Goal: Task Accomplishment & Management: Complete application form

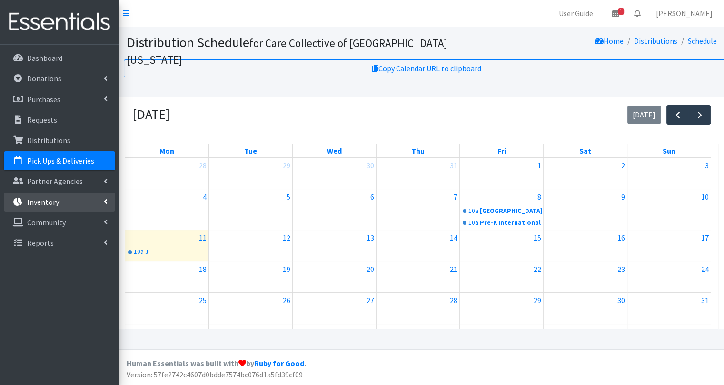
click at [108, 205] on link "Inventory" at bounding box center [59, 202] width 111 height 19
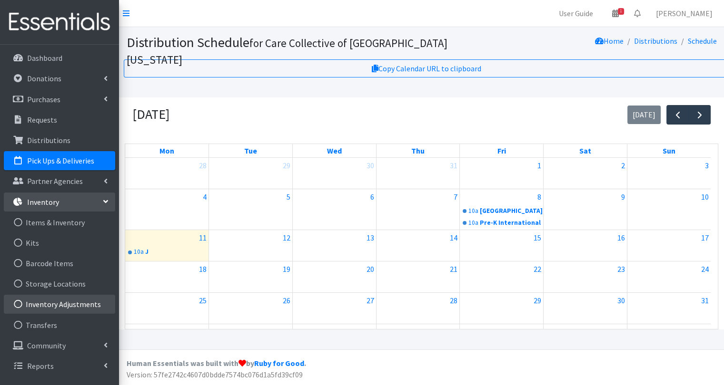
click at [69, 299] on link "Inventory Adjustments" at bounding box center [59, 304] width 111 height 19
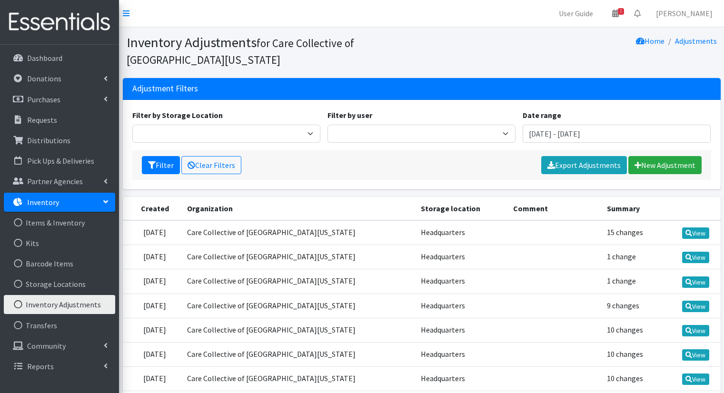
scroll to position [122, 0]
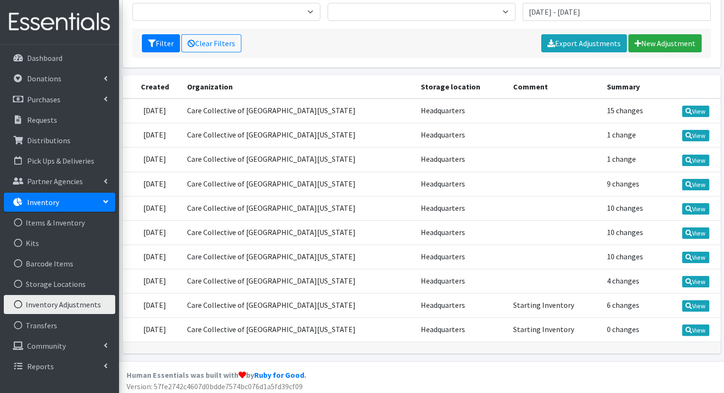
click at [104, 206] on link "Inventory" at bounding box center [59, 202] width 111 height 19
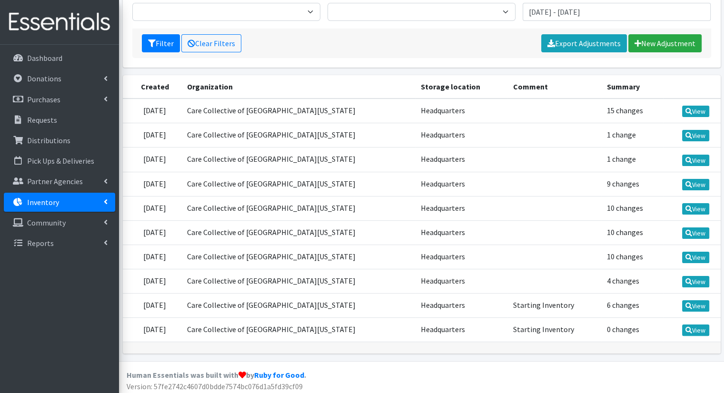
click at [104, 206] on link "Inventory" at bounding box center [59, 202] width 111 height 19
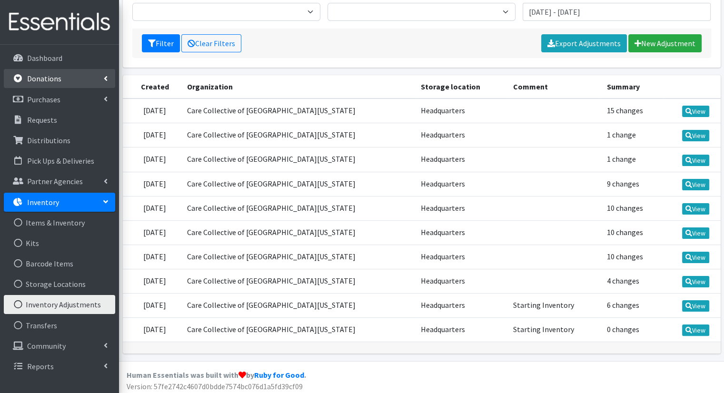
click at [101, 77] on link "Donations" at bounding box center [59, 78] width 111 height 19
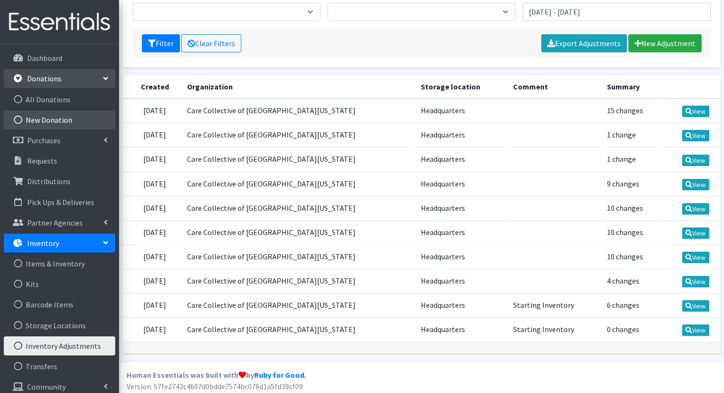
click at [74, 118] on link "New Donation" at bounding box center [59, 119] width 111 height 19
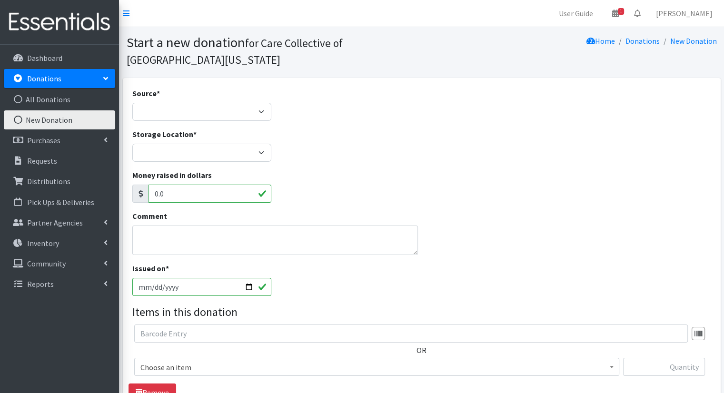
scroll to position [90, 0]
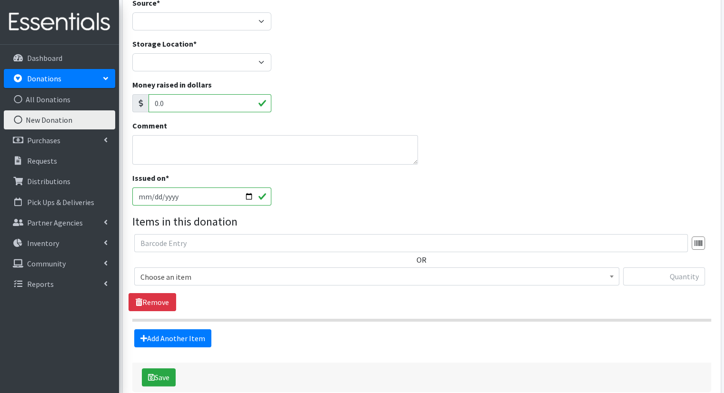
drag, startPoint x: 730, startPoint y: 226, endPoint x: 506, endPoint y: 129, distance: 243.8
drag, startPoint x: 506, startPoint y: 129, endPoint x: 516, endPoint y: 61, distance: 68.2
click at [516, 61] on div "Storage Location * Headquarters" at bounding box center [421, 58] width 586 height 41
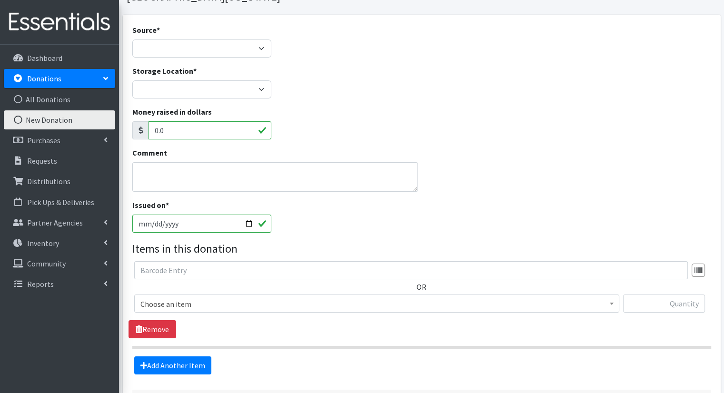
scroll to position [22, 0]
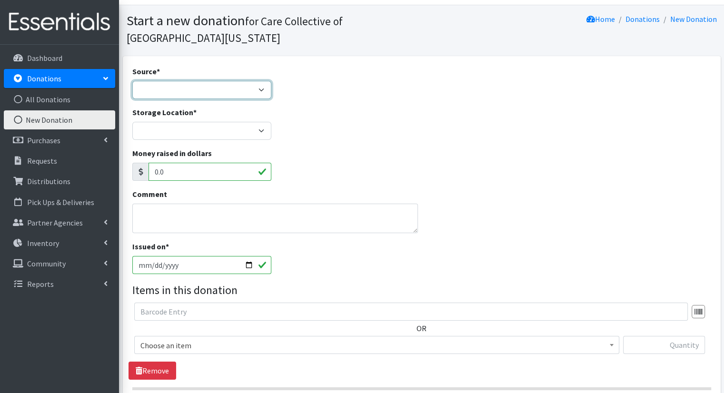
click at [254, 93] on select "Product Drive Manufacturer Donation Site Misc. Donation" at bounding box center [201, 90] width 139 height 18
select select "Misc. Donation"
click at [132, 81] on select "Product Drive Manufacturer Donation Site Misc. Donation" at bounding box center [201, 90] width 139 height 18
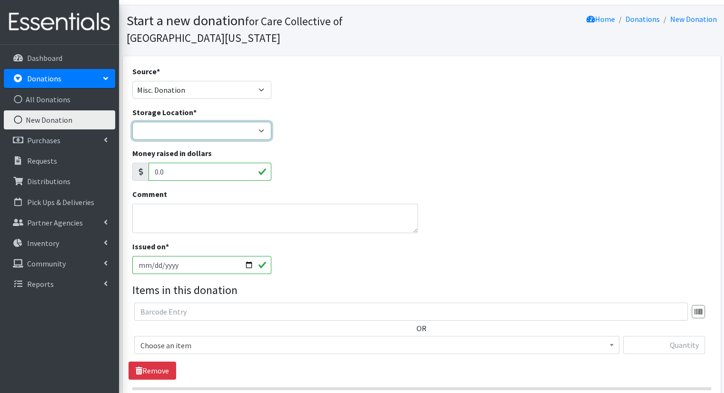
click at [253, 126] on select "Headquarters" at bounding box center [201, 131] width 139 height 18
select select "491"
click at [132, 122] on select "Headquarters" at bounding box center [201, 131] width 139 height 18
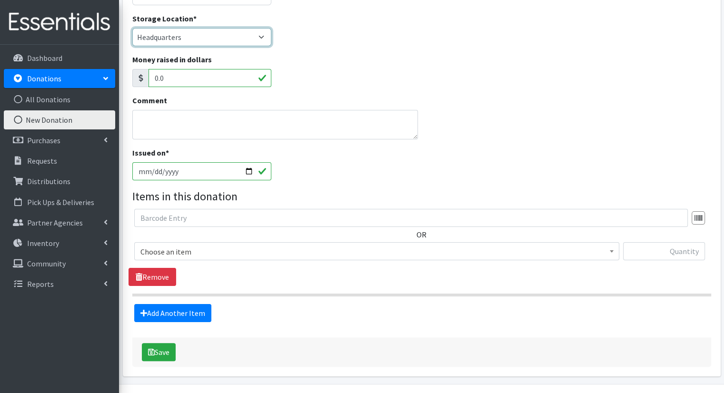
scroll to position [127, 0]
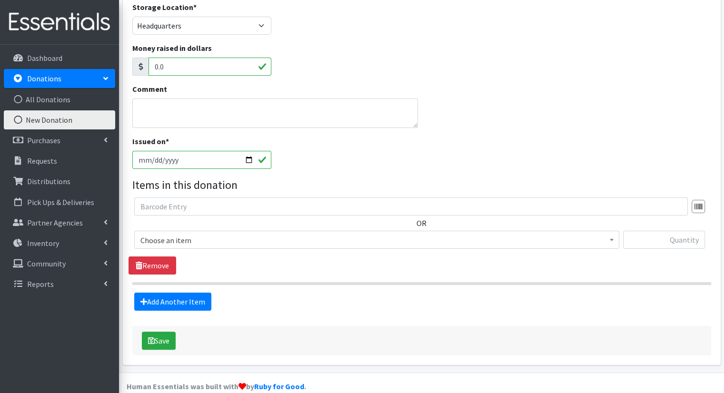
click at [250, 161] on input "2025-08-11" at bounding box center [201, 160] width 139 height 18
click at [247, 161] on input "2025-08-11" at bounding box center [201, 160] width 139 height 18
type input "2025-08-06"
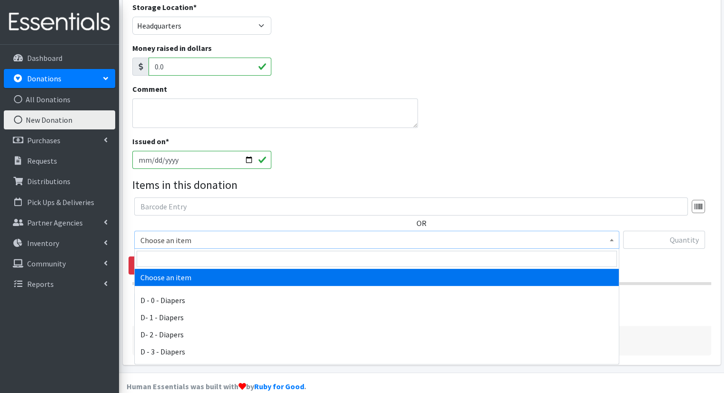
click at [467, 241] on span "Choose an item" at bounding box center [376, 240] width 472 height 13
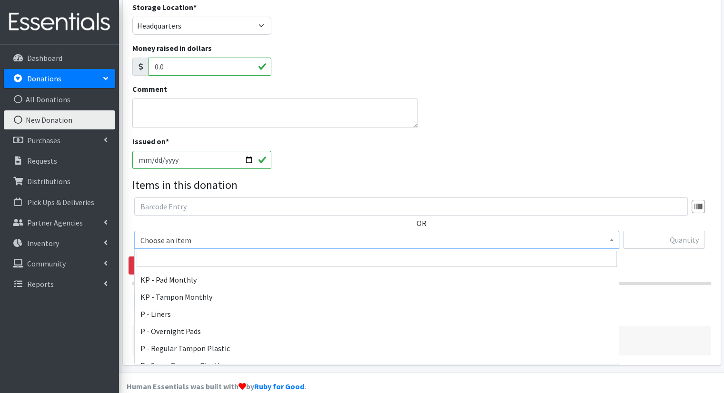
scroll to position [331, 0]
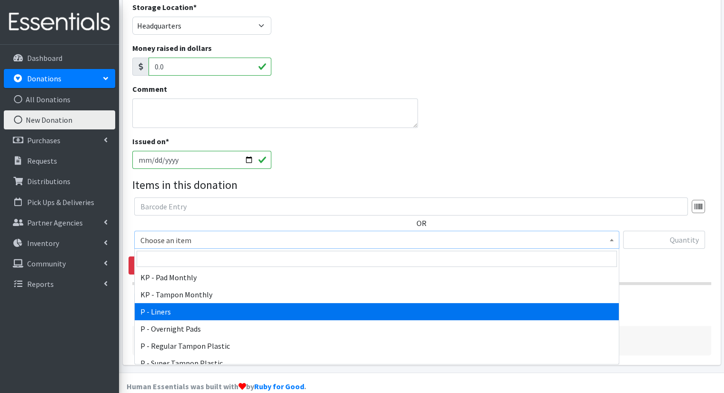
select select "15493"
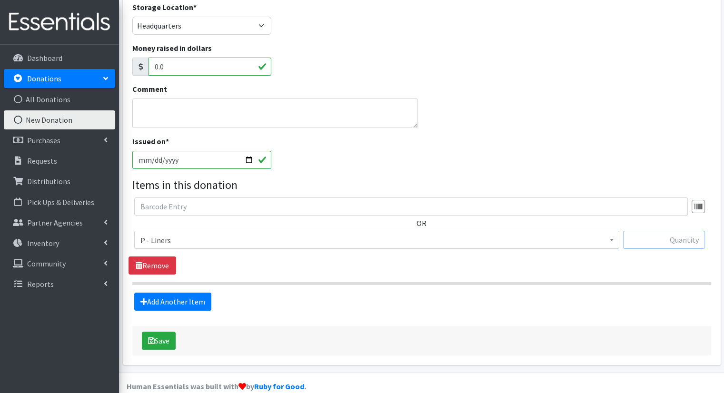
click at [640, 242] on input "text" at bounding box center [664, 240] width 82 height 18
type input "224"
click at [201, 296] on link "Add Another Item" at bounding box center [172, 302] width 77 height 18
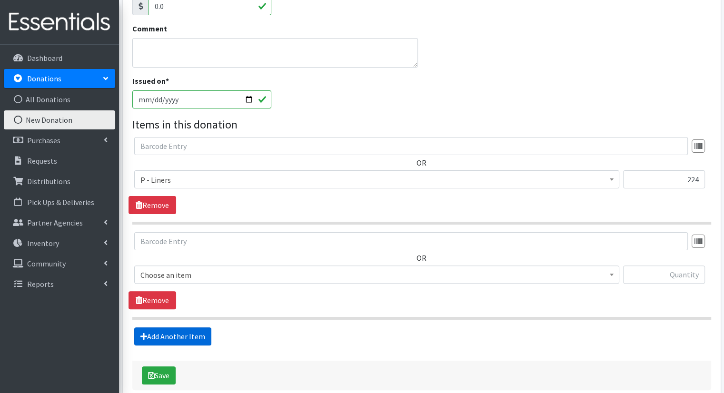
scroll to position [236, 0]
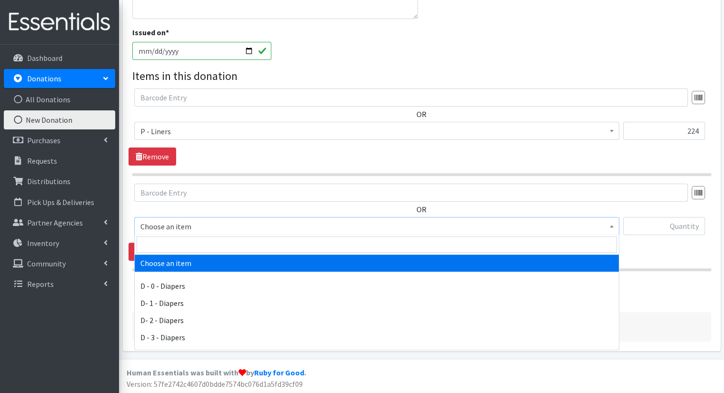
click at [367, 222] on span "Choose an item" at bounding box center [376, 226] width 472 height 13
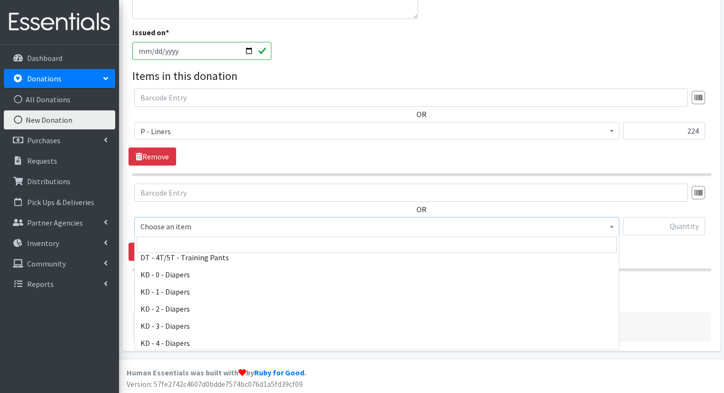
scroll to position [353, 0]
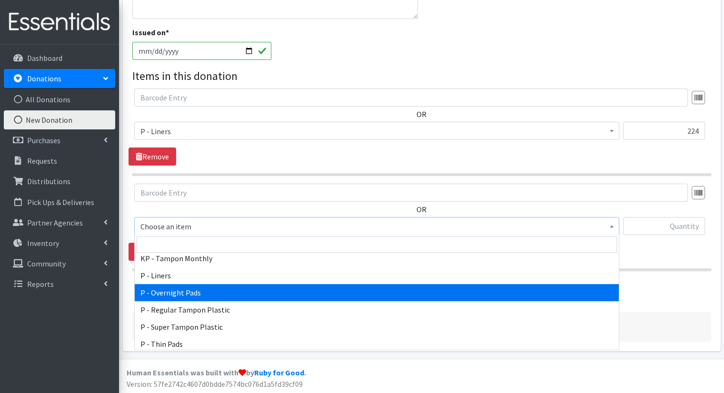
select select "15494"
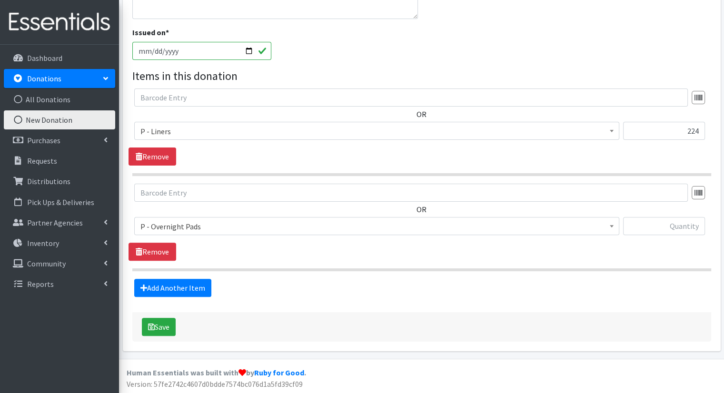
drag, startPoint x: 403, startPoint y: 294, endPoint x: 345, endPoint y: 312, distance: 60.3
click at [345, 312] on div "Save" at bounding box center [421, 327] width 579 height 30
click at [663, 228] on input "text" at bounding box center [664, 226] width 82 height 18
type input "84"
click at [203, 283] on link "Add Another Item" at bounding box center [172, 288] width 77 height 18
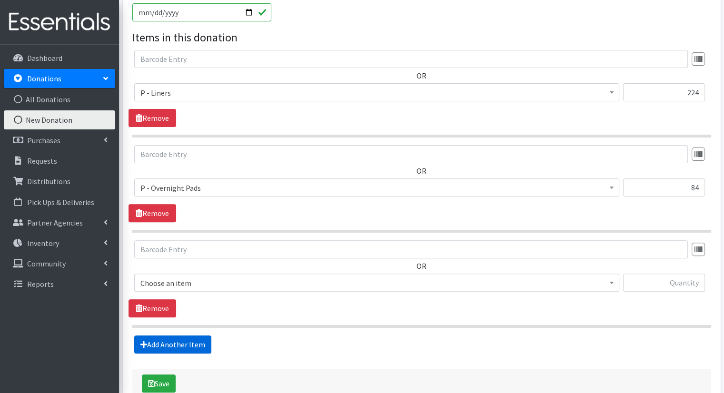
scroll to position [331, 0]
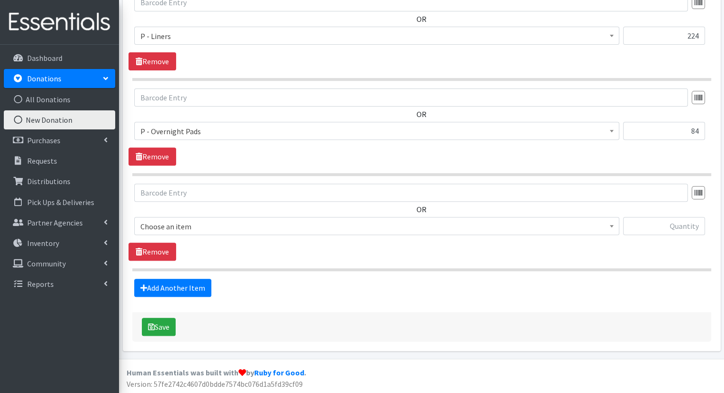
click at [316, 233] on span "Choose an item" at bounding box center [376, 226] width 485 height 18
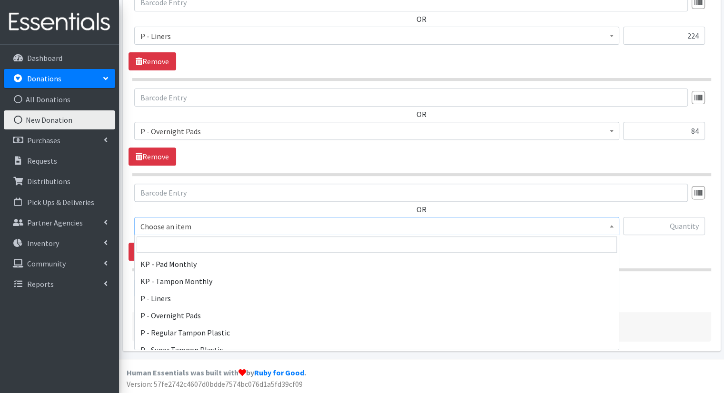
scroll to position [349, 0]
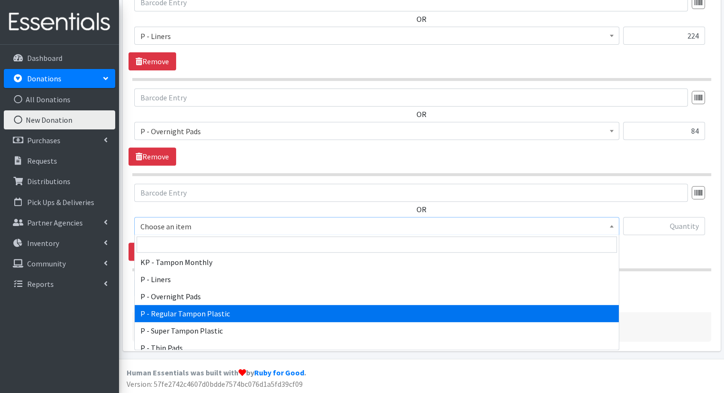
select select "15490"
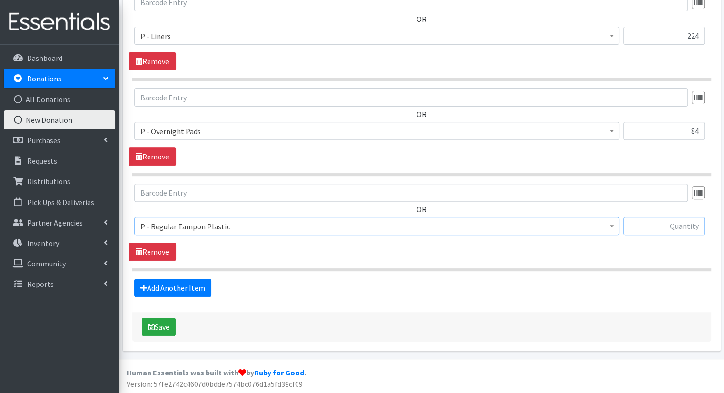
click at [652, 231] on input "text" at bounding box center [664, 226] width 82 height 18
type input "622"
click at [194, 295] on link "Add Another Item" at bounding box center [172, 288] width 77 height 18
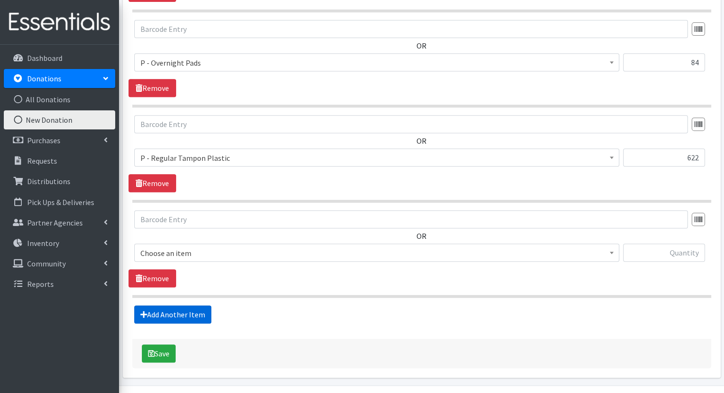
scroll to position [426, 0]
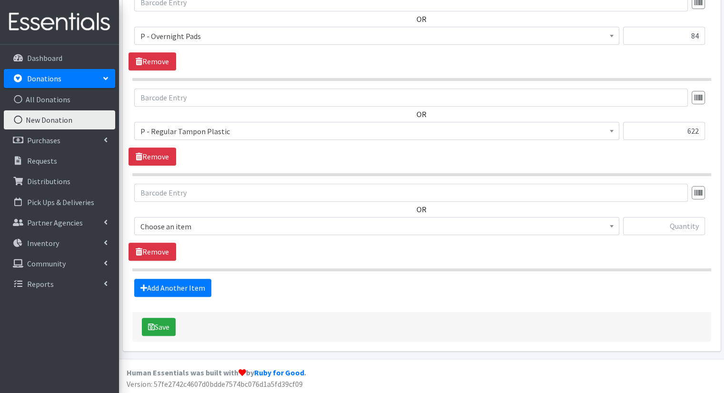
click at [363, 233] on span "Choose an item" at bounding box center [376, 226] width 485 height 18
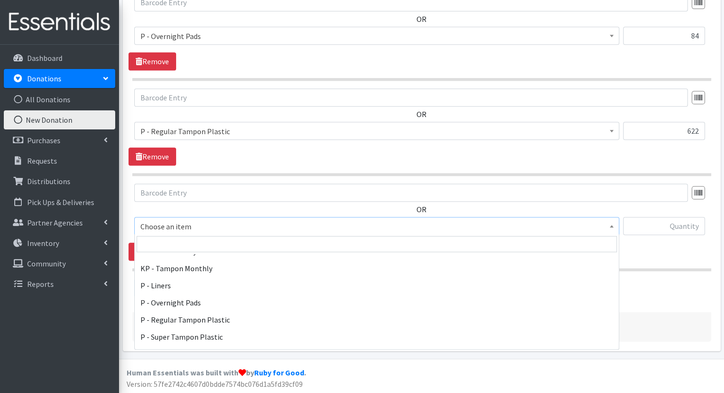
scroll to position [362, 0]
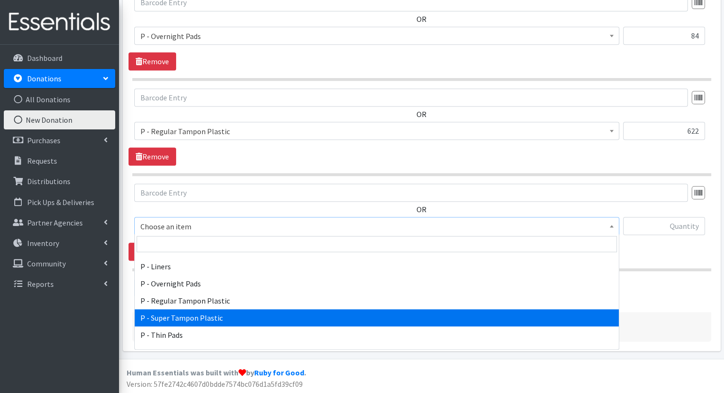
select select "15491"
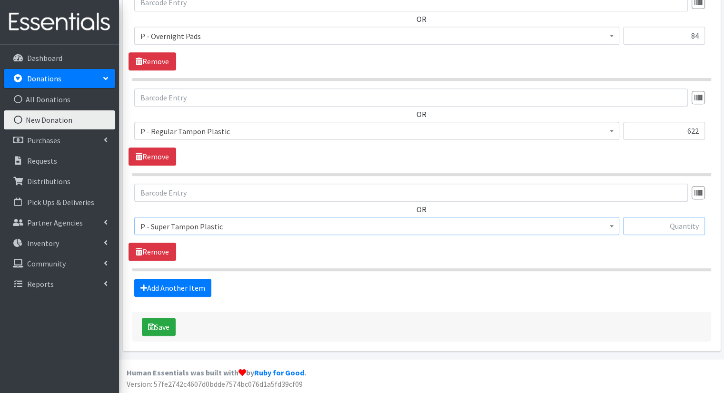
click at [679, 228] on input "text" at bounding box center [664, 226] width 82 height 18
type input "90"
drag, startPoint x: 205, startPoint y: 291, endPoint x: 186, endPoint y: 289, distance: 19.1
click at [186, 289] on link "Add Another Item" at bounding box center [172, 288] width 77 height 18
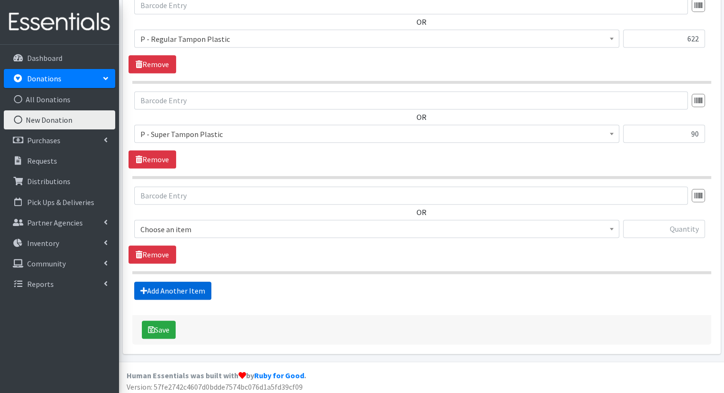
scroll to position [521, 0]
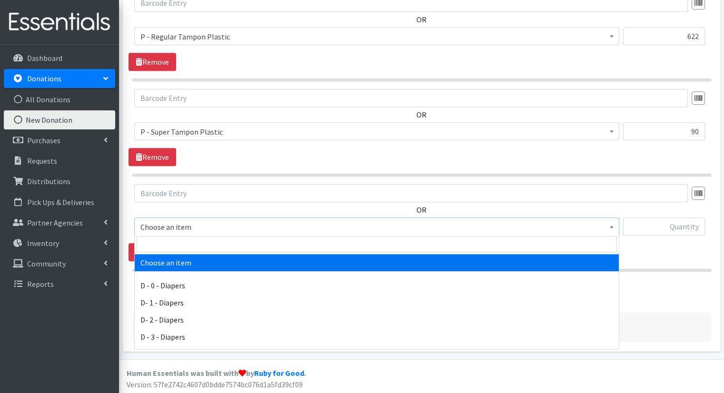
click at [411, 226] on span "Choose an item" at bounding box center [376, 226] width 472 height 13
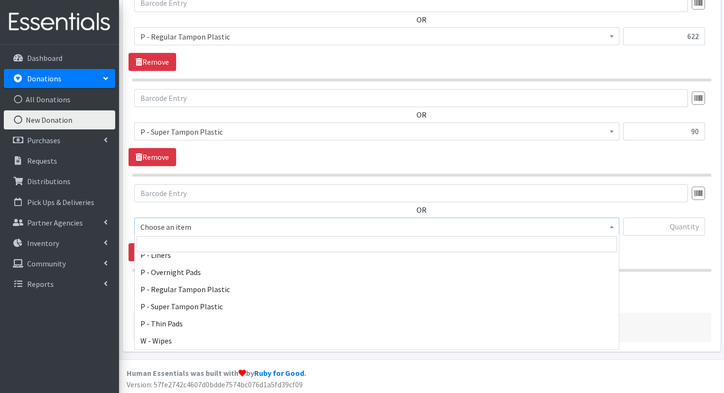
scroll to position [372, 0]
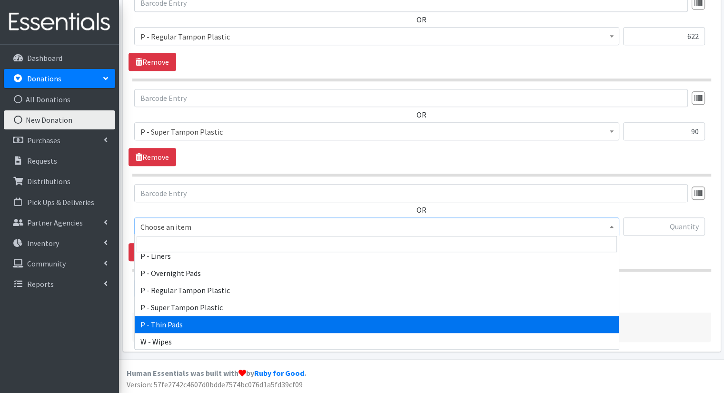
select select "15492"
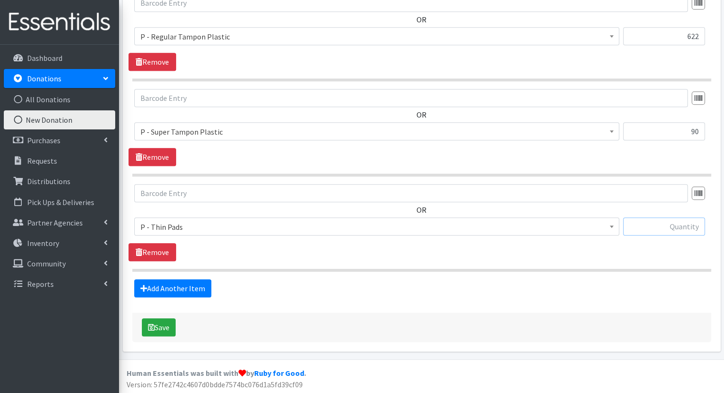
click at [691, 229] on input "text" at bounding box center [664, 226] width 82 height 18
type input "594"
click at [180, 280] on link "Add Another Item" at bounding box center [172, 288] width 77 height 18
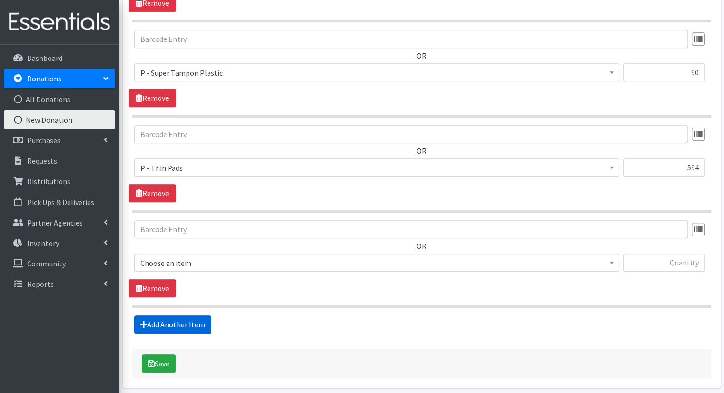
scroll to position [616, 0]
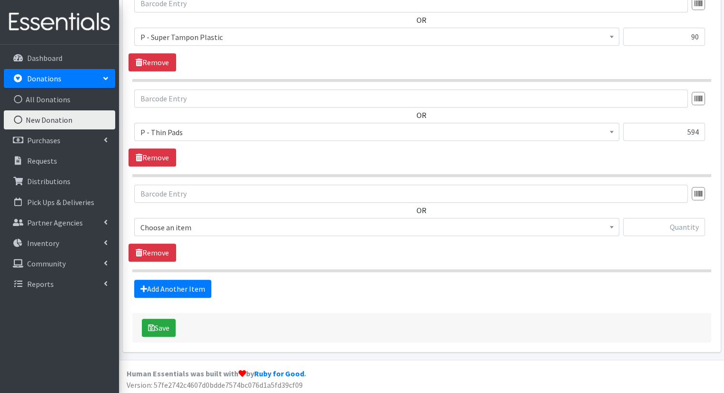
click at [378, 227] on span "Choose an item" at bounding box center [376, 227] width 472 height 13
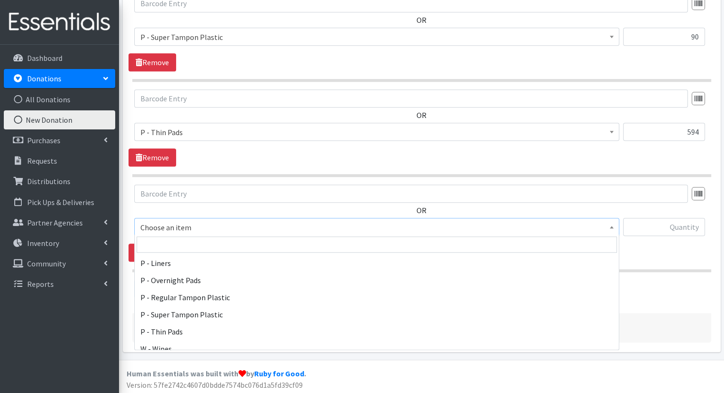
scroll to position [373, 0]
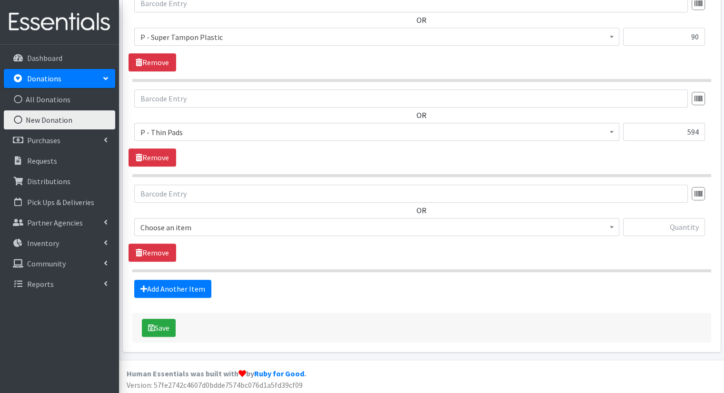
click at [689, 284] on div "Add Another Item" at bounding box center [421, 289] width 586 height 18
click at [170, 256] on link "Remove" at bounding box center [152, 253] width 48 height 18
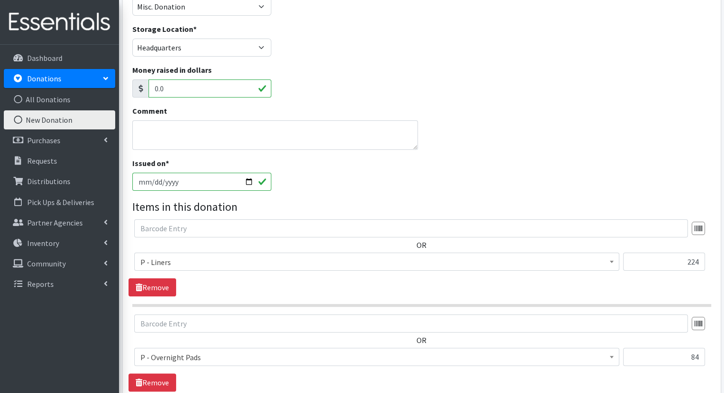
scroll to position [0, 0]
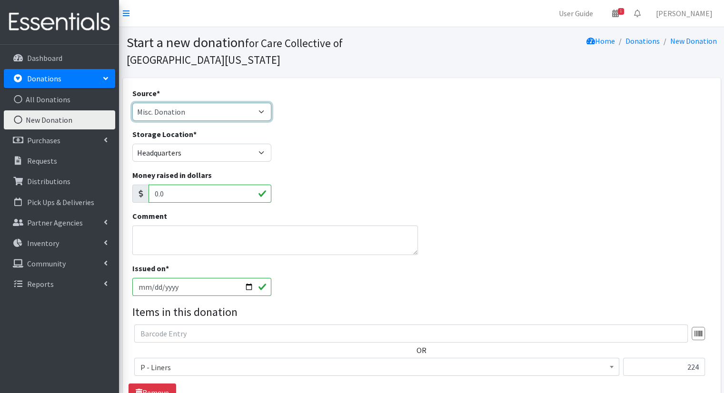
click at [255, 111] on select "Product Drive Manufacturer Donation Site Misc. Donation" at bounding box center [201, 112] width 139 height 18
click at [132, 103] on select "Product Drive Manufacturer Donation Site Misc. Donation" at bounding box center [201, 112] width 139 height 18
click at [401, 140] on div "Storage Location * Headquarters" at bounding box center [421, 148] width 586 height 41
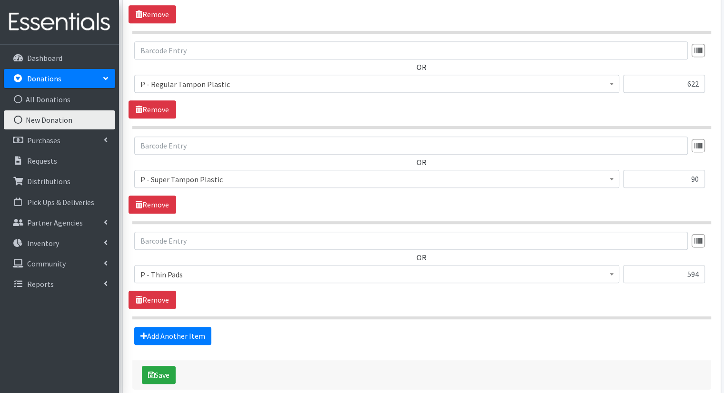
scroll to position [521, 0]
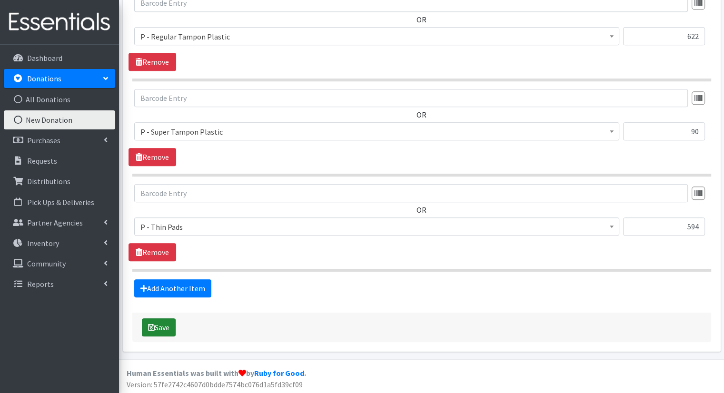
click at [166, 330] on button "Save" at bounding box center [159, 327] width 34 height 18
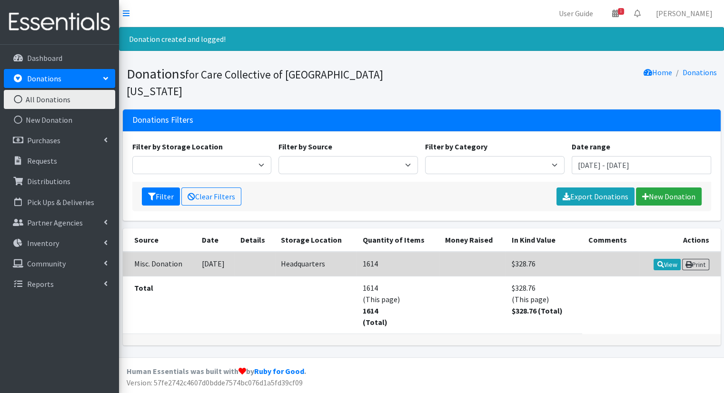
click at [208, 252] on td "[DATE]" at bounding box center [215, 264] width 39 height 25
click at [137, 252] on td "Misc. Donation" at bounding box center [159, 264] width 73 height 25
click at [658, 261] on icon at bounding box center [660, 264] width 7 height 7
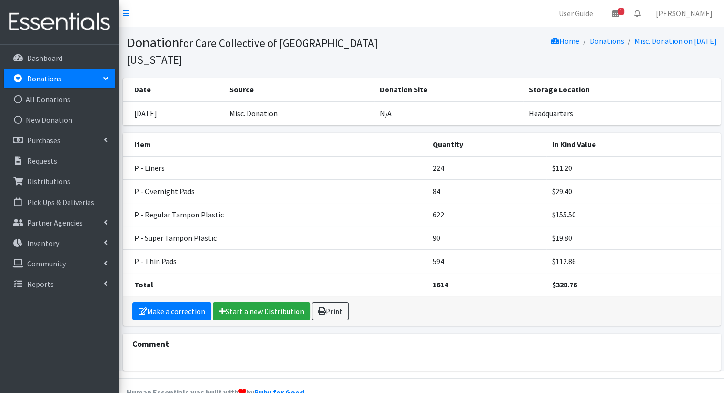
click at [89, 82] on link "Donations" at bounding box center [59, 78] width 111 height 19
click at [104, 79] on icon at bounding box center [106, 79] width 4 height 8
click at [70, 103] on link "All Donations" at bounding box center [59, 99] width 111 height 19
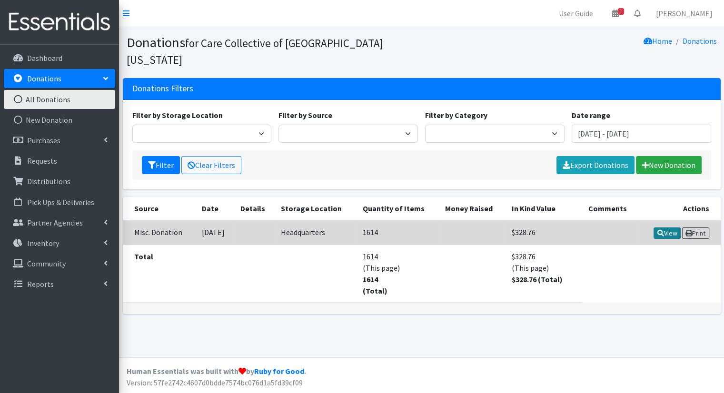
click at [664, 227] on link "View" at bounding box center [666, 232] width 27 height 11
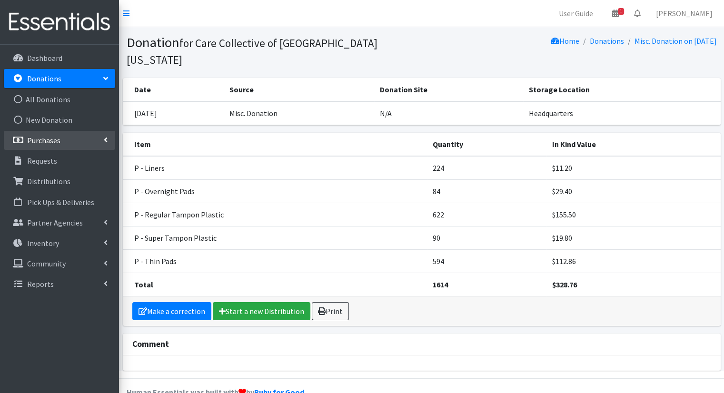
click at [103, 145] on link "Purchases" at bounding box center [59, 140] width 111 height 19
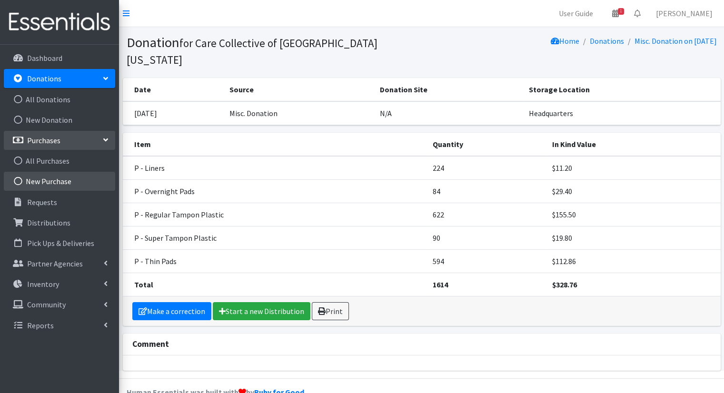
click at [80, 179] on link "New Purchase" at bounding box center [59, 181] width 111 height 19
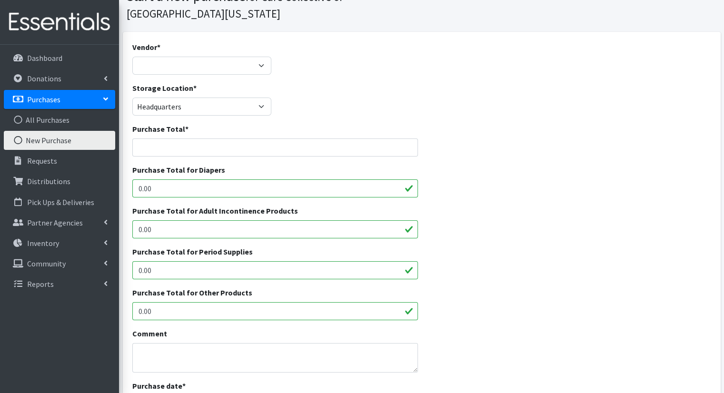
scroll to position [46, 0]
click at [247, 70] on select "JSL Partners, Inc. ---Not Listed---" at bounding box center [201, 66] width 139 height 18
select select "642"
click at [132, 57] on select "JSL Partners, Inc. ---Not Listed---" at bounding box center [201, 66] width 139 height 18
click at [269, 138] on div "Purchase Total *" at bounding box center [275, 140] width 286 height 33
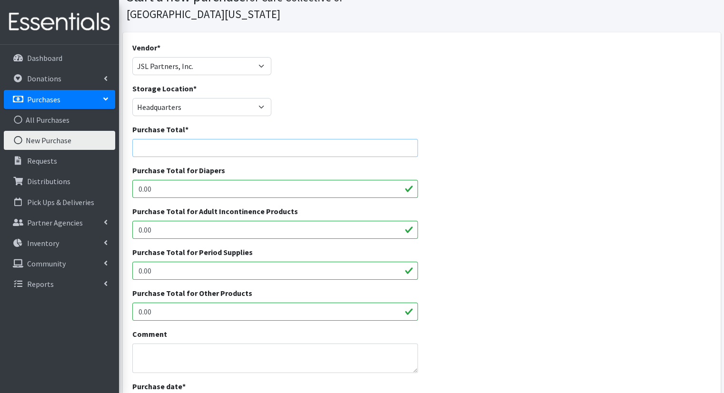
click at [270, 142] on input "Purchase Total *" at bounding box center [275, 148] width 286 height 18
drag, startPoint x: 429, startPoint y: 165, endPoint x: 440, endPoint y: 153, distance: 16.8
click at [440, 153] on div "Purchase Total *" at bounding box center [421, 144] width 586 height 41
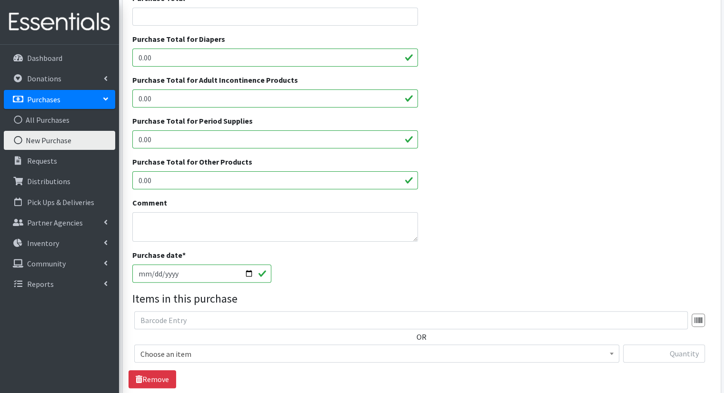
scroll to position [295, 0]
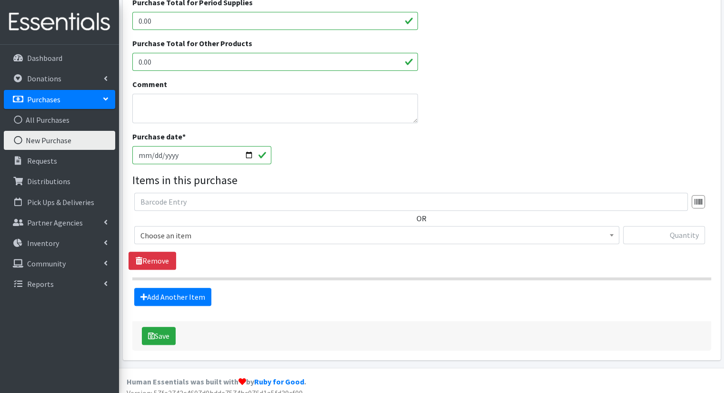
click at [547, 235] on span "Choose an item" at bounding box center [376, 235] width 472 height 13
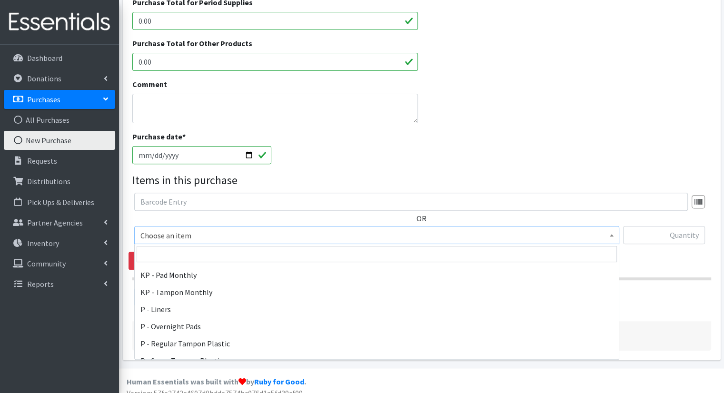
scroll to position [373, 0]
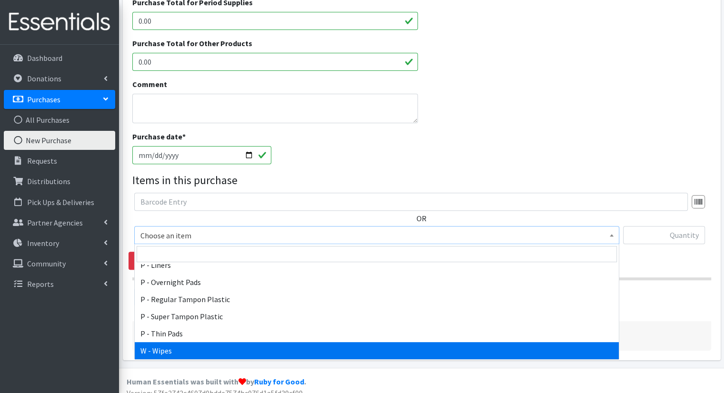
select select "15495"
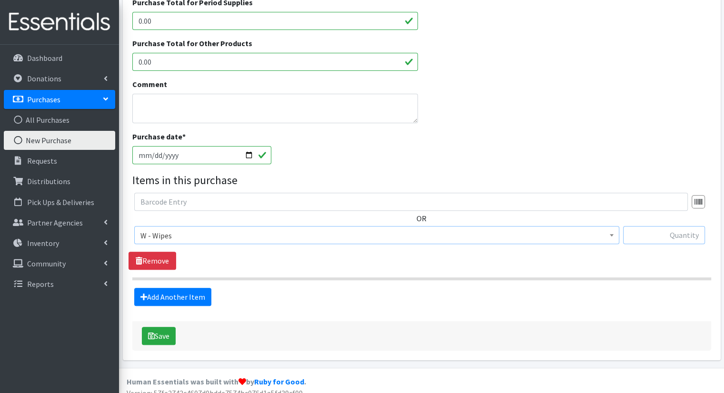
click at [658, 235] on input "text" at bounding box center [664, 235] width 82 height 18
type input "140"
click at [170, 298] on link "Add Another Item" at bounding box center [172, 297] width 77 height 18
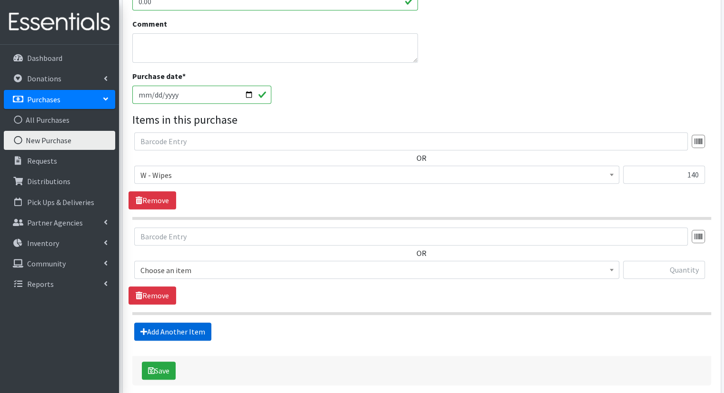
scroll to position [400, 0]
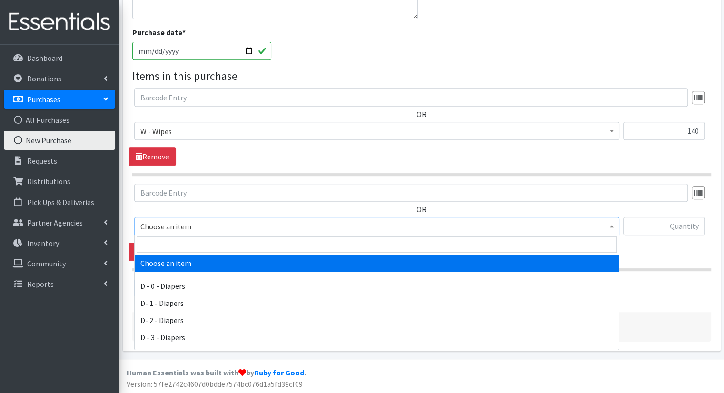
click at [546, 224] on span "Choose an item" at bounding box center [376, 226] width 472 height 13
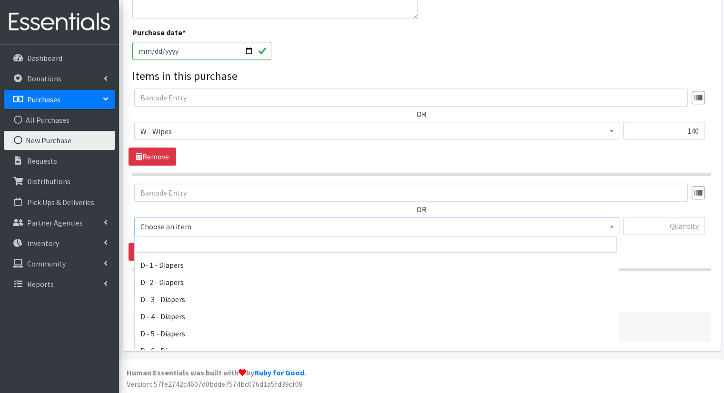
scroll to position [84, 0]
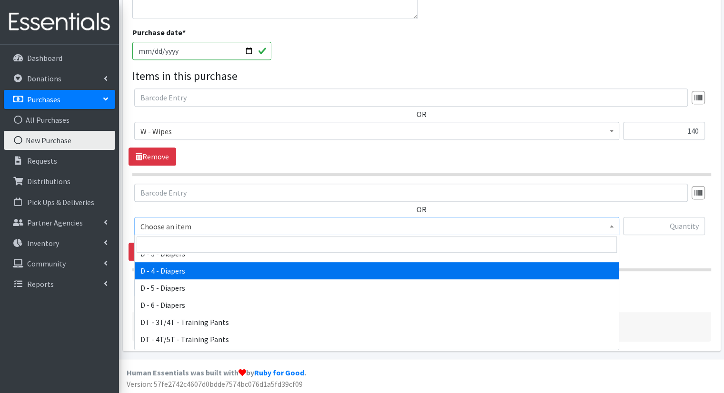
select select "15485"
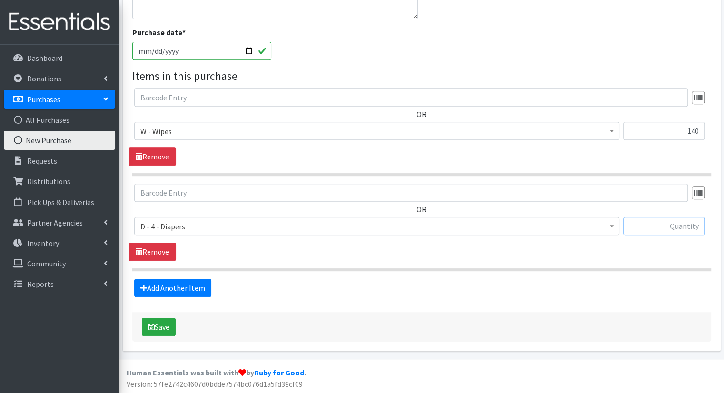
click at [640, 229] on input "text" at bounding box center [664, 226] width 82 height 18
type input "9450"
click at [182, 294] on link "Add Another Item" at bounding box center [172, 288] width 77 height 18
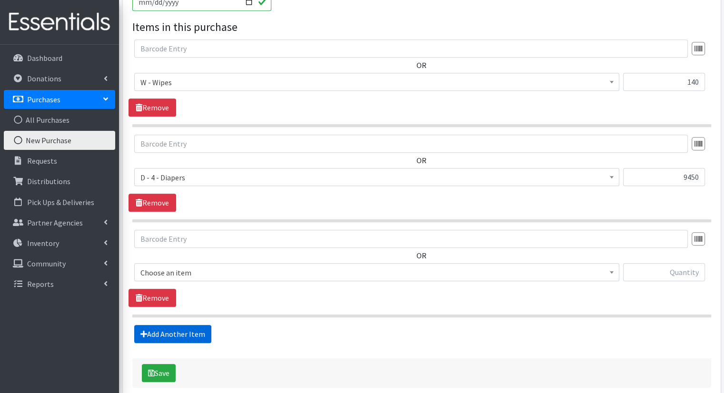
scroll to position [495, 0]
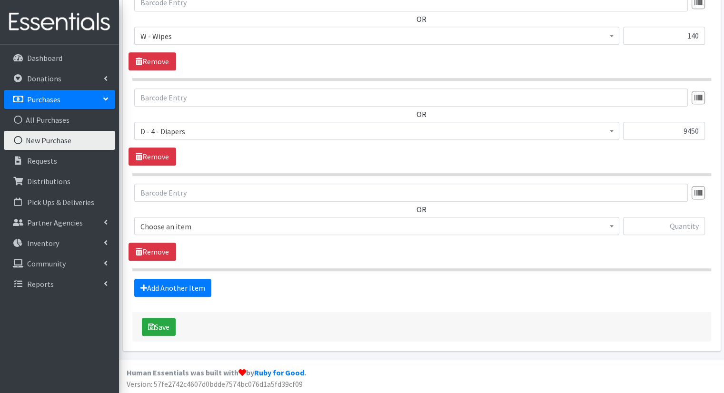
click at [316, 236] on span "Choose an item D - 0 - Diapers D- 1 - Diapers D- 2 - Diapers D - 3 - Diapers D …" at bounding box center [376, 230] width 485 height 26
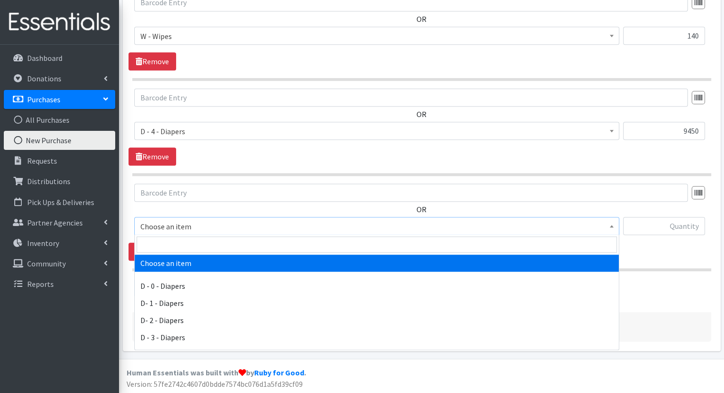
click at [316, 232] on span "Choose an item" at bounding box center [376, 226] width 485 height 18
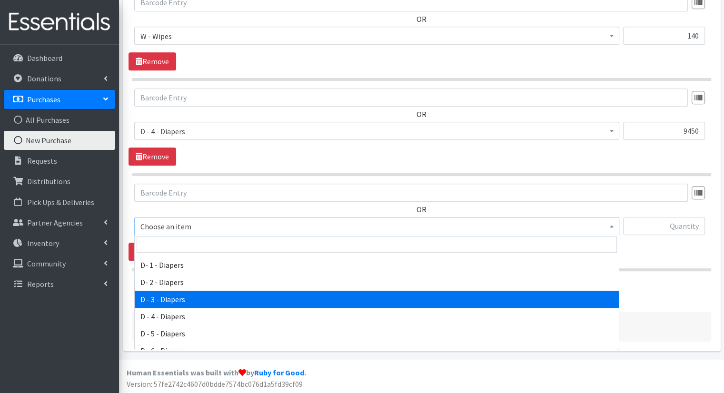
scroll to position [57, 0]
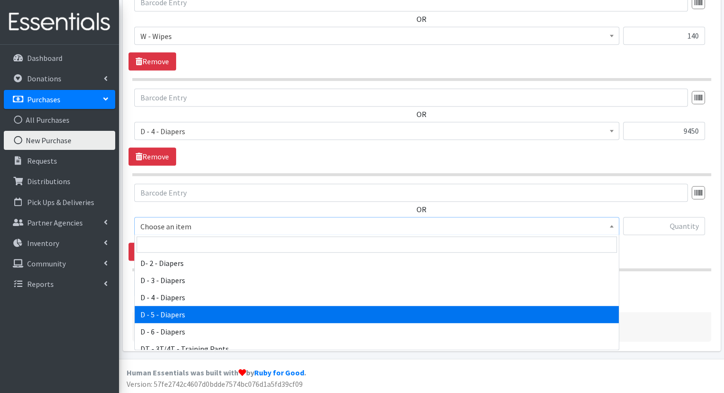
select select "15486"
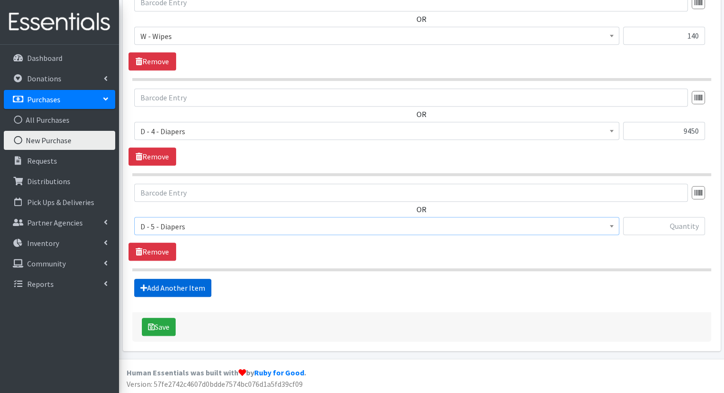
click at [207, 287] on link "Add Another Item" at bounding box center [172, 288] width 77 height 18
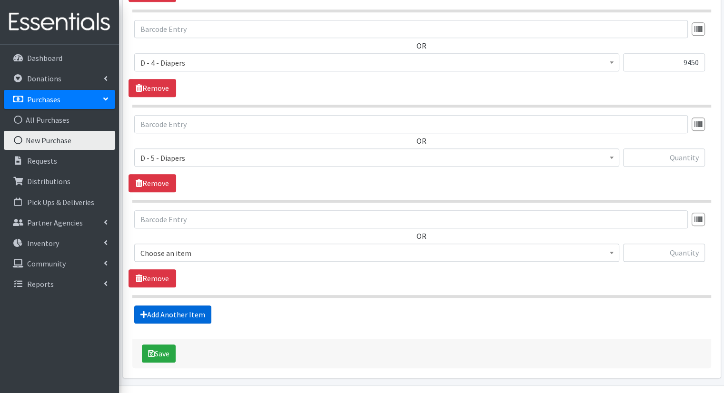
scroll to position [590, 0]
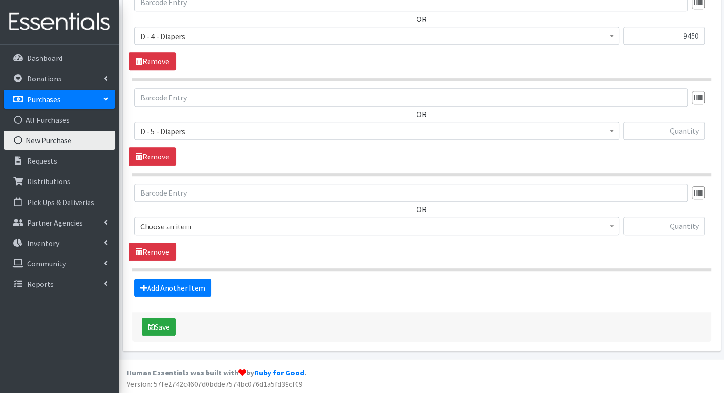
click at [446, 228] on span "Choose an item" at bounding box center [376, 226] width 472 height 13
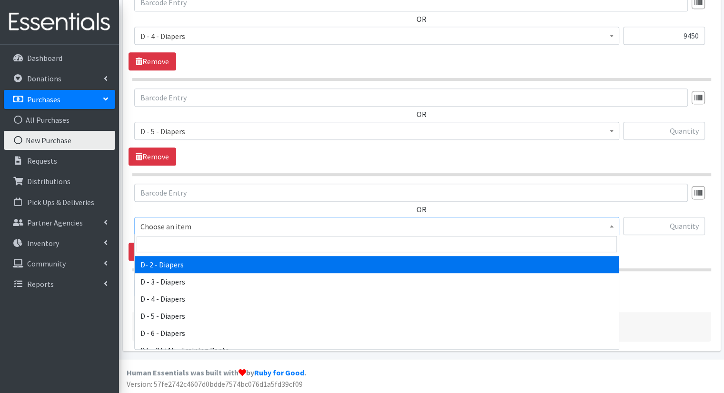
scroll to position [57, 0]
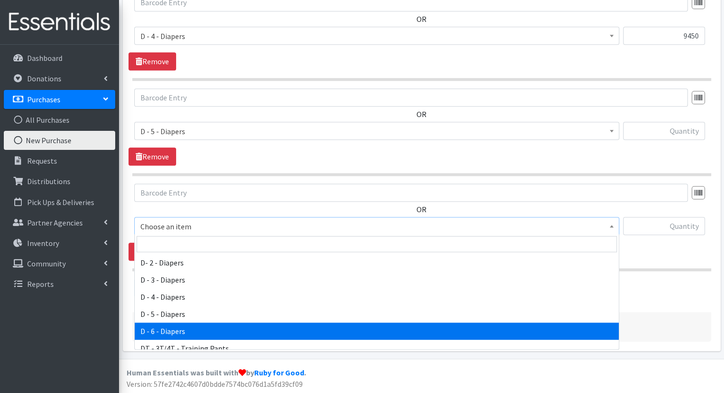
select select "15487"
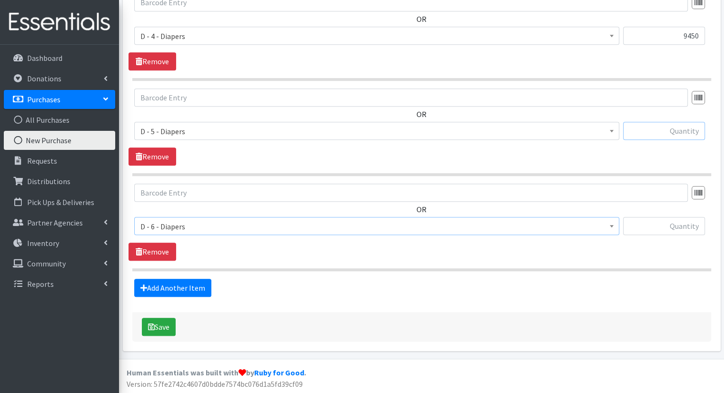
click at [635, 133] on input "text" at bounding box center [664, 131] width 82 height 18
type input "33600"
click at [696, 222] on input "text" at bounding box center [664, 226] width 82 height 18
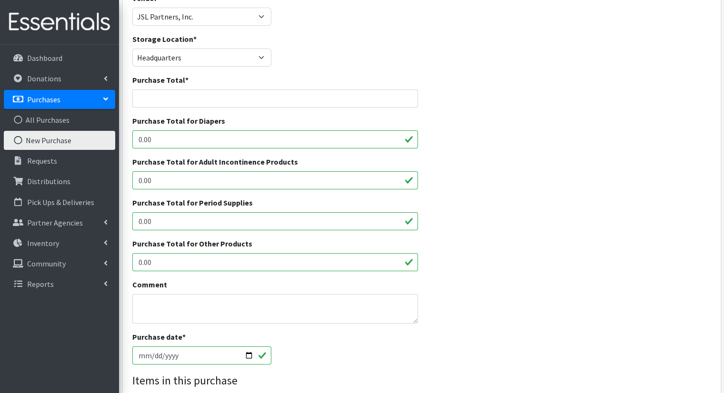
scroll to position [40, 0]
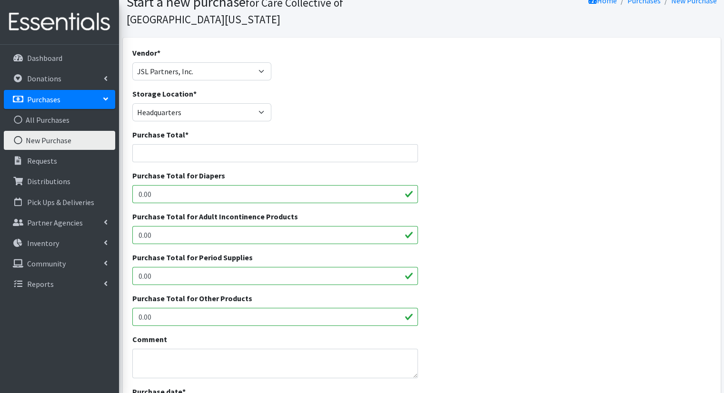
type input "33600"
click at [280, 157] on input "Purchase Total *" at bounding box center [275, 153] width 286 height 18
type input "18,802.8"
drag, startPoint x: 505, startPoint y: 207, endPoint x: 476, endPoint y: 212, distance: 29.4
click at [476, 212] on div "Purchase Total for Adult Incontinence Products 0.00" at bounding box center [421, 231] width 586 height 41
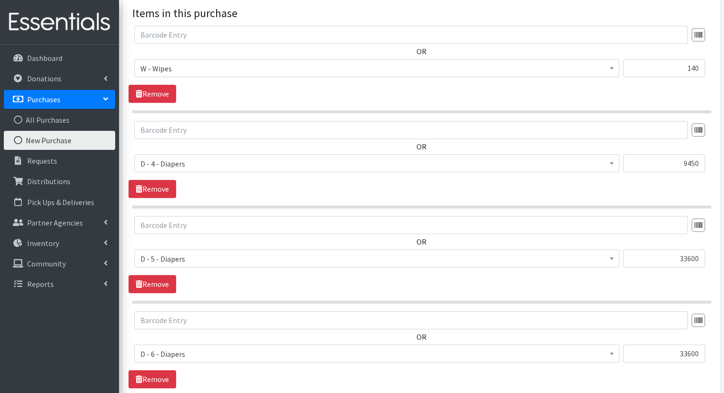
scroll to position [469, 0]
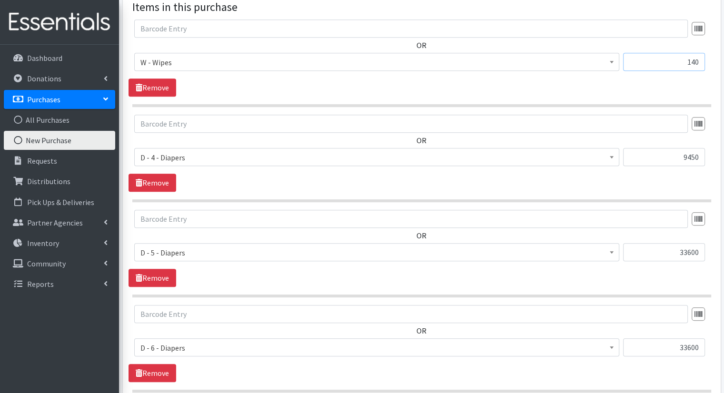
click at [700, 64] on input "140" at bounding box center [664, 62] width 82 height 18
type input "1"
type input "2520"
click at [710, 64] on div "OR Choose an item D - 0 - Diapers D- 1 - Diapers D- 2 - Diapers D - 3 - Diapers…" at bounding box center [421, 49] width 586 height 59
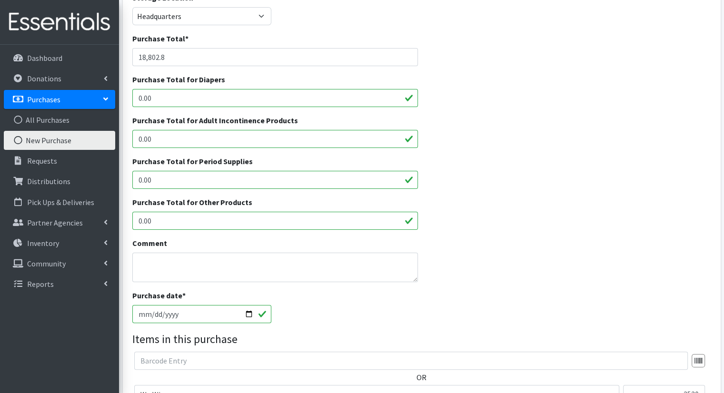
scroll to position [135, 0]
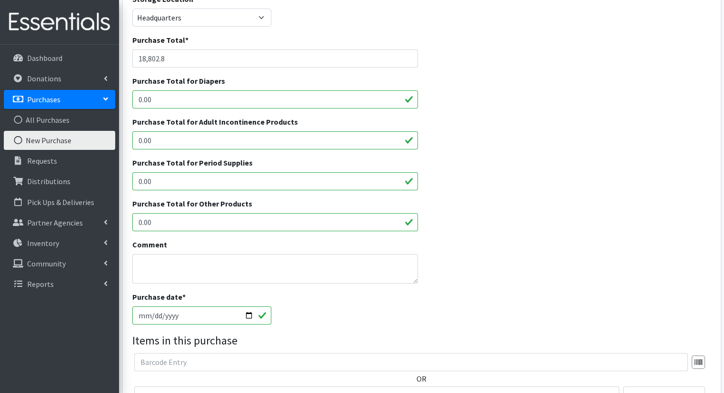
click at [478, 66] on div "Purchase Total * 18,802.8" at bounding box center [421, 54] width 586 height 41
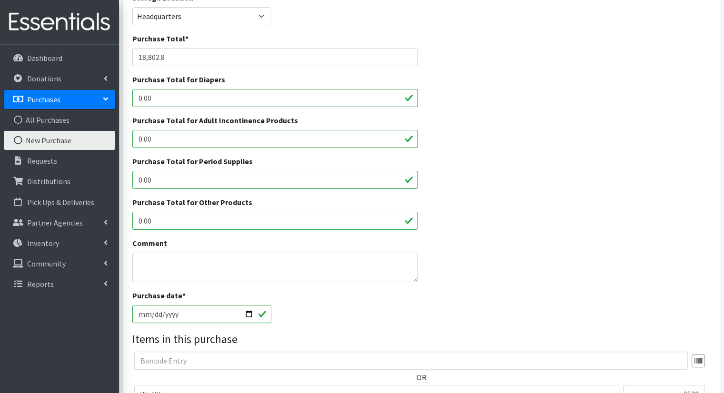
scroll to position [133, 0]
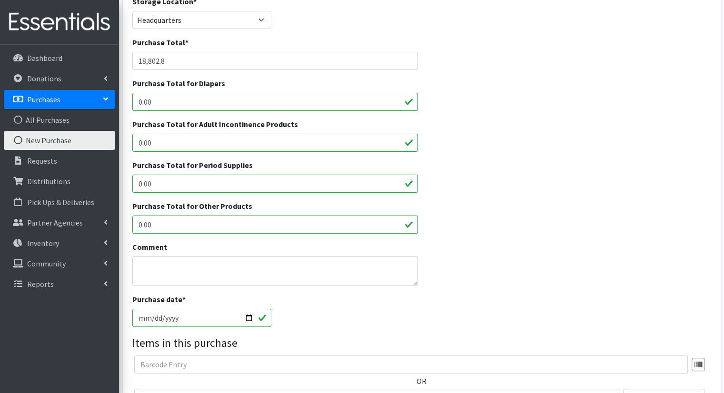
click at [219, 98] on input "0.00" at bounding box center [275, 102] width 286 height 18
type input "0"
type input "18,727.80"
click at [379, 221] on input "0.00" at bounding box center [275, 225] width 286 height 18
type input "0"
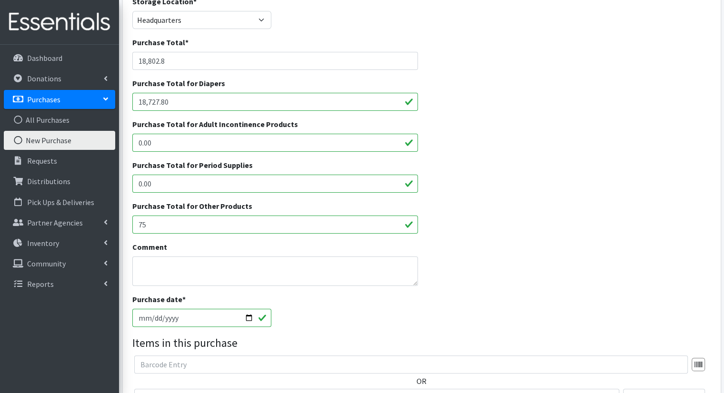
click at [512, 225] on div "Purchase Total for Other Products 75" at bounding box center [421, 220] width 586 height 41
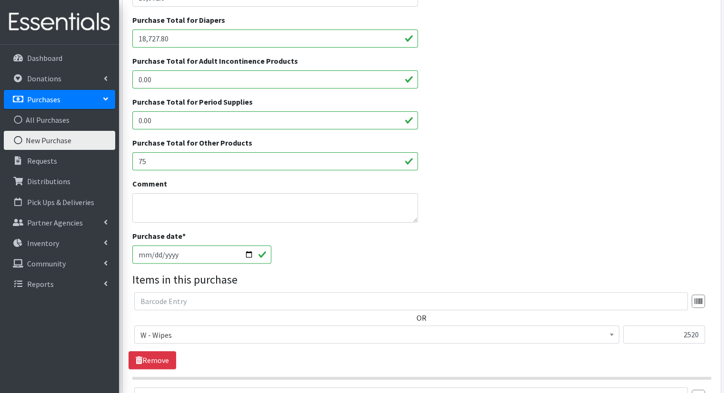
scroll to position [197, 0]
click at [215, 160] on input "75" at bounding box center [275, 160] width 286 height 18
type input "75.00"
click at [481, 197] on div "Comment" at bounding box center [421, 203] width 586 height 52
click at [685, 209] on div "Comment" at bounding box center [421, 203] width 586 height 52
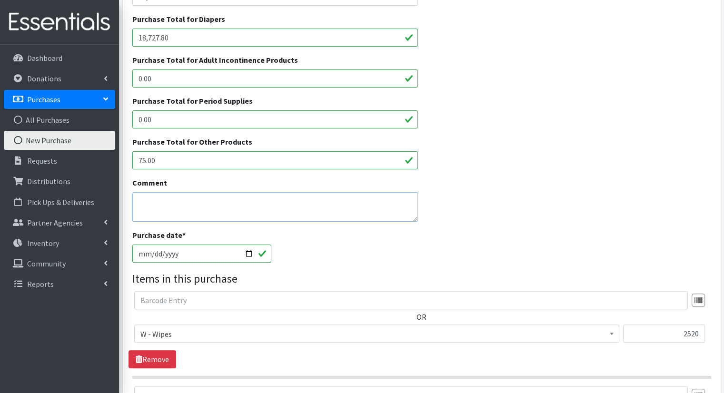
click at [405, 213] on textarea "Comment" at bounding box center [275, 207] width 286 height 30
click at [523, 204] on div "Comment" at bounding box center [421, 203] width 586 height 52
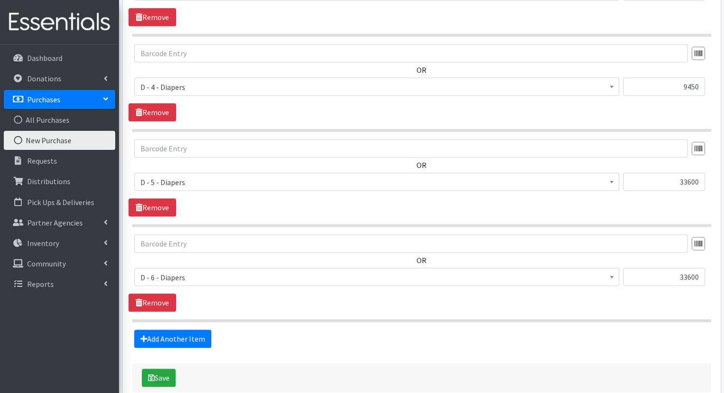
scroll to position [540, 0]
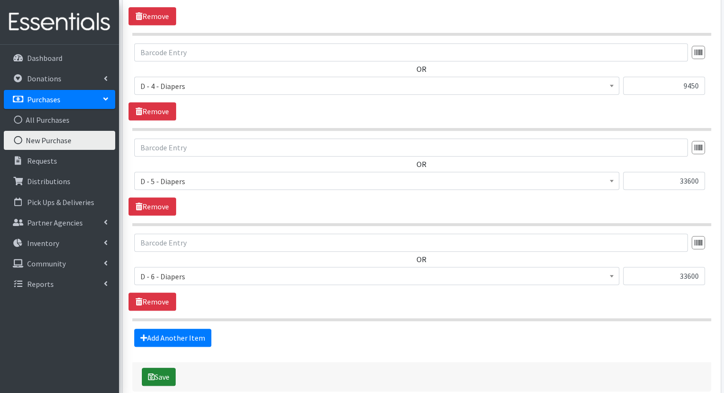
click at [156, 376] on button "Save" at bounding box center [159, 377] width 34 height 18
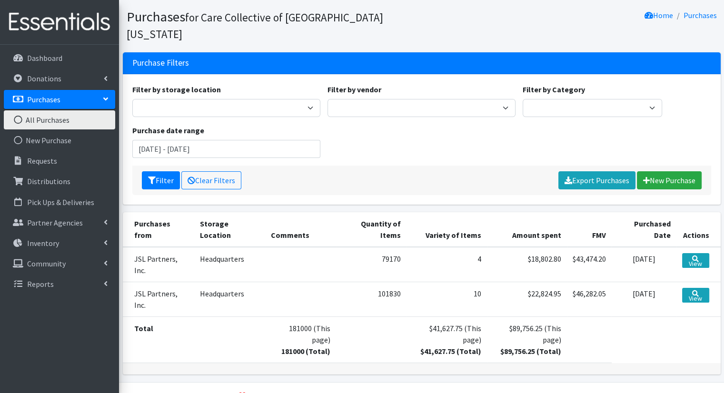
scroll to position [65, 0]
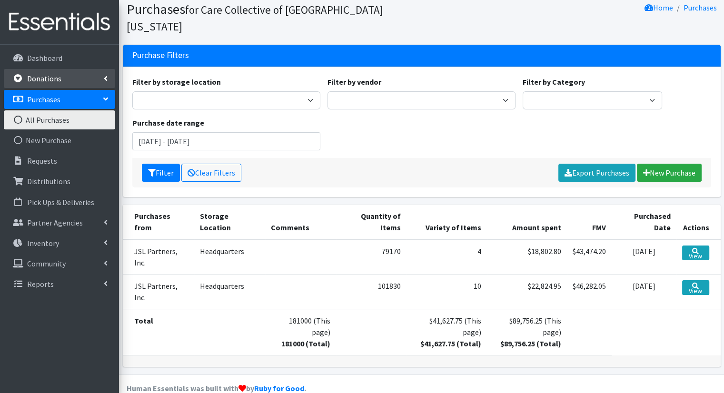
click at [112, 78] on link "Donations" at bounding box center [59, 78] width 111 height 19
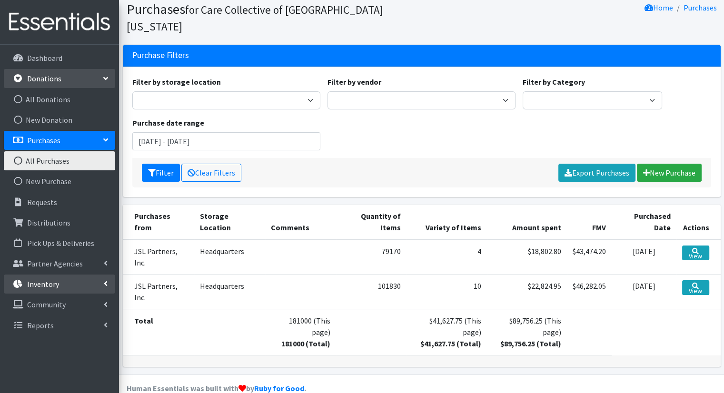
click at [102, 280] on link "Inventory" at bounding box center [59, 284] width 111 height 19
click at [70, 317] on link "Kits" at bounding box center [59, 325] width 111 height 19
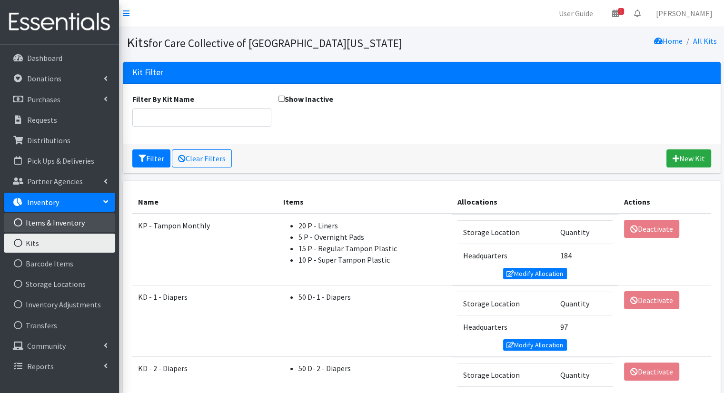
click at [88, 221] on link "Items & Inventory" at bounding box center [59, 222] width 111 height 19
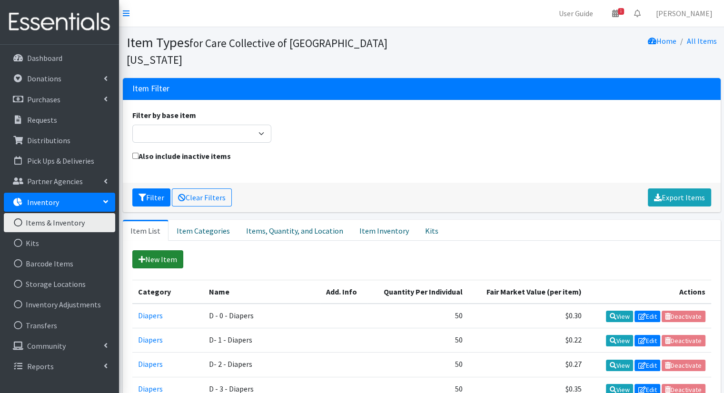
click at [155, 250] on link "New Item" at bounding box center [157, 259] width 51 height 18
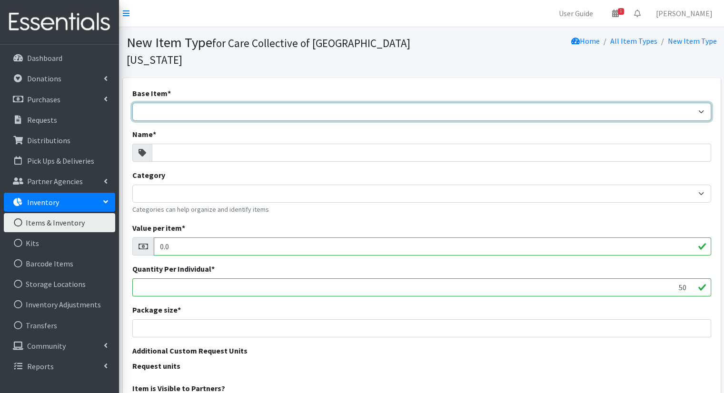
click at [188, 103] on select "Adult Briefs (Large/X-Large) Adult Briefs (Medium/Large) Adult Briefs (Small/Me…" at bounding box center [421, 112] width 579 height 18
select select "tampons"
click at [132, 103] on select "Adult Briefs (Large/X-Large) Adult Briefs (Medium/Large) Adult Briefs (Small/Me…" at bounding box center [421, 112] width 579 height 18
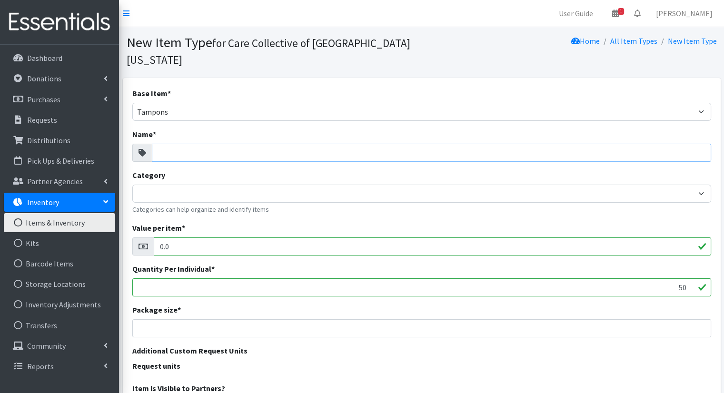
click at [237, 144] on input "Name *" at bounding box center [431, 153] width 559 height 18
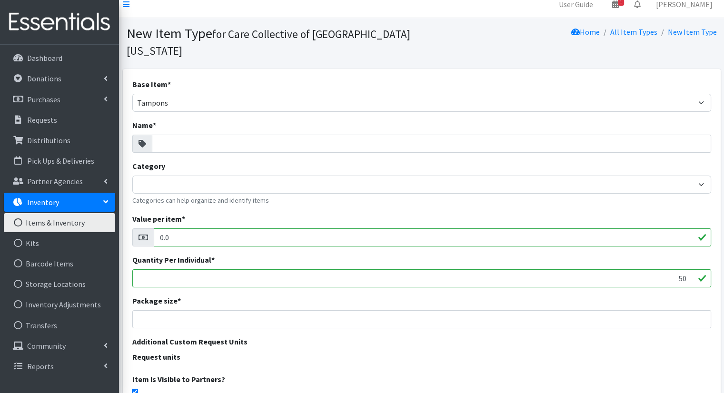
scroll to position [10, 0]
click at [231, 134] on input "Name *" at bounding box center [431, 143] width 559 height 18
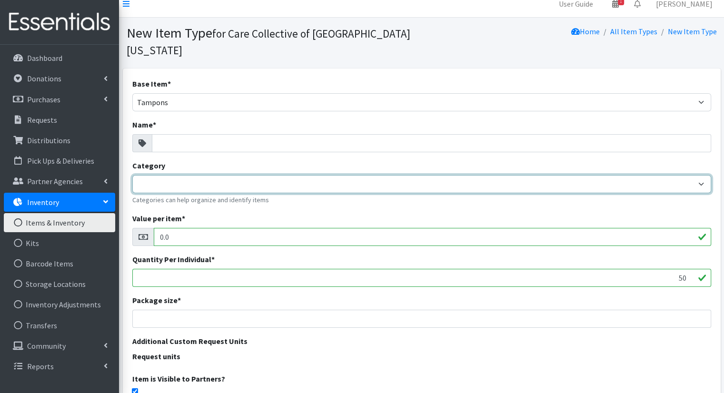
click at [276, 175] on select "Diaper Kits Period Kits Diapers Period Products" at bounding box center [421, 184] width 579 height 18
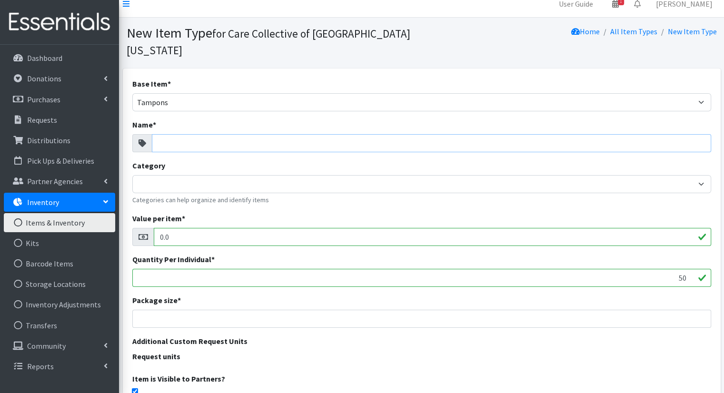
click at [265, 134] on input "Name *" at bounding box center [431, 143] width 559 height 18
click at [157, 134] on input "Tampon Super Plus" at bounding box center [431, 143] width 559 height 18
drag, startPoint x: 253, startPoint y: 131, endPoint x: 168, endPoint y: 128, distance: 84.8
click at [168, 134] on input "P - Tampon Super Plus" at bounding box center [431, 143] width 559 height 18
type input "P - Super Plus Tampon Plastic"
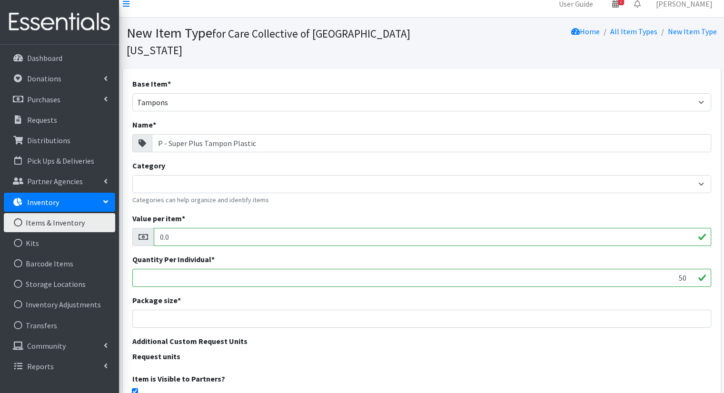
click at [269, 228] on input "0.0" at bounding box center [432, 237] width 557 height 18
type input "0.22"
click at [428, 310] on input "number" at bounding box center [421, 319] width 579 height 18
click at [604, 310] on input "number" at bounding box center [421, 319] width 579 height 18
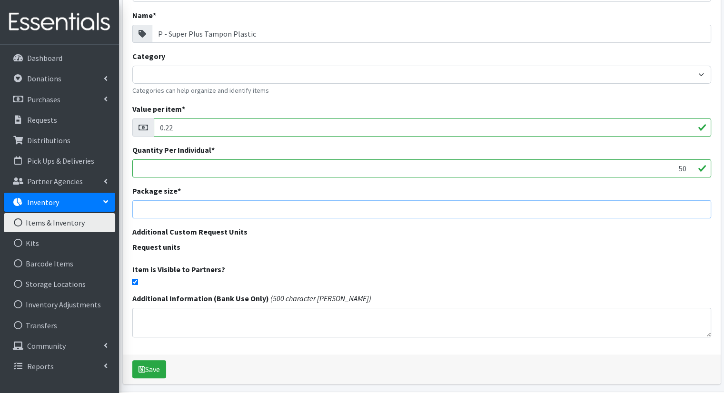
scroll to position [0, 0]
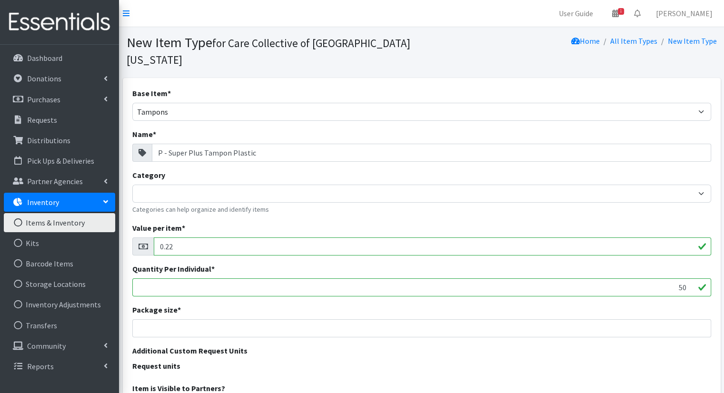
click at [463, 205] on small "Categories can help organize and identify items" at bounding box center [421, 210] width 579 height 10
click at [634, 319] on input "number" at bounding box center [421, 328] width 579 height 18
type input "0"
click at [623, 304] on div "Package size * 0" at bounding box center [421, 320] width 579 height 33
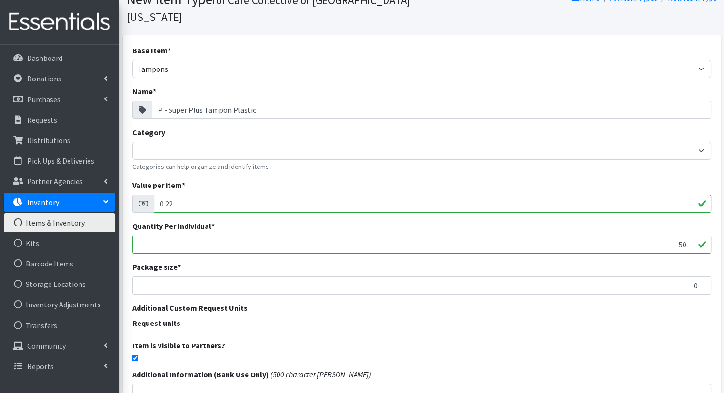
scroll to position [43, 0]
click at [695, 276] on input "0" at bounding box center [421, 285] width 579 height 18
type input "1"
click at [686, 235] on input "49" at bounding box center [421, 244] width 579 height 18
type input "4"
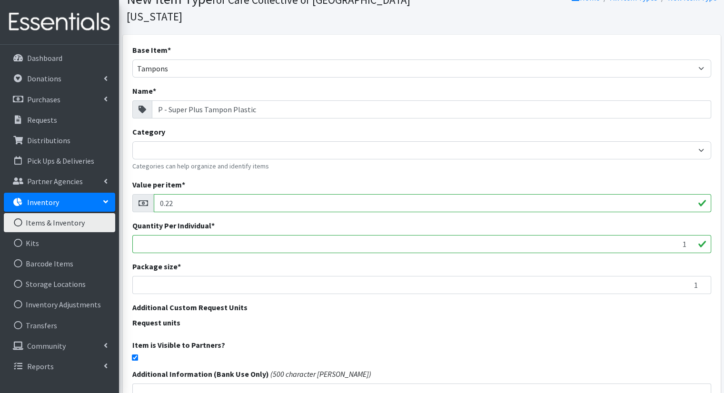
type input "1"
click at [598, 317] on legend "Request units" at bounding box center [421, 324] width 579 height 15
click at [718, 254] on div "Base Item * Adult Briefs (Large/X-Large) Adult Briefs (Medium/Large) Adult Brie…" at bounding box center [422, 232] width 598 height 395
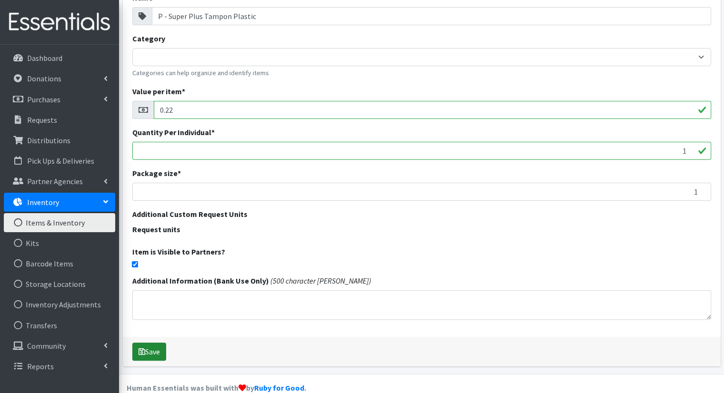
click at [156, 343] on button "Save" at bounding box center [149, 352] width 34 height 18
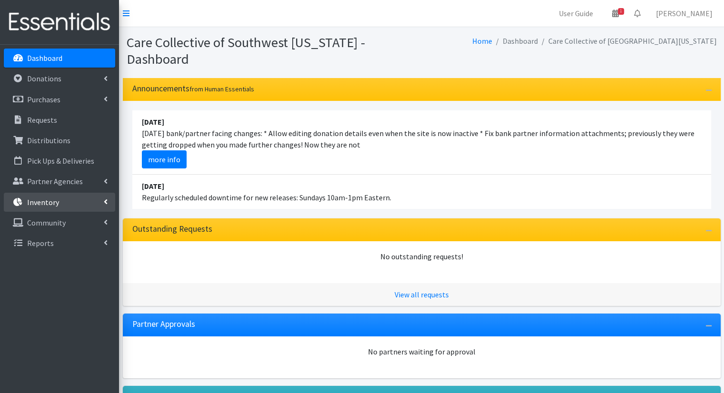
click at [90, 206] on link "Inventory" at bounding box center [59, 202] width 111 height 19
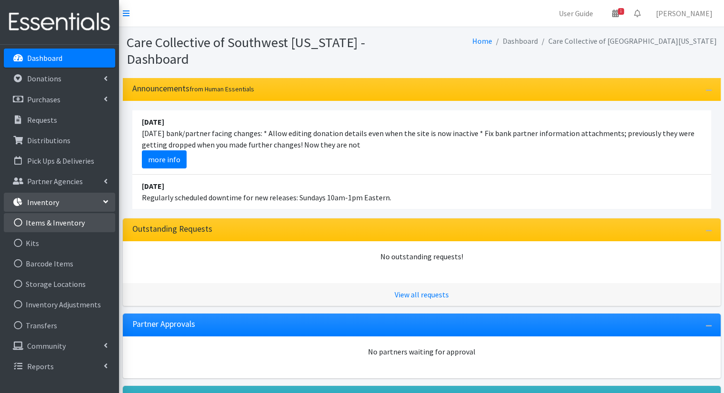
click at [89, 217] on link "Items & Inventory" at bounding box center [59, 222] width 111 height 19
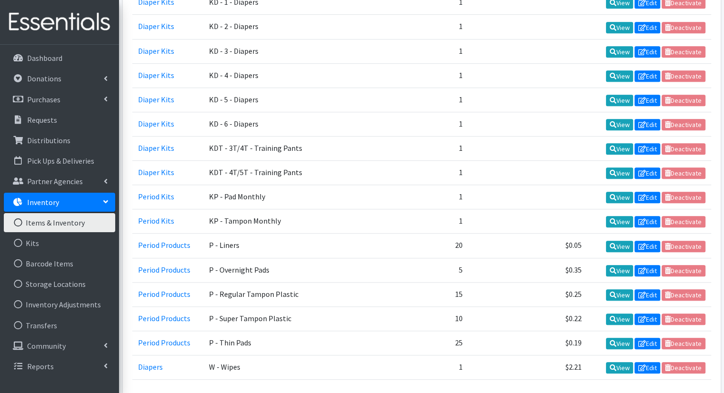
scroll to position [576, 0]
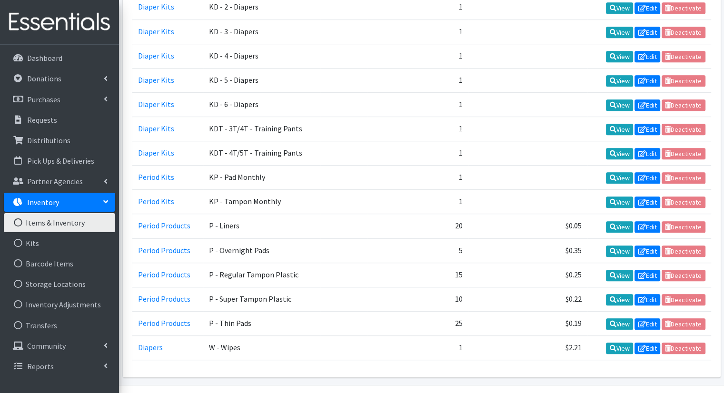
click at [279, 287] on td "P - Super Tampon Plastic" at bounding box center [261, 299] width 117 height 24
click at [212, 311] on td "P - Thin Pads" at bounding box center [261, 323] width 117 height 24
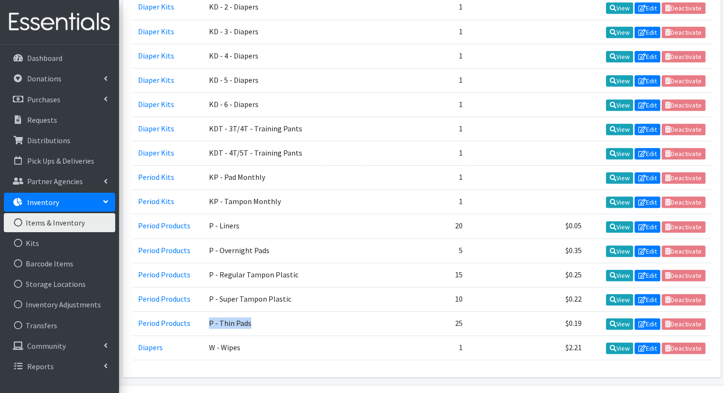
click at [212, 311] on td "P - Thin Pads" at bounding box center [261, 323] width 117 height 24
click at [217, 311] on td "P - Thin Pads" at bounding box center [261, 323] width 117 height 24
click at [574, 287] on td "$0.22" at bounding box center [527, 299] width 119 height 24
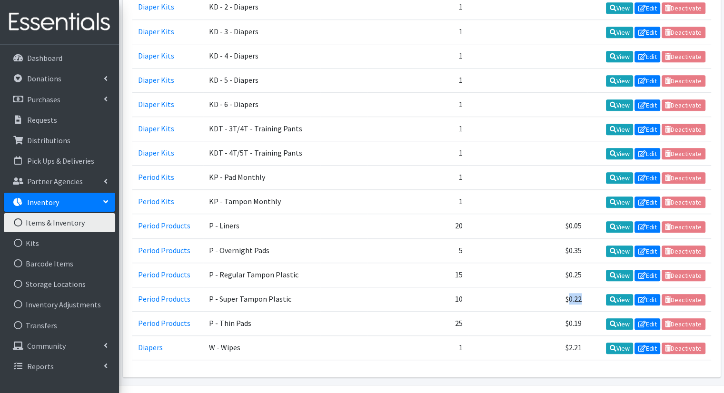
click at [574, 287] on td "$0.22" at bounding box center [527, 299] width 119 height 24
click at [506, 287] on td "$0.22" at bounding box center [527, 299] width 119 height 24
click at [568, 287] on td "$0.22" at bounding box center [527, 299] width 119 height 24
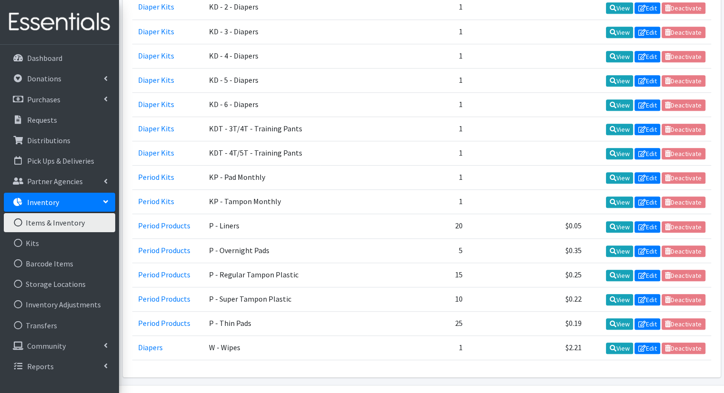
click at [571, 311] on td "$0.19" at bounding box center [527, 323] width 119 height 24
click at [384, 166] on td "1" at bounding box center [417, 178] width 101 height 24
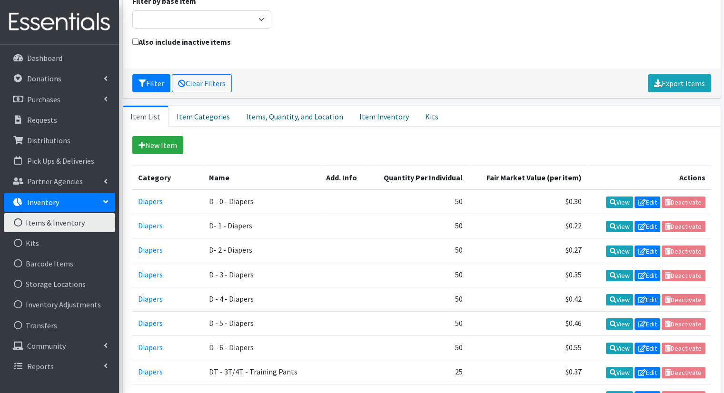
scroll to position [114, 0]
click at [152, 197] on link "Diapers" at bounding box center [150, 202] width 25 height 10
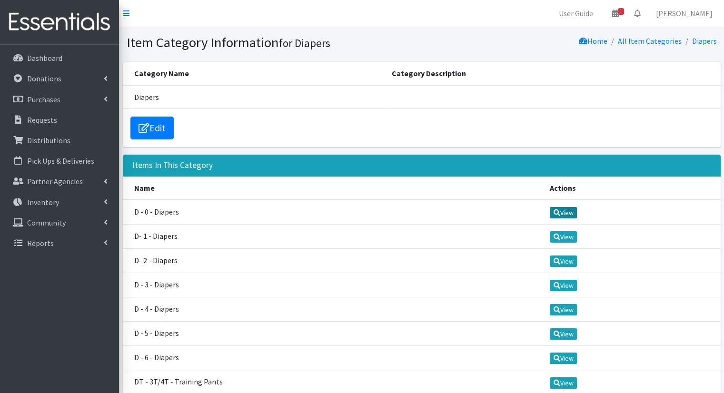
click at [556, 207] on link "View" at bounding box center [563, 212] width 27 height 11
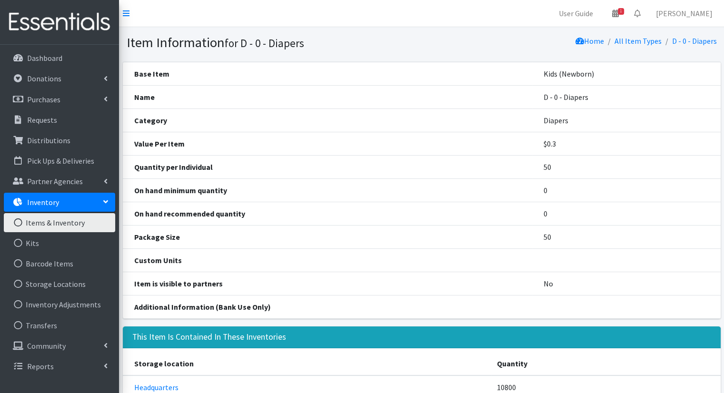
click at [69, 227] on link "Items & Inventory" at bounding box center [59, 222] width 111 height 19
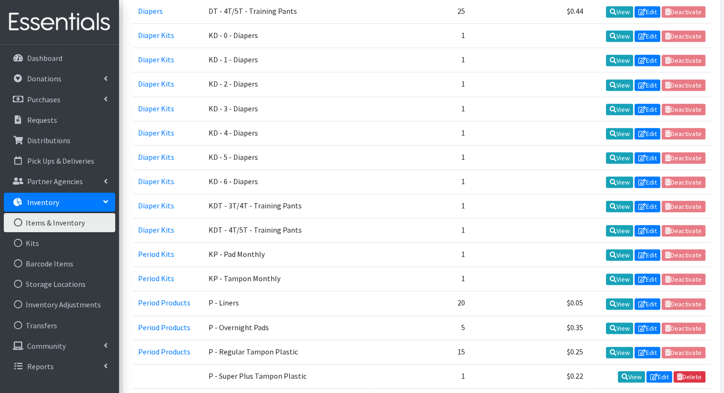
scroll to position [631, 0]
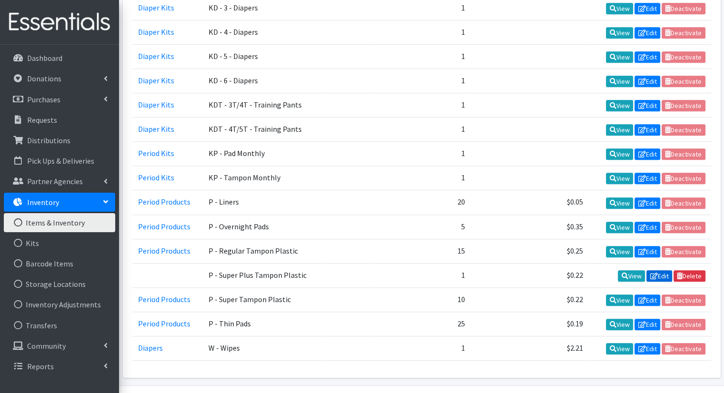
click at [657, 270] on link "Edit" at bounding box center [659, 275] width 26 height 11
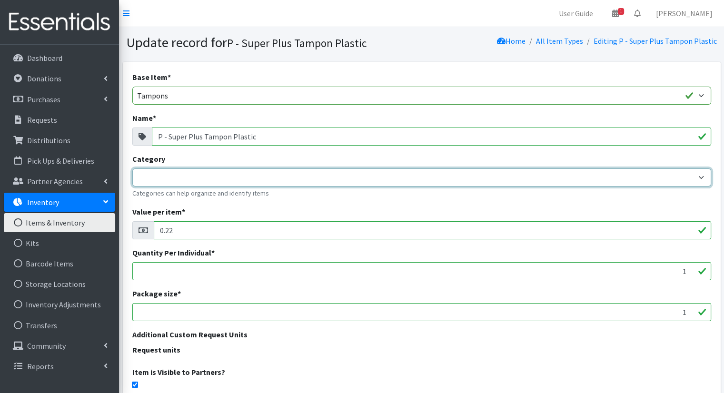
click at [670, 178] on select "Diaper Kits Period Kits Diapers Period Products" at bounding box center [421, 177] width 579 height 18
select select "456"
click at [132, 168] on select "Diaper Kits Period Kits Diapers Period Products" at bounding box center [421, 177] width 579 height 18
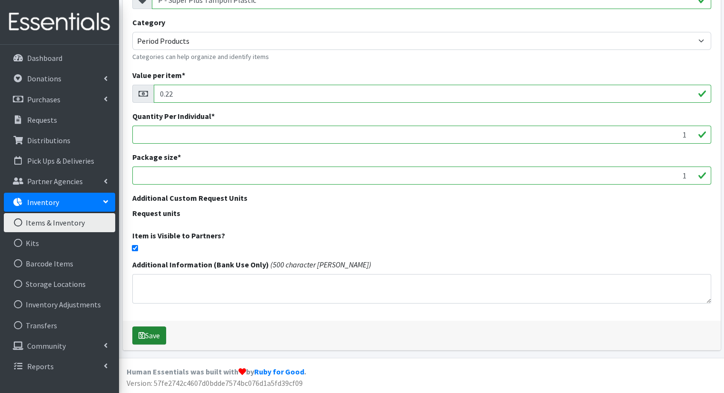
click at [149, 332] on button "Save" at bounding box center [149, 335] width 34 height 18
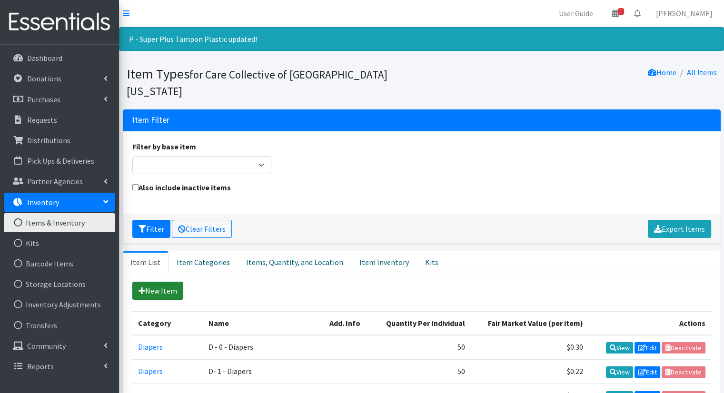
click at [151, 282] on link "New Item" at bounding box center [157, 291] width 51 height 18
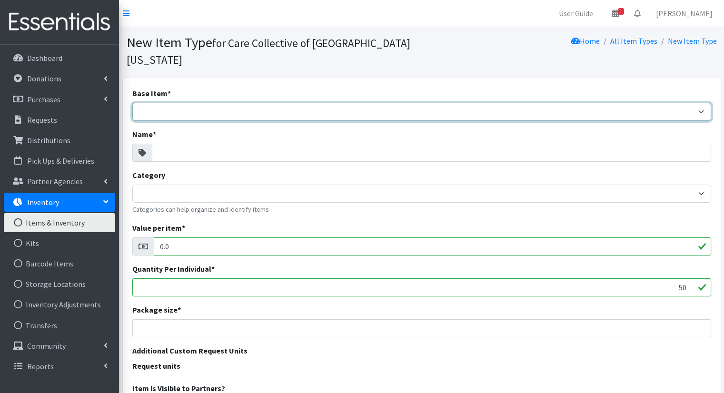
click at [204, 103] on select "Adult Briefs (Large/X-Large) Adult Briefs (Medium/Large) Adult Briefs (Small/Me…" at bounding box center [421, 112] width 579 height 18
select select "tampons"
click at [132, 103] on select "Adult Briefs (Large/X-Large) Adult Briefs (Medium/Large) Adult Briefs (Small/Me…" at bounding box center [421, 112] width 579 height 18
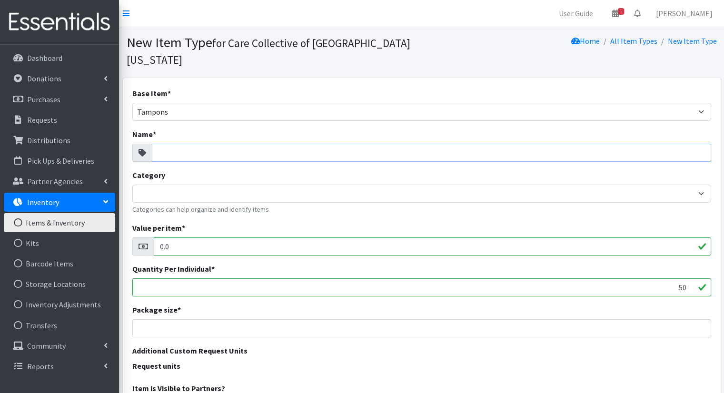
click at [279, 144] on input "Name *" at bounding box center [431, 153] width 559 height 18
click at [157, 144] on input "Ultra Tampon Plastic" at bounding box center [431, 153] width 559 height 18
type input "P - Ultra Tampon Plastic"
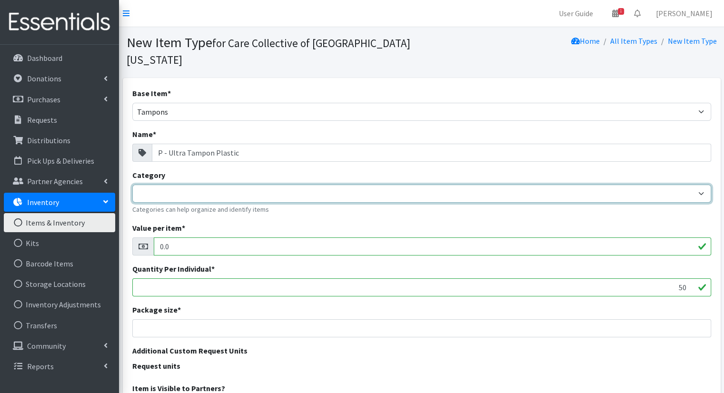
click at [201, 185] on select "Diaper Kits Period Kits Diapers Period Products" at bounding box center [421, 194] width 579 height 18
select select "456"
click at [132, 185] on select "Diaper Kits Period Kits Diapers Period Products" at bounding box center [421, 194] width 579 height 18
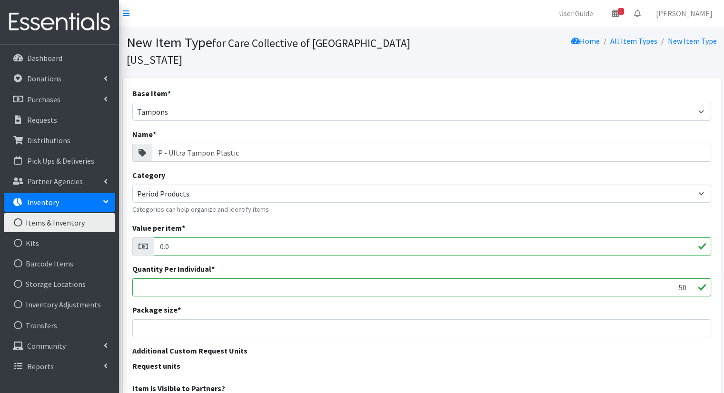
click at [268, 222] on div "Value per item * 0.0" at bounding box center [421, 238] width 579 height 33
click at [629, 237] on input "0.0" at bounding box center [432, 246] width 557 height 18
type input "0.22"
click at [622, 222] on div "Value per item * 0.22" at bounding box center [421, 238] width 579 height 33
click at [596, 263] on div "Quantity Per Individual * 50" at bounding box center [421, 279] width 579 height 33
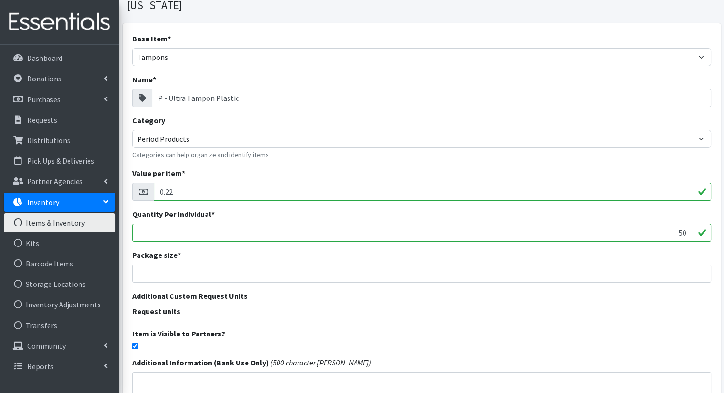
scroll to position [56, 0]
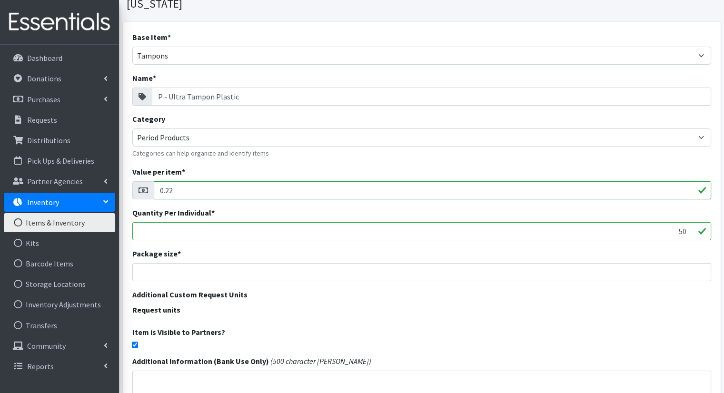
click at [681, 222] on input "50" at bounding box center [421, 231] width 579 height 18
drag, startPoint x: 686, startPoint y: 214, endPoint x: 678, endPoint y: 213, distance: 8.6
click at [678, 222] on input "61" at bounding box center [421, 231] width 579 height 18
drag, startPoint x: 678, startPoint y: 213, endPoint x: 691, endPoint y: 214, distance: 12.9
click at [691, 222] on input "61" at bounding box center [421, 231] width 579 height 18
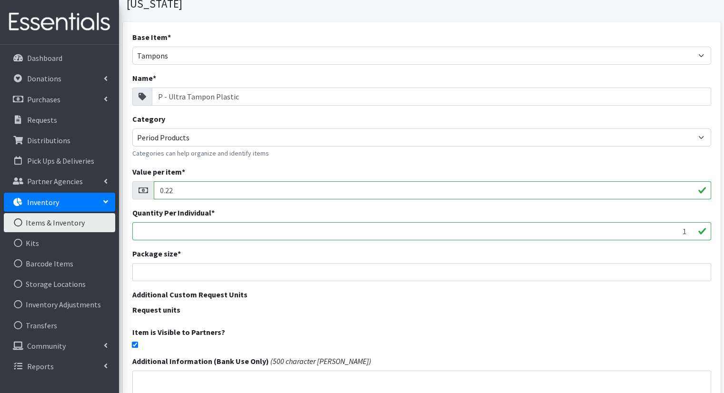
type input "1"
click at [668, 263] on input "number" at bounding box center [421, 272] width 579 height 18
type input "1"
click at [645, 289] on div "Additional Custom Request Units Request units" at bounding box center [421, 304] width 579 height 30
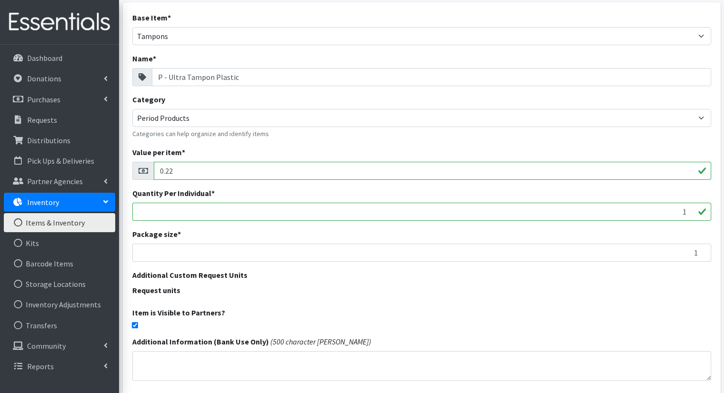
scroll to position [81, 0]
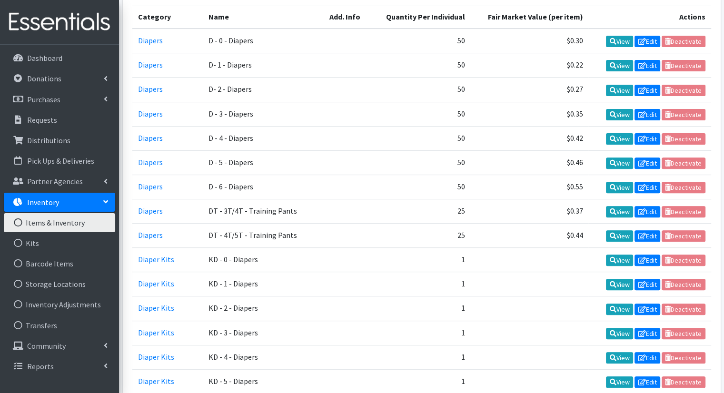
scroll to position [179, 0]
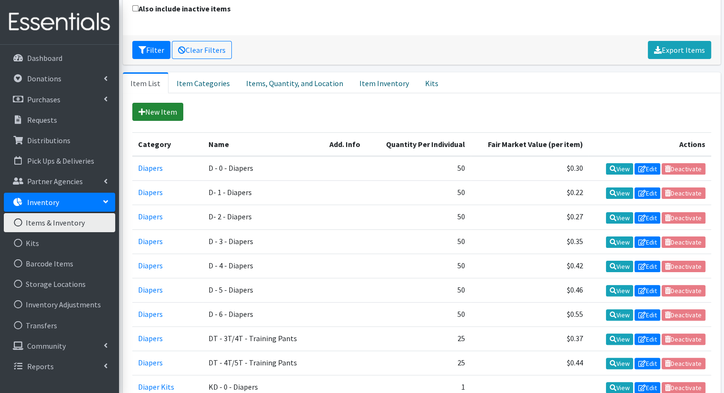
click at [155, 103] on link "New Item" at bounding box center [157, 112] width 51 height 18
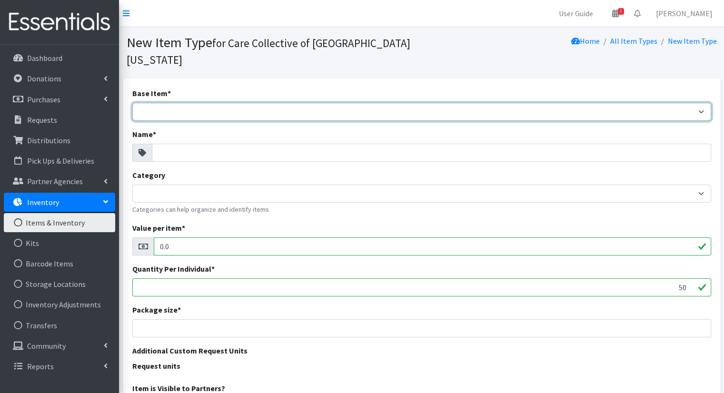
click at [179, 103] on select "Adult Briefs (Large/X-Large) Adult Briefs (Medium/Large) Adult Briefs (Small/Me…" at bounding box center [421, 112] width 579 height 18
select select "pads"
click at [132, 103] on select "Adult Briefs (Large/X-Large) Adult Briefs (Medium/Large) Adult Briefs (Small/Me…" at bounding box center [421, 112] width 579 height 18
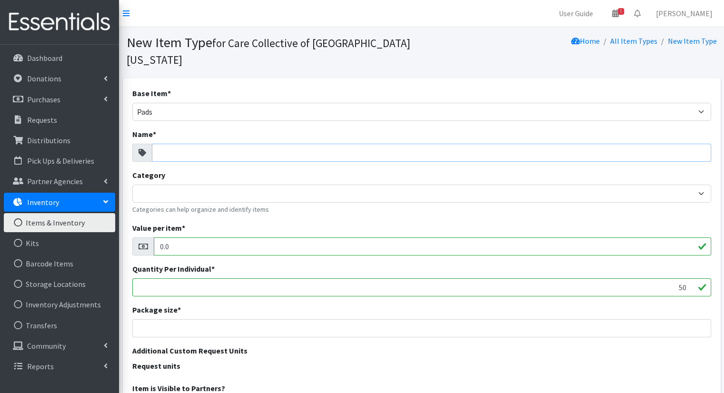
click at [336, 144] on input "Name *" at bounding box center [431, 153] width 559 height 18
type input "P - Maxi Pads"
click at [322, 186] on div "Category Diaper Kits Period Kits Diapers Period Products Categories can help or…" at bounding box center [421, 191] width 579 height 45
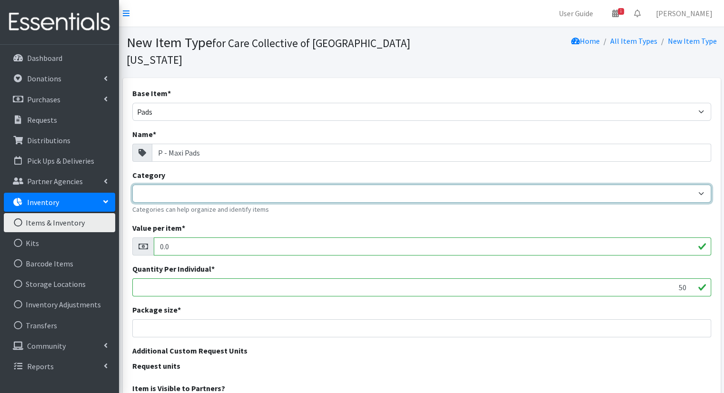
click at [322, 185] on select "Diaper Kits Period Kits Diapers Period Products" at bounding box center [421, 194] width 579 height 18
select select "456"
click at [132, 185] on select "Diaper Kits Period Kits Diapers Period Products" at bounding box center [421, 194] width 579 height 18
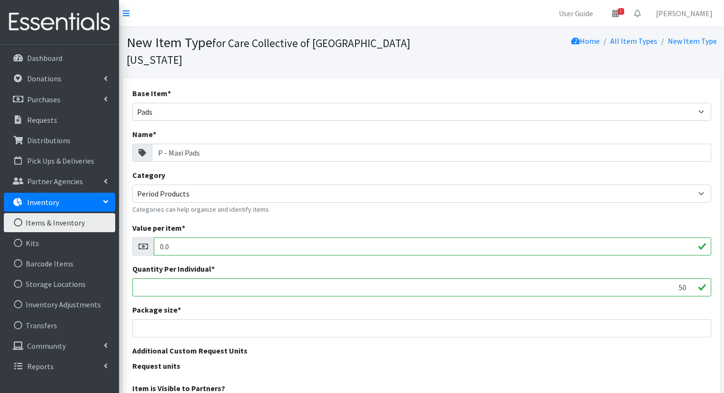
click at [480, 237] on input "0.0" at bounding box center [432, 246] width 557 height 18
type input "0.19"
click at [684, 278] on input "50" at bounding box center [421, 287] width 579 height 18
drag, startPoint x: 684, startPoint y: 272, endPoint x: 677, endPoint y: 271, distance: 7.2
click at [677, 278] on input "50" at bounding box center [421, 287] width 579 height 18
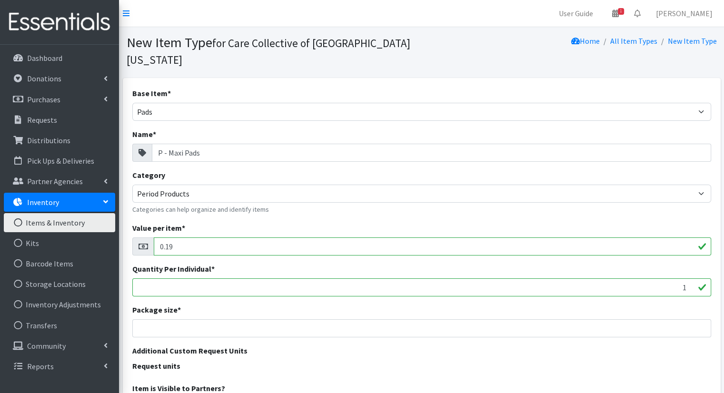
type input "1"
click at [681, 319] on input "number" at bounding box center [421, 328] width 579 height 18
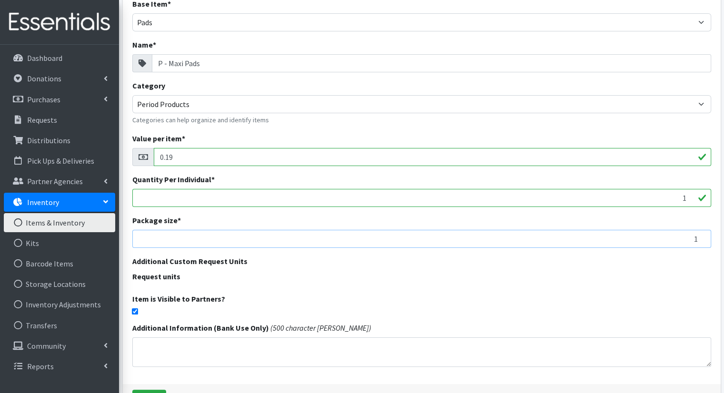
scroll to position [137, 0]
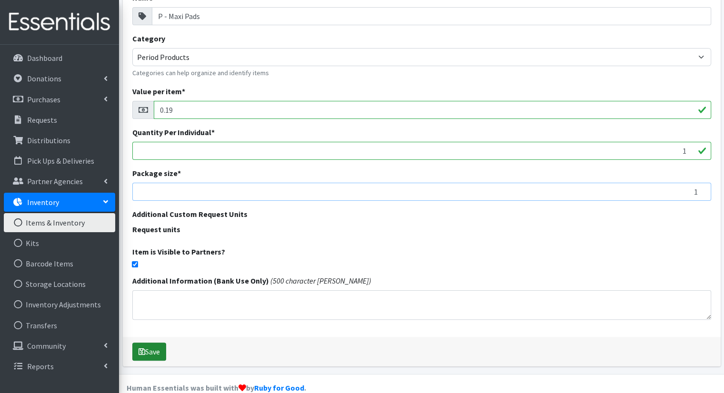
type input "1"
click at [135, 343] on button "Save" at bounding box center [149, 352] width 34 height 18
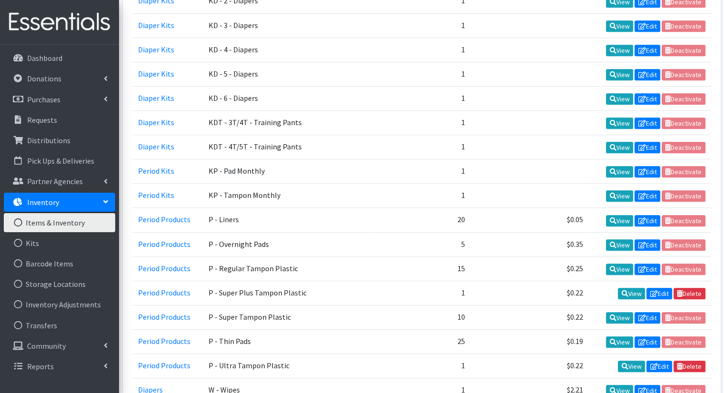
scroll to position [581, 0]
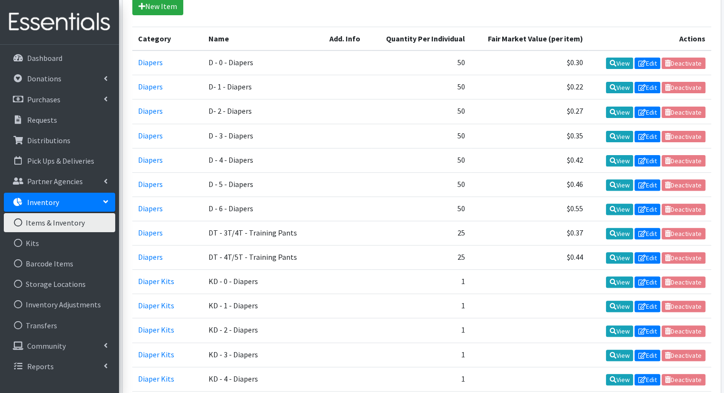
scroll to position [134, 0]
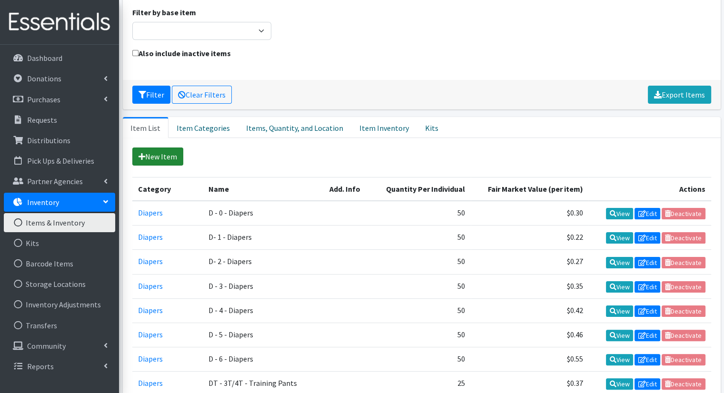
click at [161, 148] on link "New Item" at bounding box center [157, 157] width 51 height 18
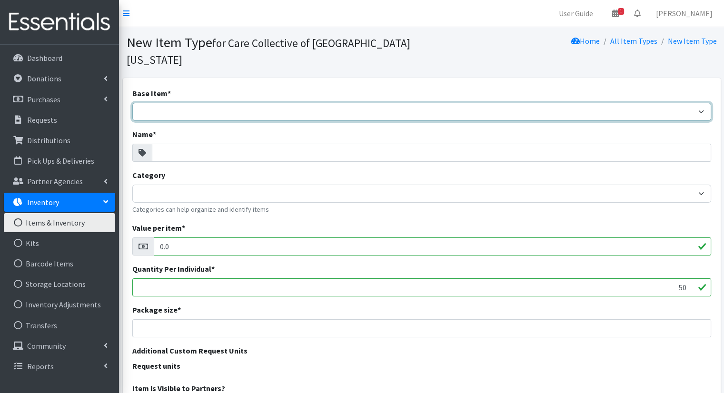
click at [211, 103] on select "Adult Briefs (Large/X-Large) Adult Briefs (Medium/Large) Adult Briefs (Small/Me…" at bounding box center [421, 112] width 579 height 18
select select "other"
click at [132, 103] on select "Adult Briefs (Large/X-Large) Adult Briefs (Medium/Large) Adult Briefs (Small/Me…" at bounding box center [421, 112] width 579 height 18
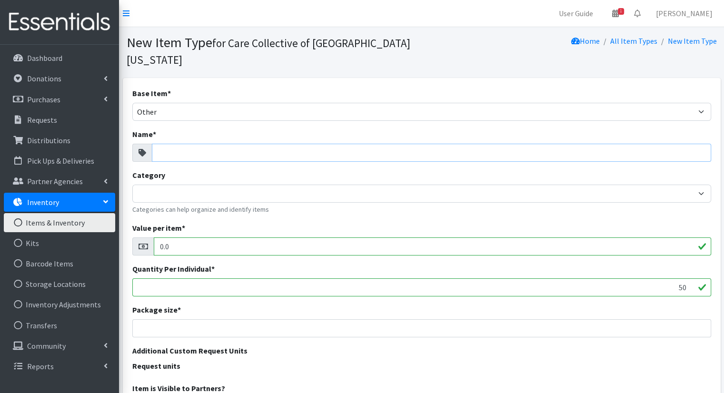
click at [415, 144] on input "Name *" at bounding box center [431, 153] width 559 height 18
type input "p"
type input "P - Menstrual Cups"
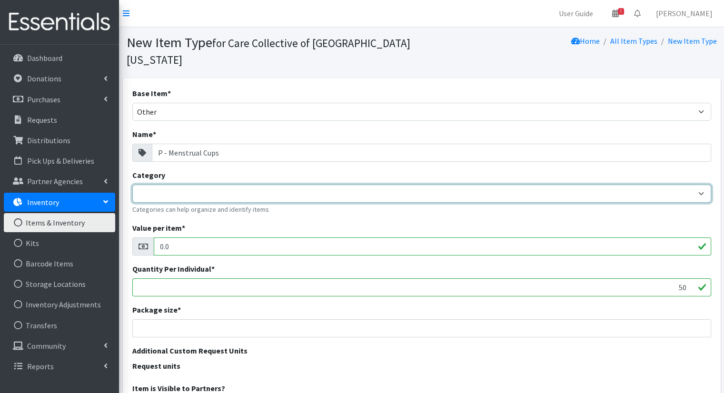
click at [429, 185] on select "Diaper Kits Period Kits Diapers Period Products" at bounding box center [421, 194] width 579 height 18
select select "456"
click at [132, 185] on select "Diaper Kits Period Kits Diapers Period Products" at bounding box center [421, 194] width 579 height 18
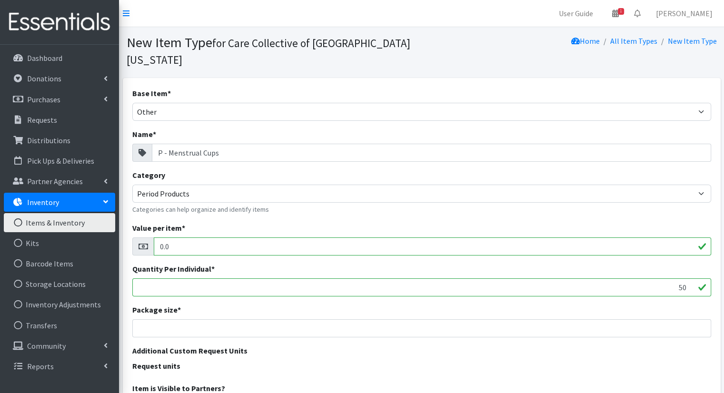
drag, startPoint x: 251, startPoint y: 233, endPoint x: 153, endPoint y: 221, distance: 98.3
click at [154, 237] on input "0.0" at bounding box center [432, 246] width 557 height 18
type input "27.99"
drag, startPoint x: 679, startPoint y: 274, endPoint x: 695, endPoint y: 274, distance: 15.7
click at [695, 278] on input "50" at bounding box center [421, 287] width 579 height 18
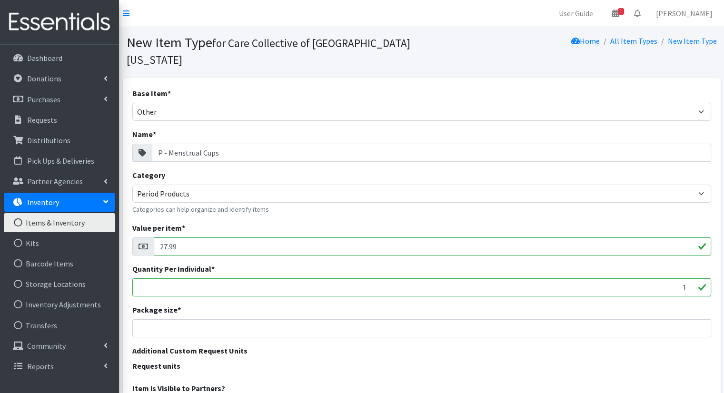
type input "1"
click at [683, 319] on input "number" at bounding box center [421, 328] width 579 height 18
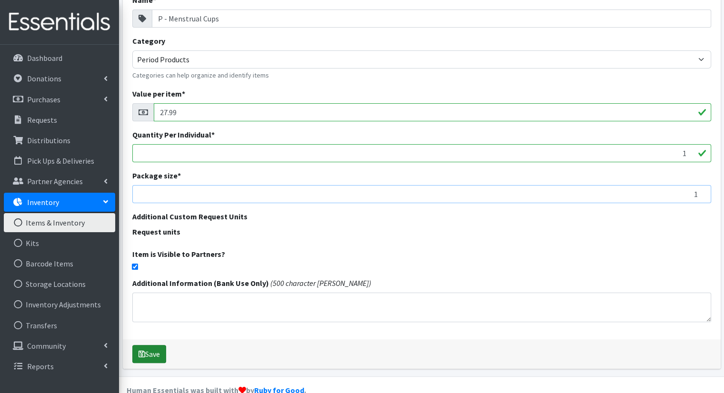
type input "1"
click at [160, 345] on button "Save" at bounding box center [149, 354] width 34 height 18
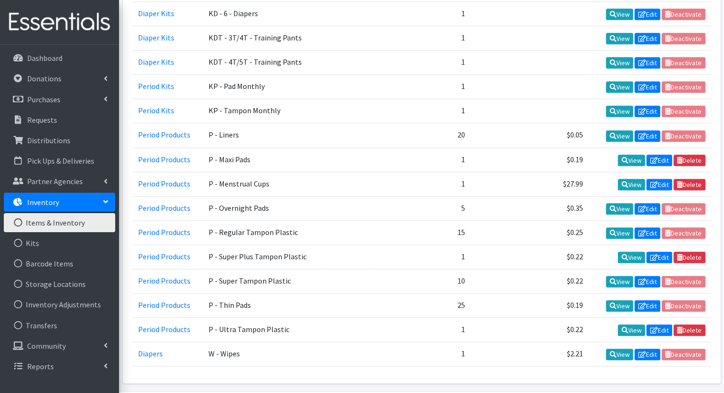
scroll to position [699, 0]
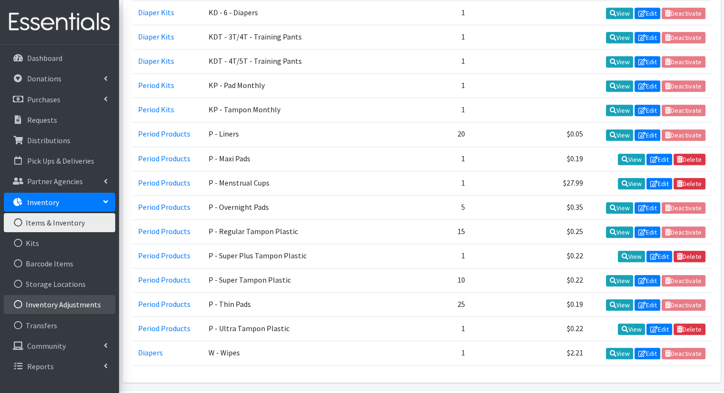
drag, startPoint x: 83, startPoint y: 302, endPoint x: 76, endPoint y: 304, distance: 7.4
click at [76, 304] on link "Inventory Adjustments" at bounding box center [59, 304] width 111 height 19
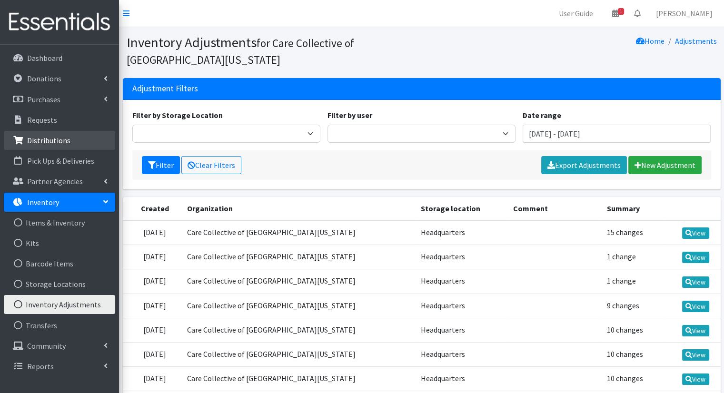
click at [92, 139] on link "Distributions" at bounding box center [59, 140] width 111 height 19
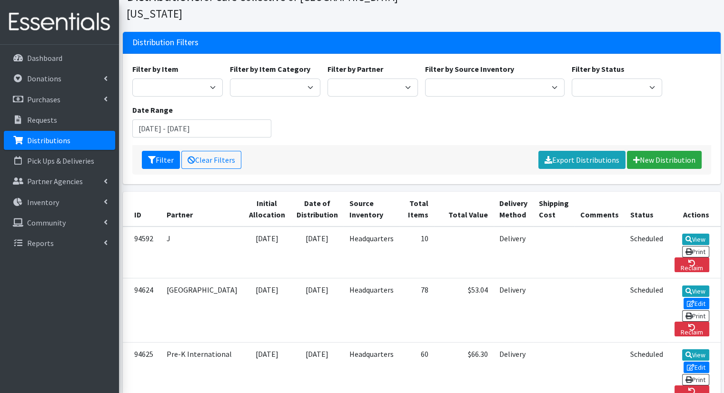
scroll to position [42, 0]
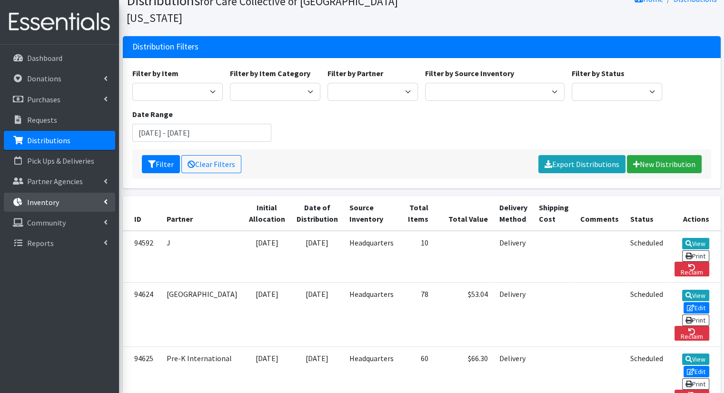
click at [84, 200] on link "Inventory" at bounding box center [59, 202] width 111 height 19
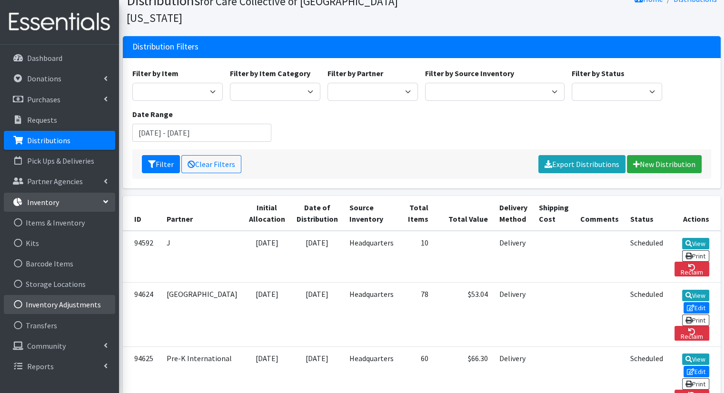
click at [95, 300] on link "Inventory Adjustments" at bounding box center [59, 304] width 111 height 19
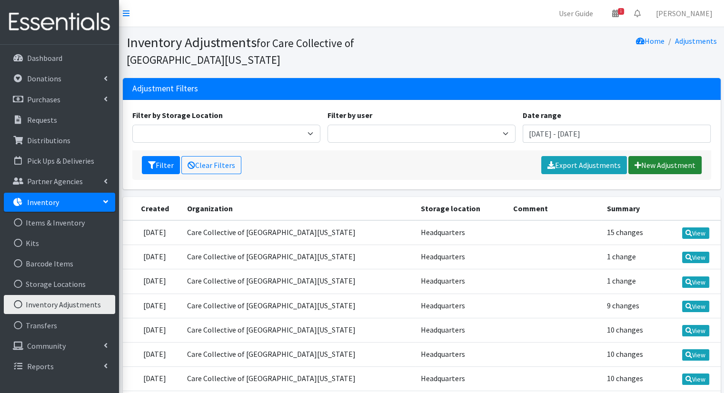
click at [643, 167] on link "New Adjustment" at bounding box center [664, 165] width 73 height 18
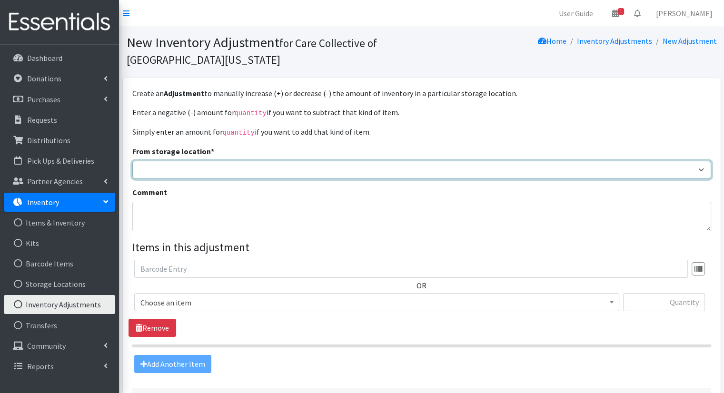
drag, startPoint x: 0, startPoint y: 0, endPoint x: 643, endPoint y: 167, distance: 664.1
click at [643, 167] on select "Headquarters" at bounding box center [421, 170] width 579 height 18
select select "491"
click at [132, 161] on select "Headquarters" at bounding box center [421, 170] width 579 height 18
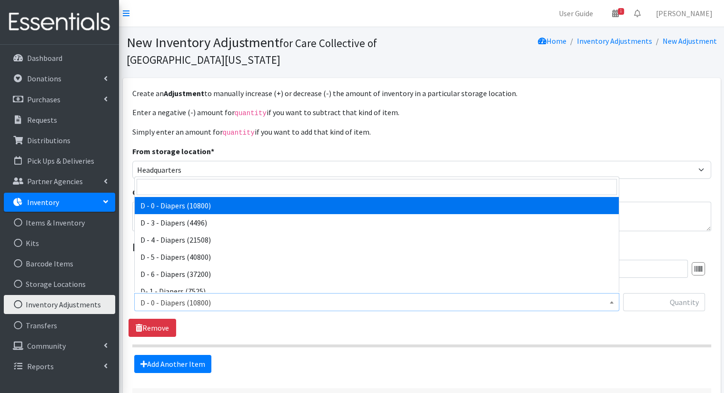
click at [605, 301] on span "D - 0 - Diapers (10800)" at bounding box center [376, 302] width 472 height 13
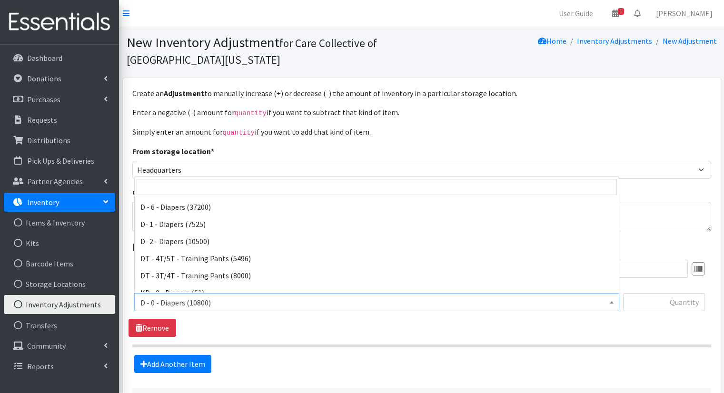
scroll to position [55, 0]
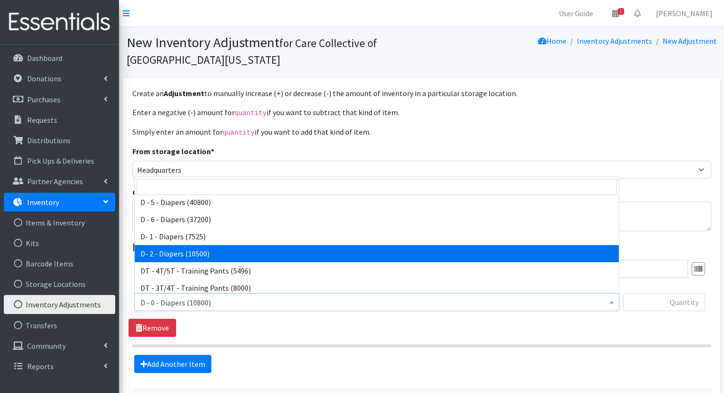
select select "15483"
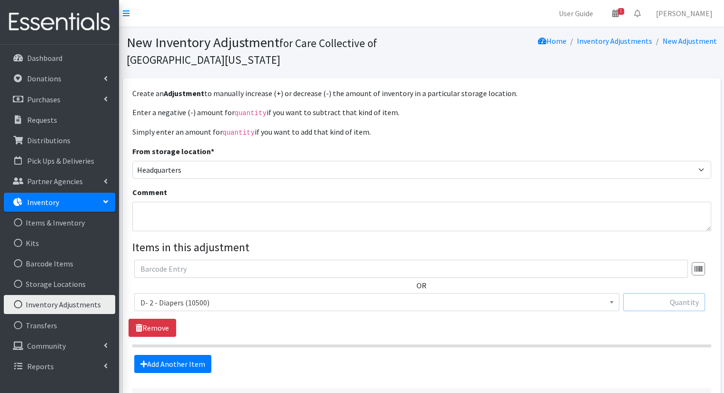
click at [660, 295] on input "text" at bounding box center [664, 302] width 82 height 18
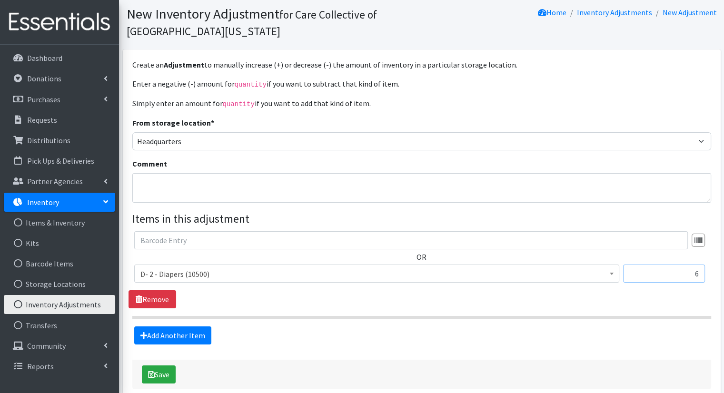
scroll to position [33, 0]
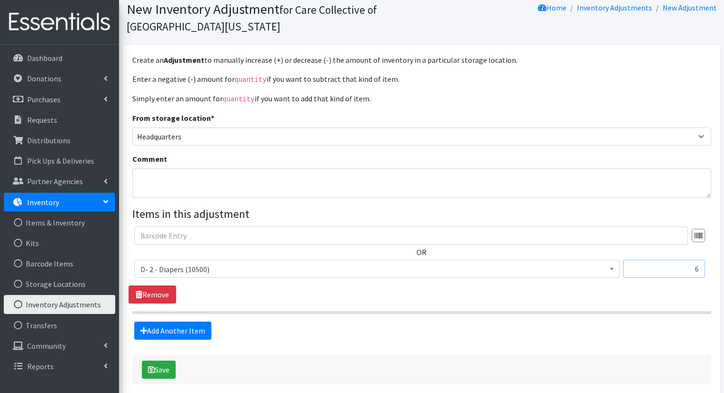
type input "6"
click at [498, 290] on div "OR D - 0 - Diapers (10800) D - 3 - Diapers (4496) D - 4 - Diapers (21508) D - 5…" at bounding box center [421, 264] width 586 height 77
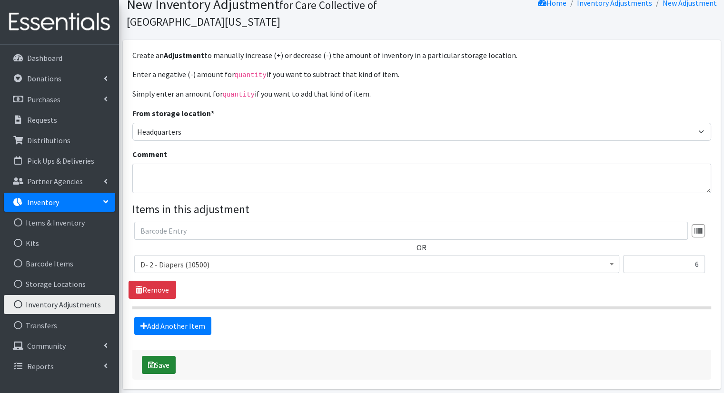
click at [169, 368] on button "Save" at bounding box center [159, 365] width 34 height 18
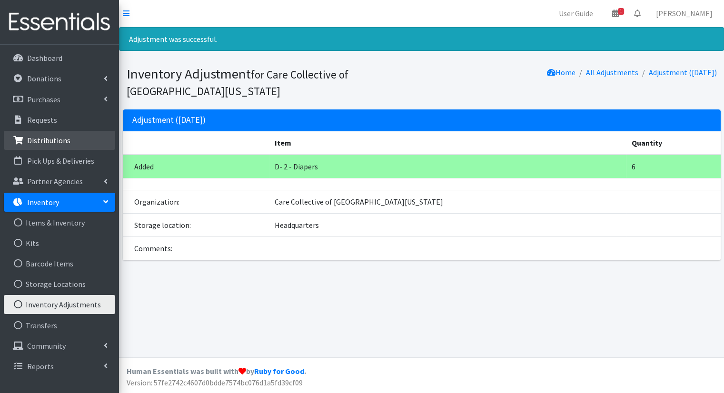
click at [76, 142] on link "Distributions" at bounding box center [59, 140] width 111 height 19
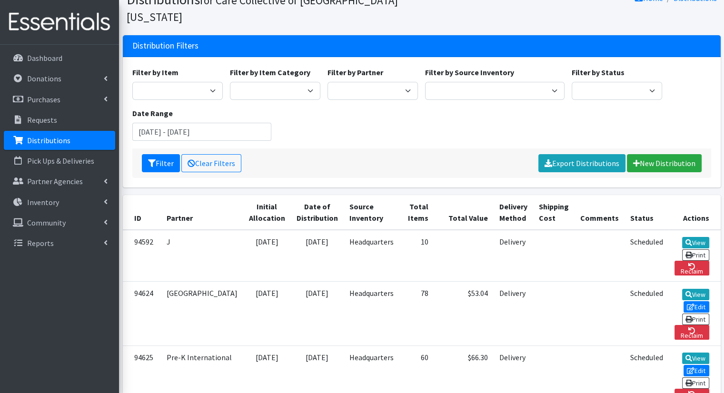
scroll to position [61, 0]
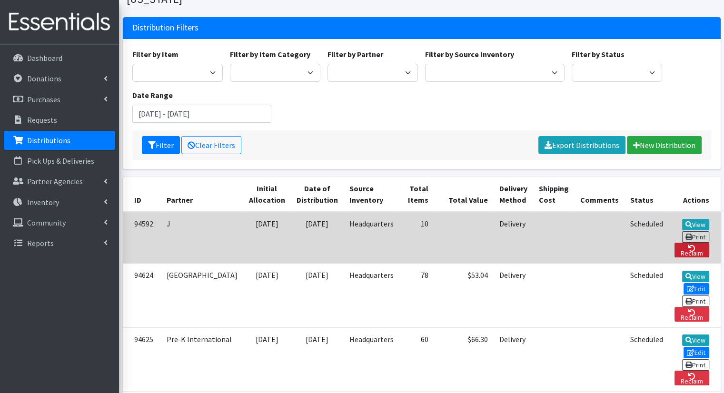
click at [699, 243] on link "Reclaim" at bounding box center [691, 250] width 35 height 15
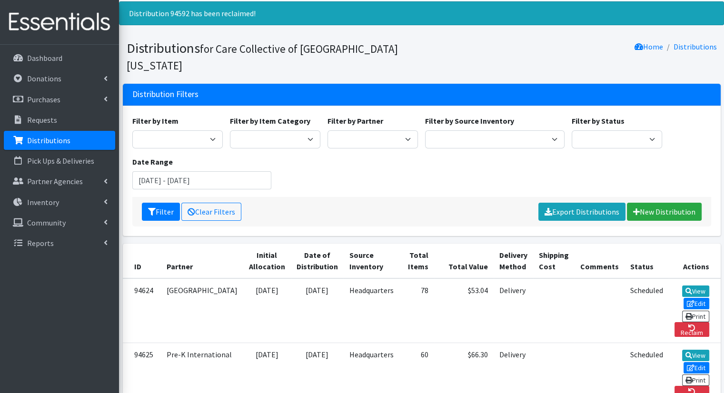
scroll to position [27, 0]
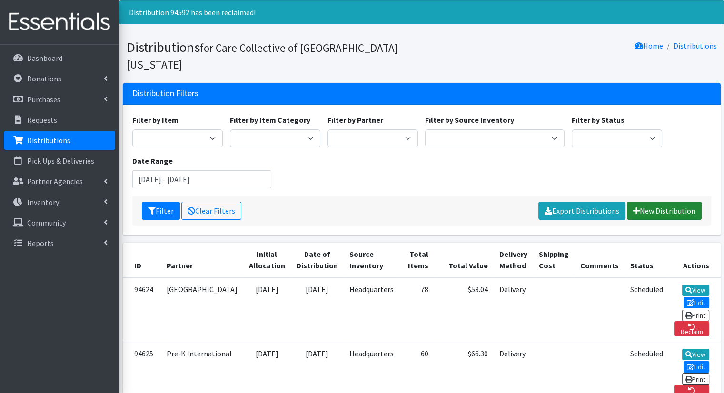
click at [667, 202] on link "New Distribution" at bounding box center [664, 211] width 75 height 18
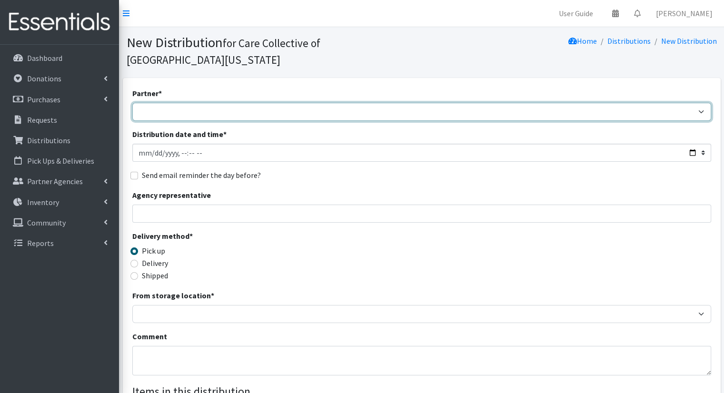
click at [262, 103] on select "African Community Kalamazoo Black Lives Matter Kzoo/[GEOGRAPHIC_DATA] Diaper Tr…" at bounding box center [421, 112] width 579 height 18
select select "7979"
click at [132, 103] on select "African Community Kalamazoo Black Lives Matter Kzoo/[GEOGRAPHIC_DATA] Diaper Tr…" at bounding box center [421, 112] width 579 height 18
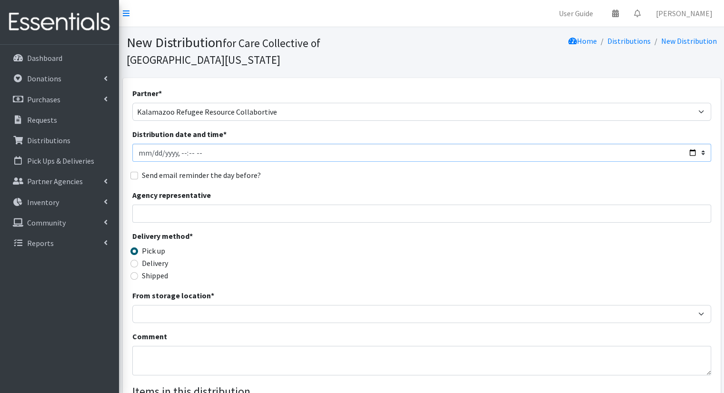
click at [206, 144] on input "Distribution date and time *" at bounding box center [421, 153] width 579 height 18
click at [196, 144] on input "Distribution date and time *" at bounding box center [421, 153] width 579 height 18
click at [699, 144] on input "Distribution date and time *" at bounding box center [421, 153] width 579 height 18
click at [694, 144] on input "Distribution date and time *" at bounding box center [421, 153] width 579 height 18
type input "2025-08-11T12:00"
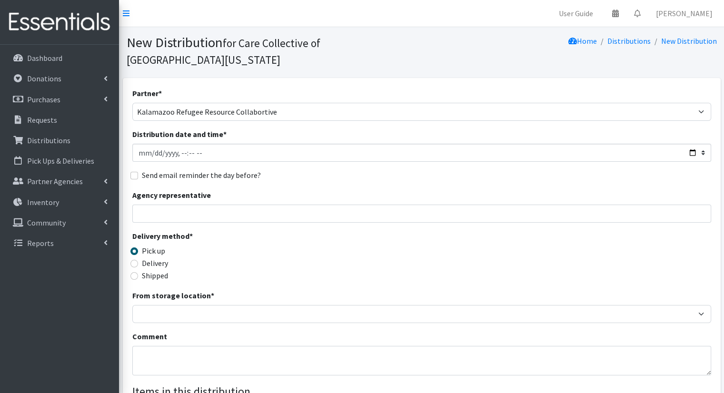
click at [362, 169] on div "Send email reminder the day before?" at bounding box center [421, 174] width 579 height 11
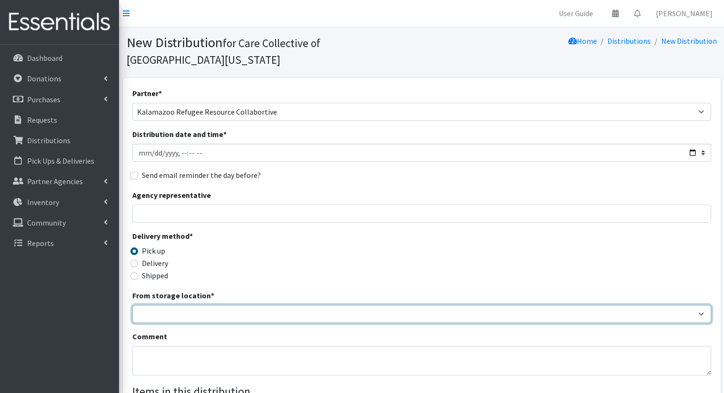
click at [447, 305] on select "Headquarters" at bounding box center [421, 314] width 579 height 18
select select "491"
click at [132, 305] on select "Headquarters" at bounding box center [421, 314] width 579 height 18
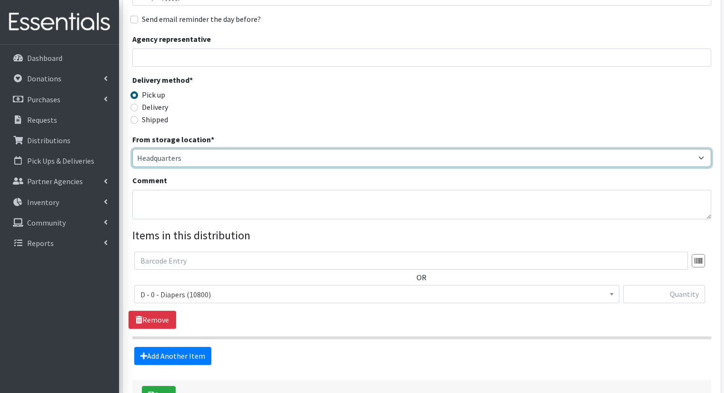
scroll to position [137, 0]
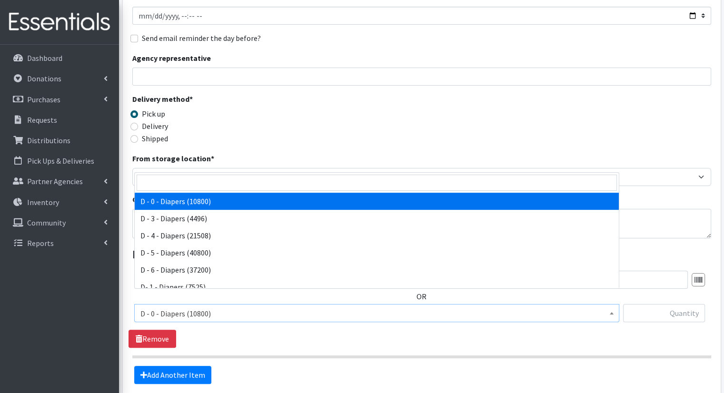
click at [592, 307] on span "D - 0 - Diapers (10800)" at bounding box center [376, 313] width 472 height 13
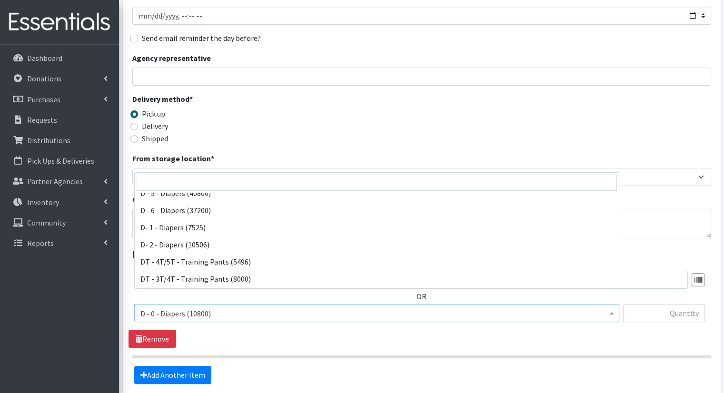
scroll to position [55, 0]
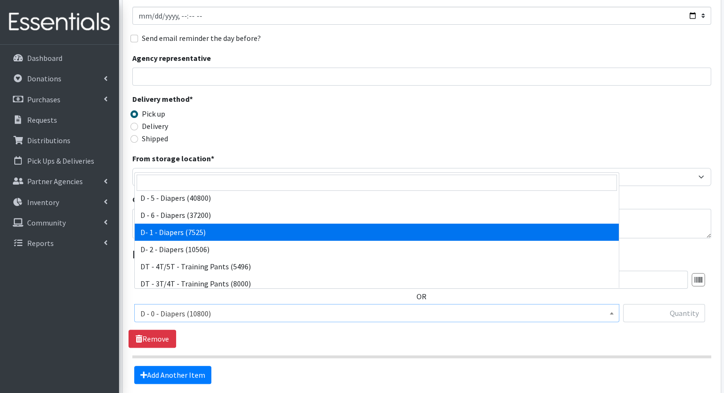
select select "15482"
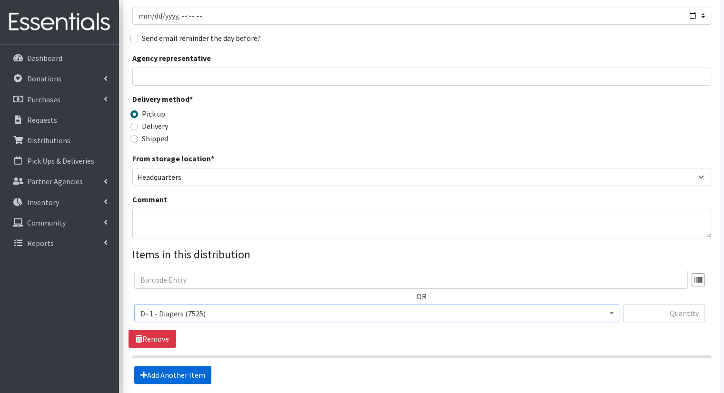
click at [172, 366] on link "Add Another Item" at bounding box center [172, 375] width 77 height 18
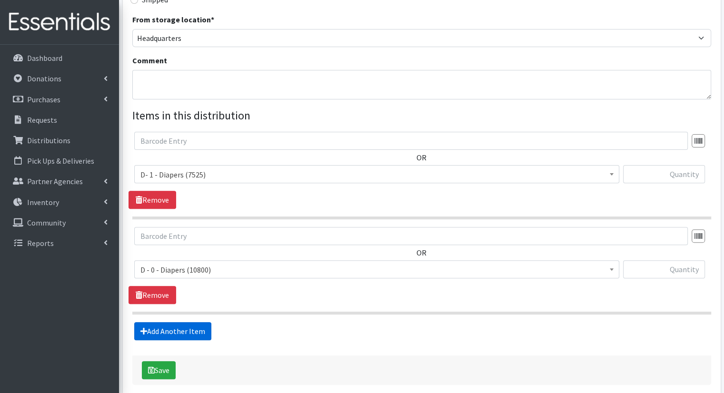
scroll to position [303, 0]
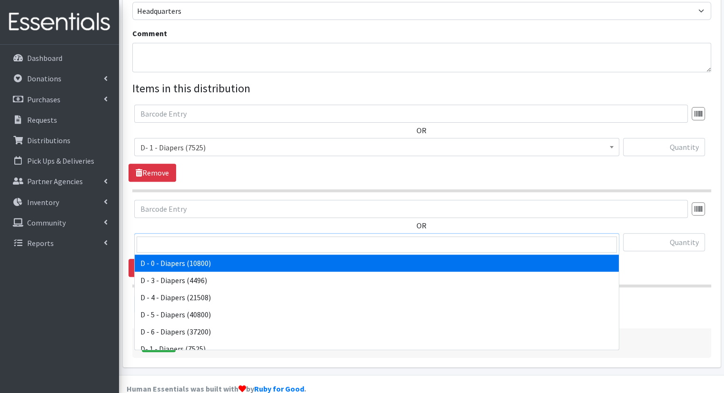
click at [609, 234] on span at bounding box center [612, 241] width 10 height 15
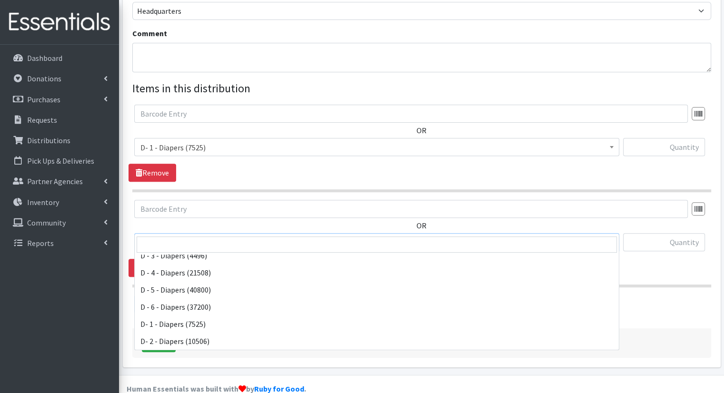
scroll to position [0, 0]
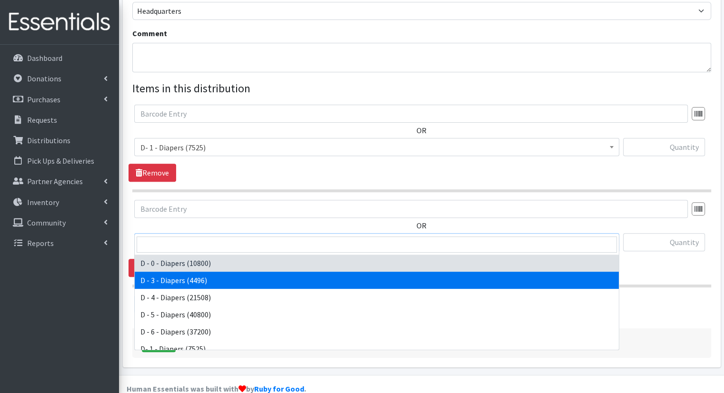
select select "15484"
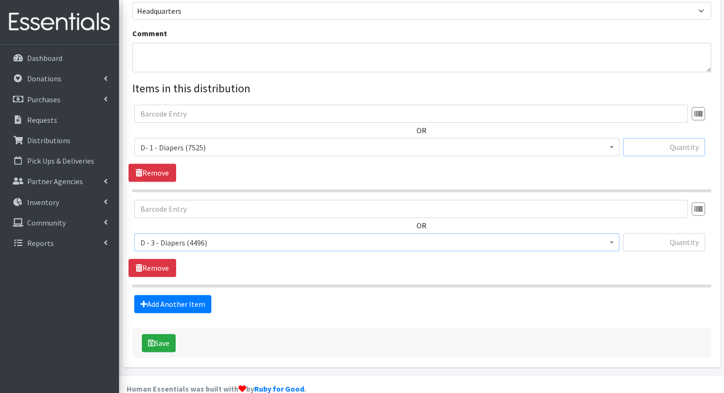
click at [671, 138] on input "text" at bounding box center [664, 147] width 82 height 18
type input "3"
type input "4"
click at [686, 233] on input "text" at bounding box center [664, 242] width 82 height 18
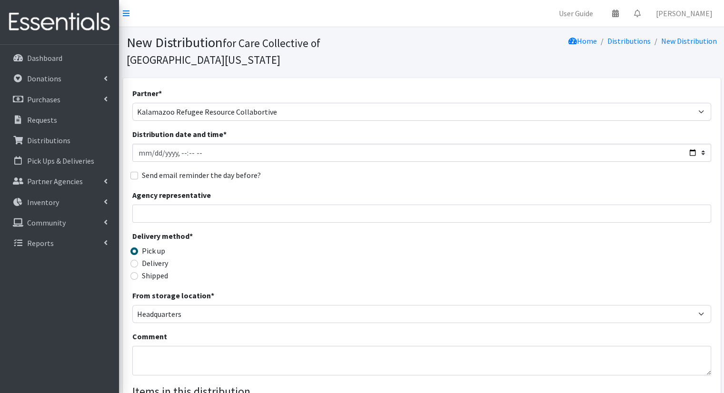
scroll to position [303, 0]
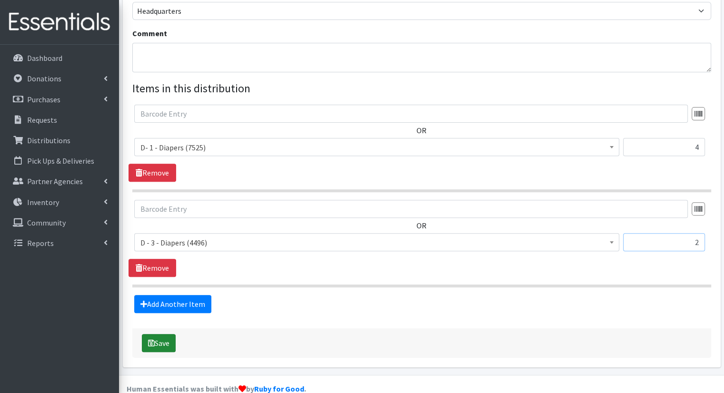
type input "2"
click at [159, 334] on button "Save" at bounding box center [159, 343] width 34 height 18
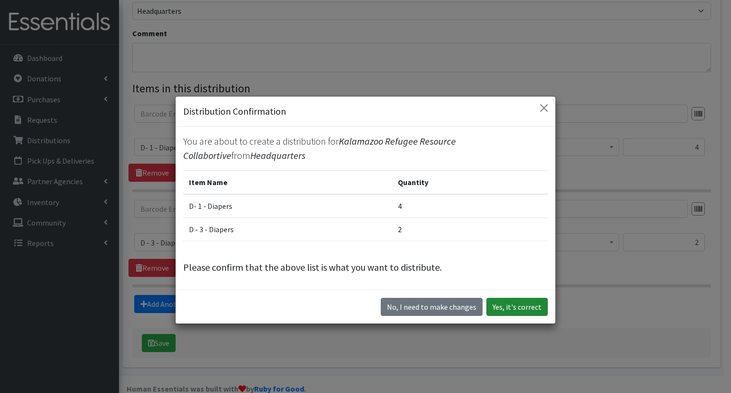
click at [494, 308] on button "Yes, it's correct" at bounding box center [516, 307] width 61 height 18
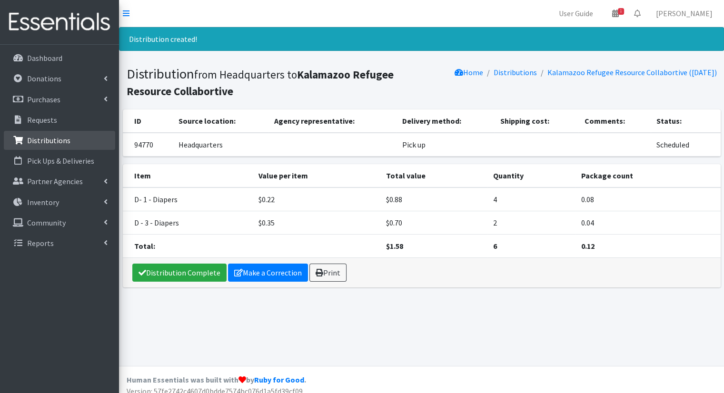
click at [55, 141] on p "Distributions" at bounding box center [48, 141] width 43 height 10
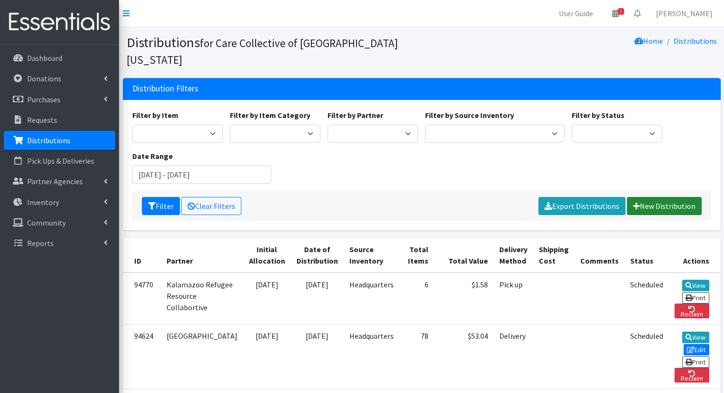
click at [669, 197] on link "New Distribution" at bounding box center [664, 206] width 75 height 18
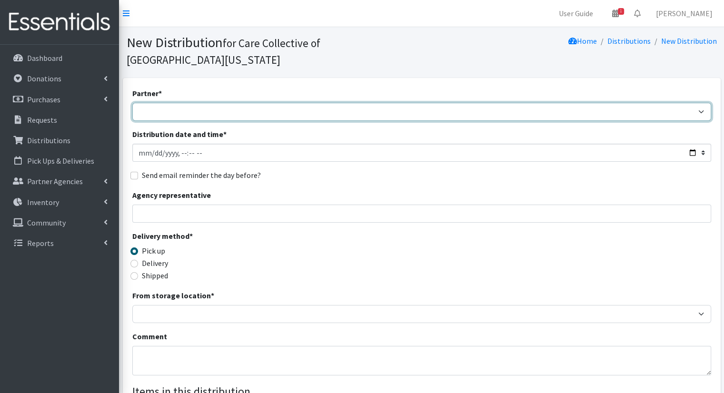
click at [367, 103] on select "African Community Kalamazoo Black Lives Matter Kzoo/[GEOGRAPHIC_DATA] Diaper Tr…" at bounding box center [421, 112] width 579 height 18
select select "7966"
click at [132, 103] on select "African Community Kalamazoo Black Lives Matter Kzoo/[GEOGRAPHIC_DATA] Diaper Tr…" at bounding box center [421, 112] width 579 height 18
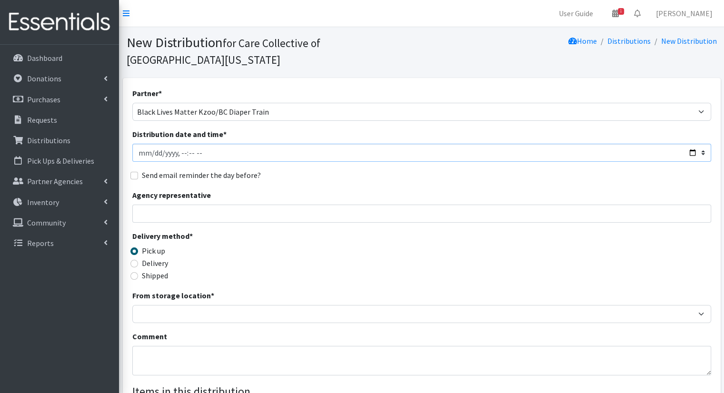
click at [688, 144] on input "Distribution date and time *" at bounding box center [421, 153] width 579 height 18
type input "2025-08-11T11:00"
click at [358, 172] on div "Partner * African Community Kalamazoo Black Lives Matter Kzoo/BC Diaper Train C…" at bounding box center [421, 304] width 579 height 433
click at [367, 205] on input "Agency representative" at bounding box center [421, 214] width 579 height 18
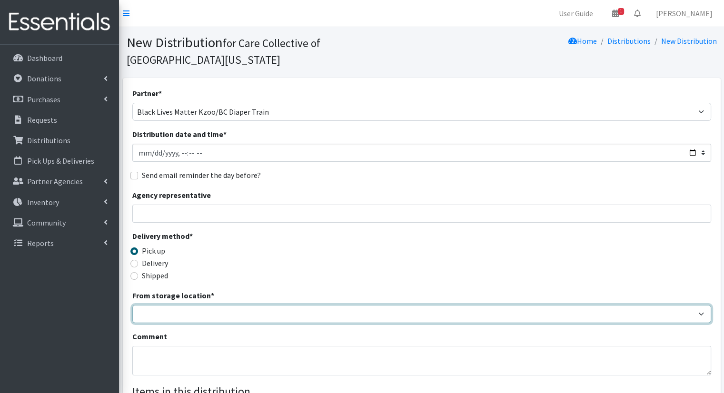
click at [196, 305] on select "Headquarters" at bounding box center [421, 314] width 579 height 18
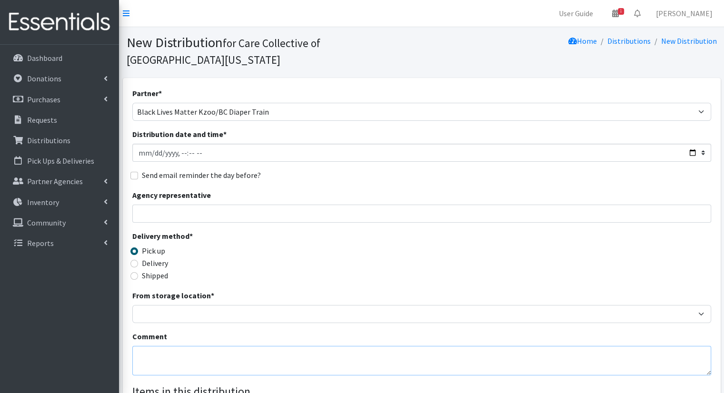
click at [196, 346] on textarea "Comment" at bounding box center [421, 361] width 579 height 30
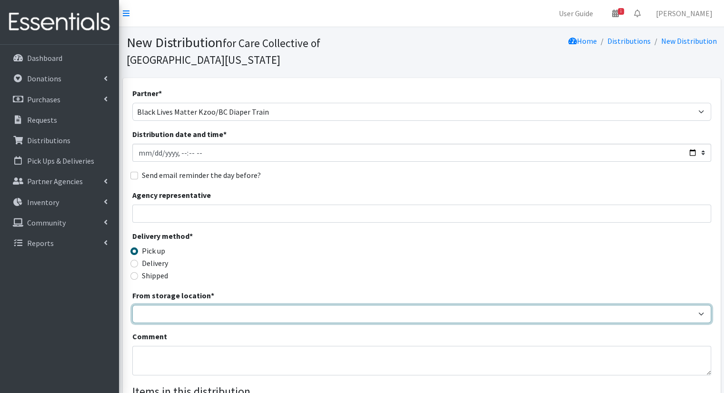
click at [179, 305] on select "Headquarters" at bounding box center [421, 314] width 579 height 18
select select "491"
click at [132, 305] on select "Headquarters" at bounding box center [421, 314] width 579 height 18
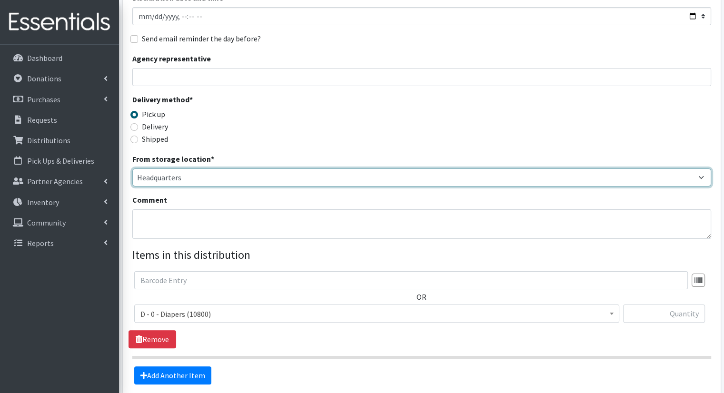
scroll to position [160, 0]
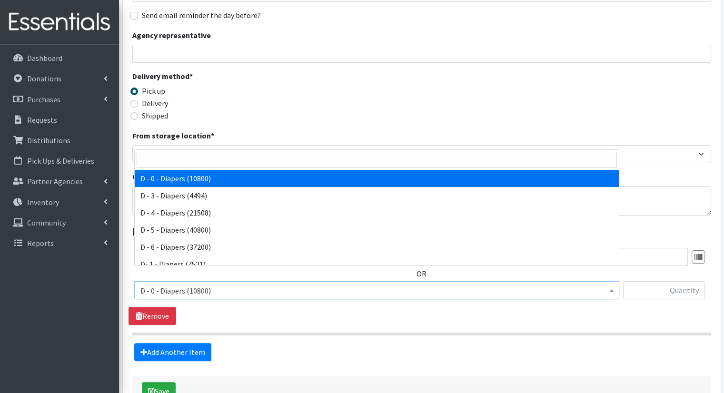
click at [266, 284] on span "D - 0 - Diapers (10800)" at bounding box center [376, 290] width 472 height 13
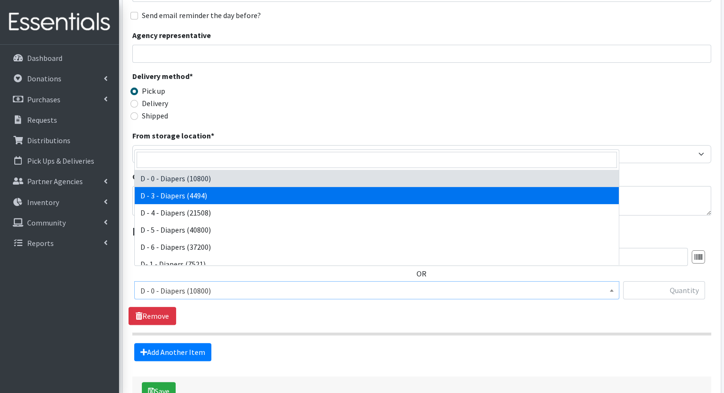
select select "15484"
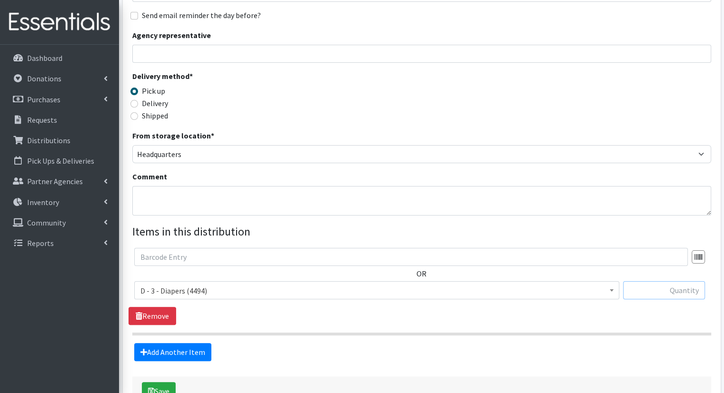
click at [670, 281] on input "text" at bounding box center [664, 290] width 82 height 18
type input "2"
click at [175, 343] on link "Add Another Item" at bounding box center [172, 352] width 77 height 18
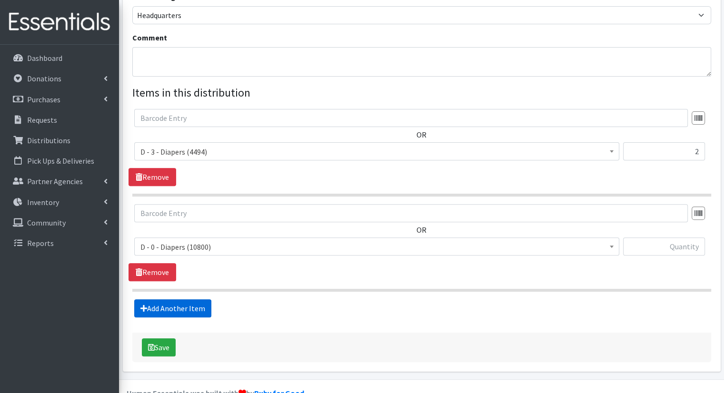
scroll to position [303, 0]
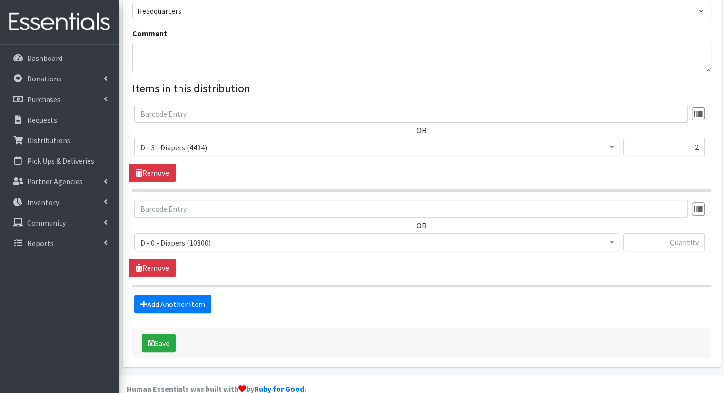
click at [212, 236] on span "D - 0 - Diapers (10800)" at bounding box center [376, 242] width 472 height 13
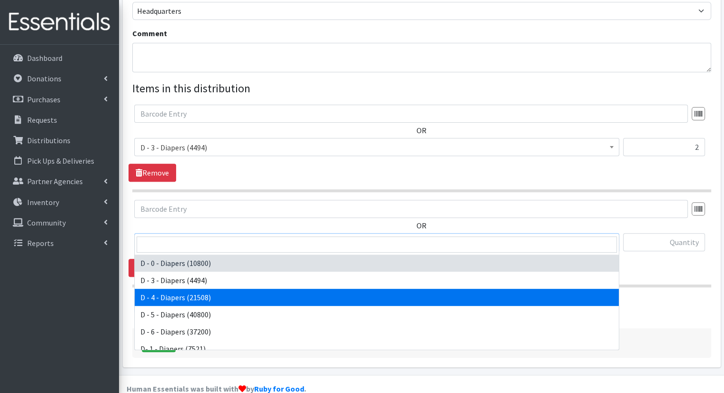
select select "15485"
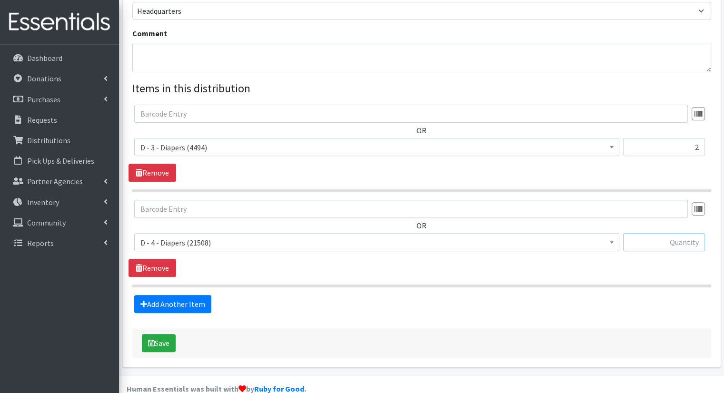
click at [660, 233] on input "text" at bounding box center [664, 242] width 82 height 18
type input "4"
click at [183, 295] on link "Add Another Item" at bounding box center [172, 304] width 77 height 18
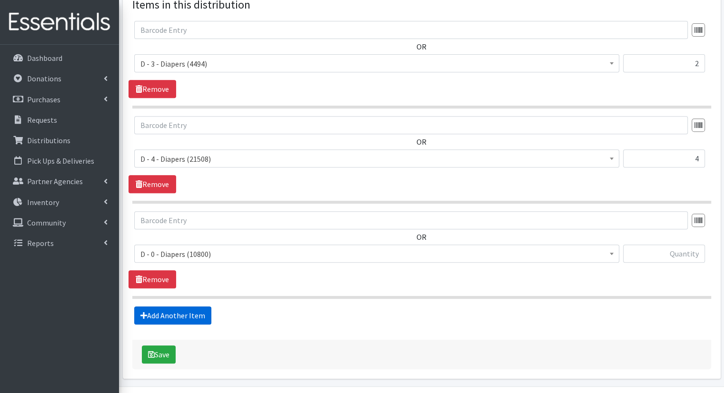
scroll to position [398, 0]
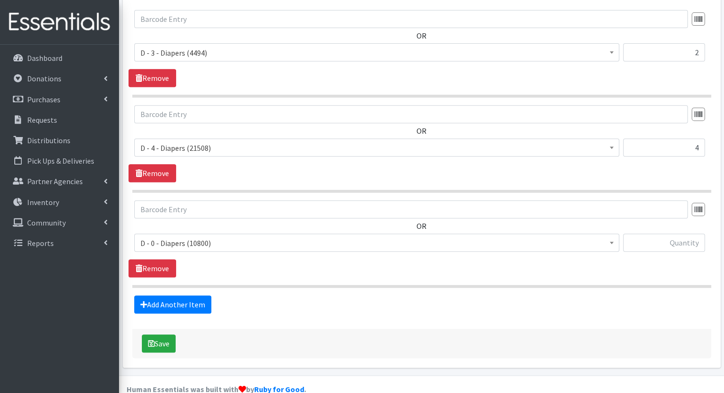
click at [238, 236] on span "D - 0 - Diapers (10800) D - 3 - Diapers (4494) D - 4 - Diapers (21508) D - 5 - …" at bounding box center [376, 247] width 485 height 26
click at [236, 235] on span "D - 0 - Diapers (10800) D - 3 - Diapers (4494) D - 4 - Diapers (21508) D - 5 - …" at bounding box center [376, 247] width 485 height 26
click at [236, 234] on span "D - 0 - Diapers (10800)" at bounding box center [376, 243] width 485 height 18
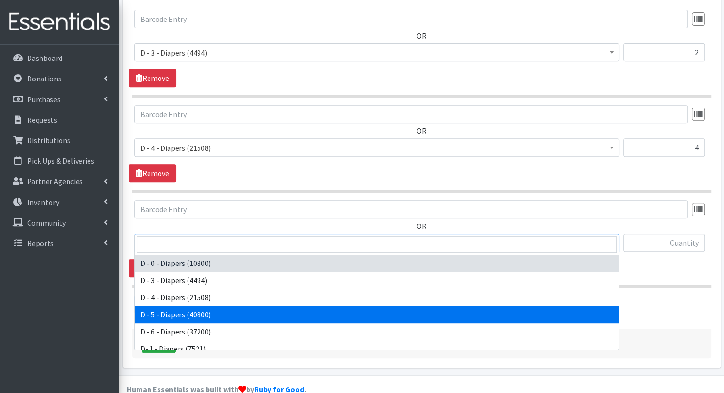
select select "15486"
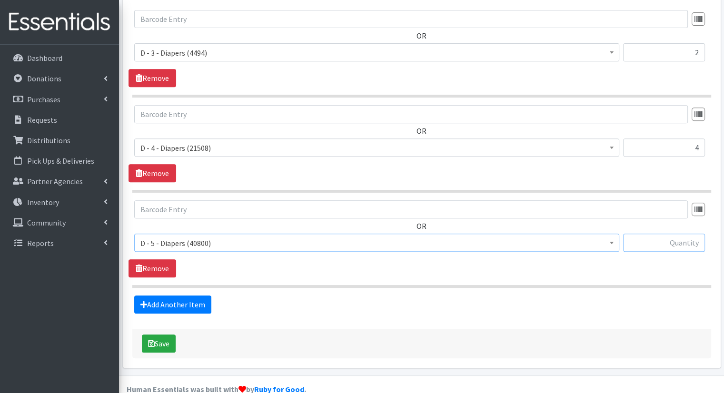
click at [668, 234] on input "text" at bounding box center [664, 243] width 82 height 18
type input "2"
click at [203, 295] on link "Add Another Item" at bounding box center [172, 304] width 77 height 18
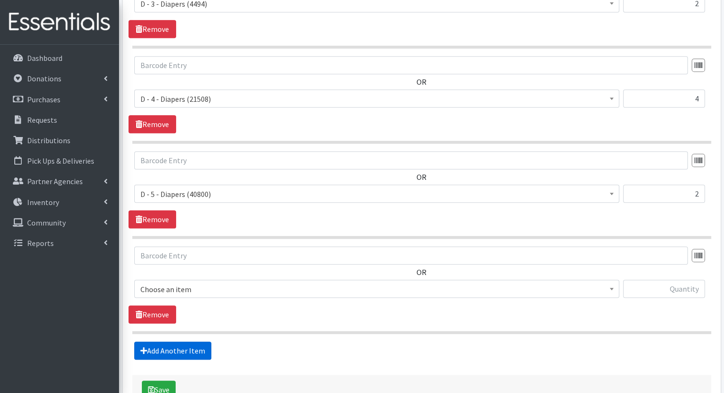
scroll to position [493, 0]
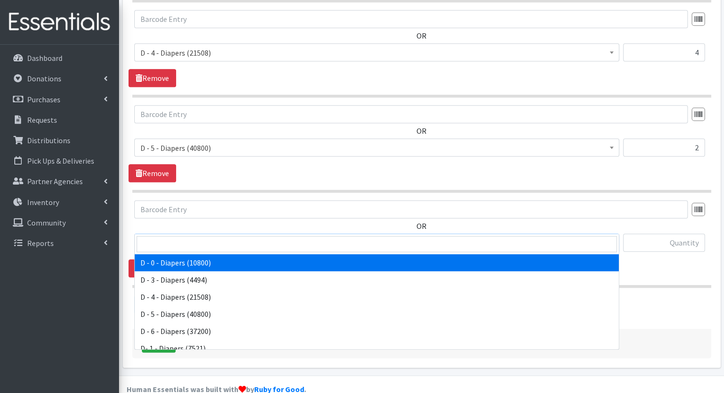
click at [251, 236] on span "D - 0 - Diapers (10800)" at bounding box center [376, 242] width 472 height 13
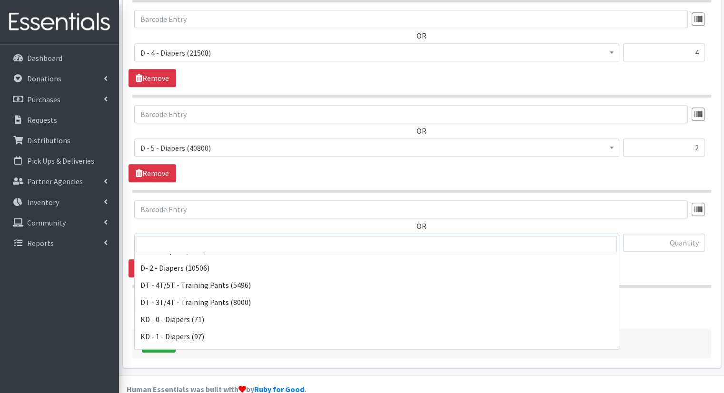
scroll to position [95, 0]
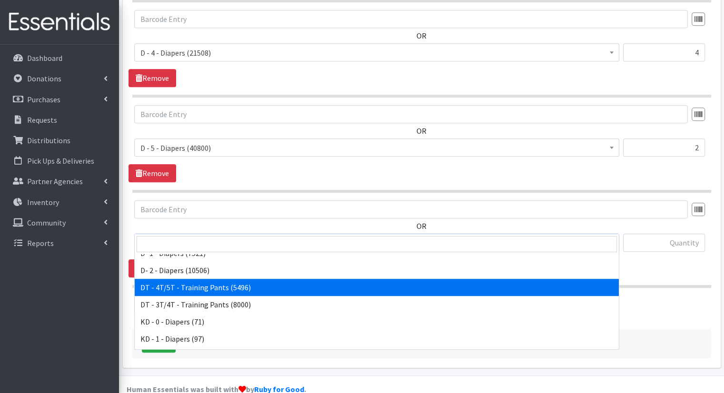
select select "15489"
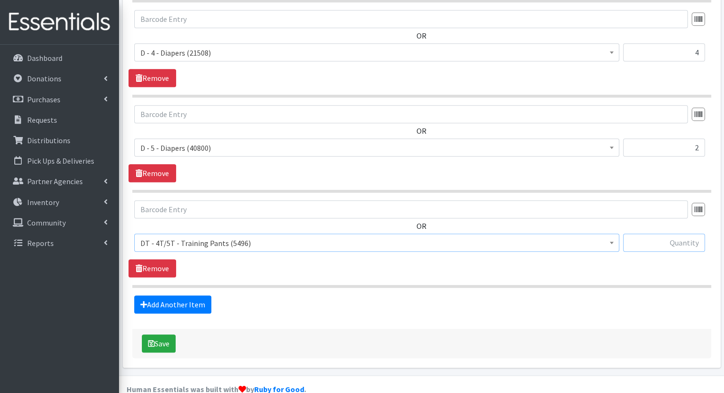
click at [623, 234] on input "text" at bounding box center [664, 243] width 82 height 18
type input "6"
click at [193, 295] on link "Add Another Item" at bounding box center [172, 304] width 77 height 18
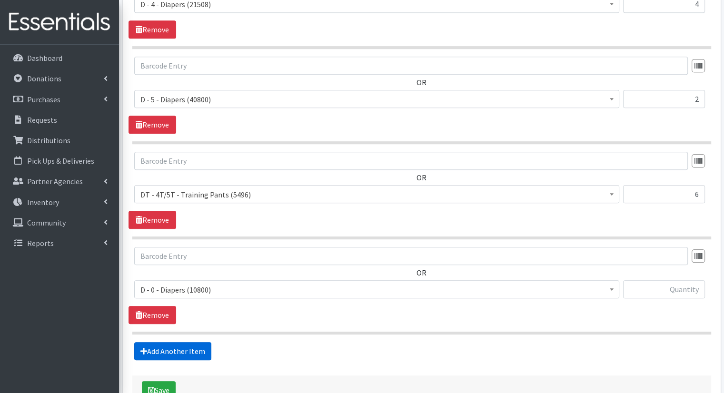
scroll to position [588, 0]
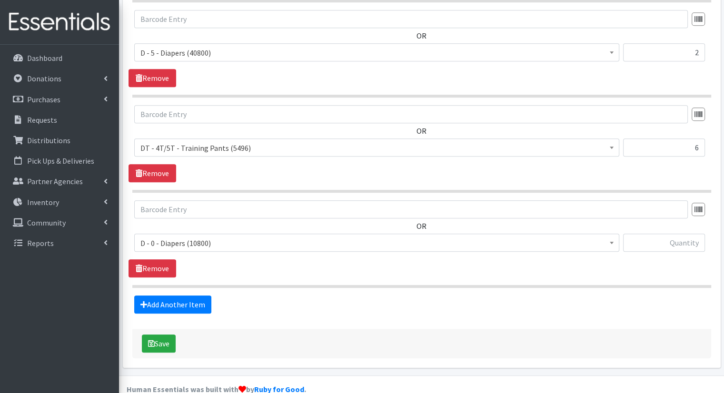
click at [319, 234] on span "D - 0 - Diapers (10800)" at bounding box center [376, 243] width 485 height 18
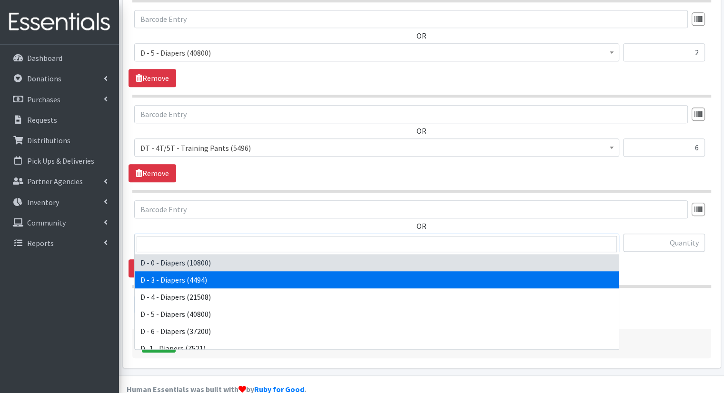
scroll to position [419, 0]
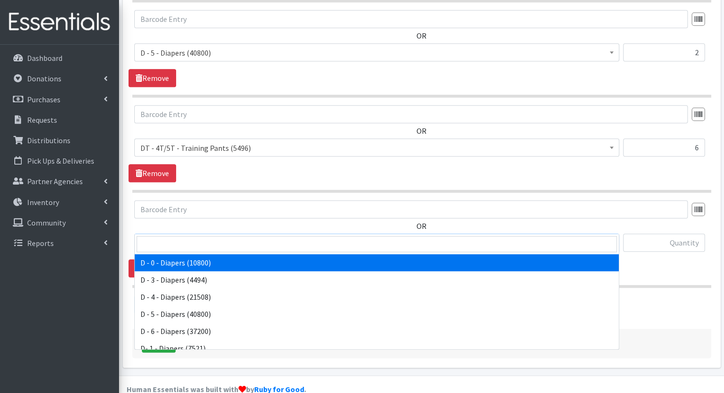
click at [480, 236] on span "D - 0 - Diapers (10800)" at bounding box center [376, 242] width 472 height 13
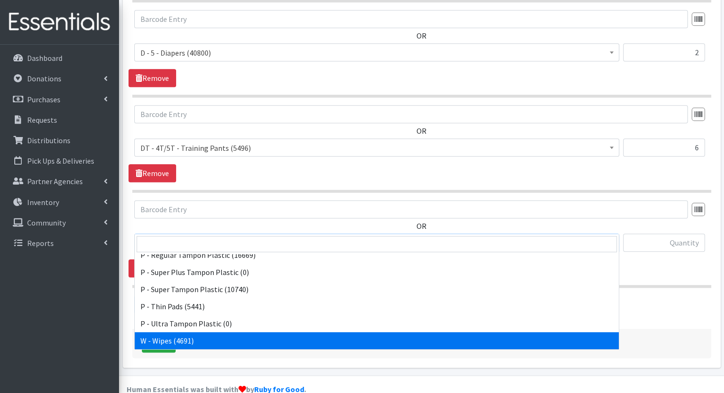
select select "15495"
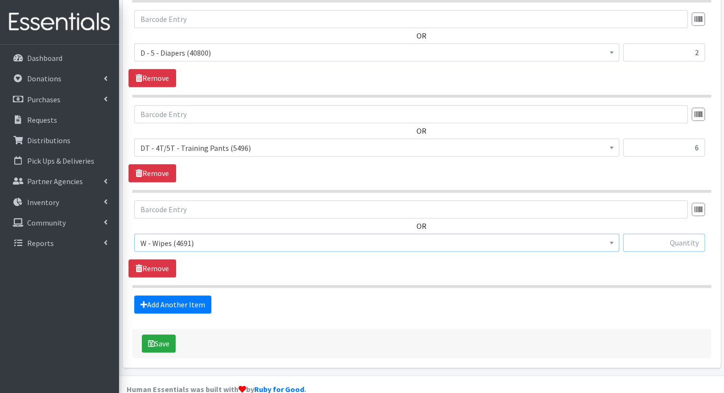
click at [653, 234] on input "text" at bounding box center [664, 243] width 82 height 18
type input "14"
click at [169, 335] on button "Save" at bounding box center [159, 344] width 34 height 18
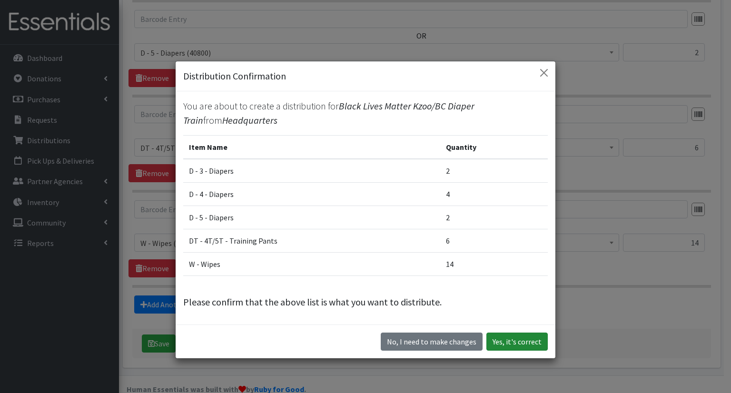
click at [531, 341] on button "Yes, it's correct" at bounding box center [516, 342] width 61 height 18
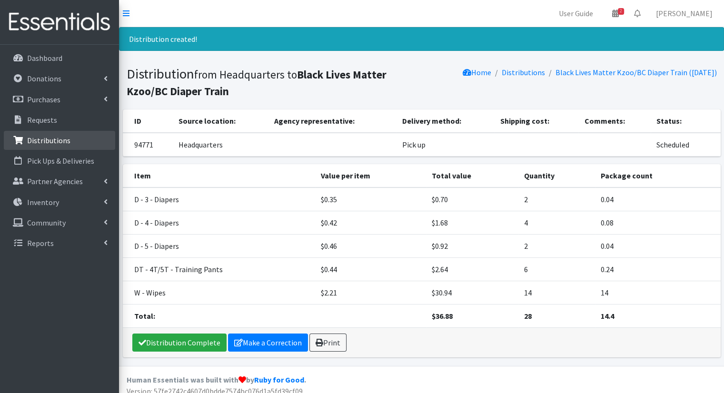
click at [27, 134] on link "Distributions" at bounding box center [59, 140] width 111 height 19
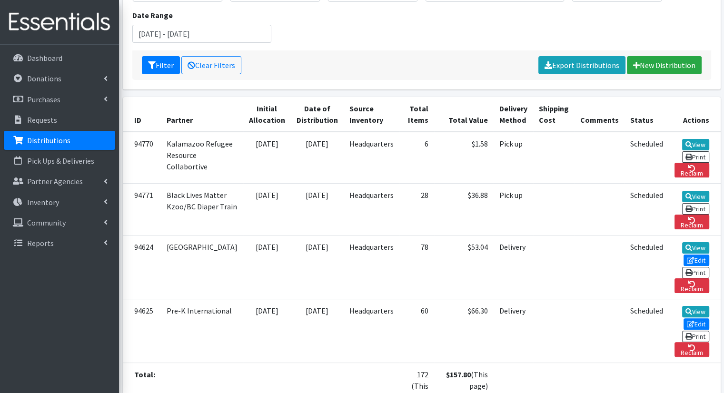
scroll to position [142, 0]
